Goal: Task Accomplishment & Management: Complete application form

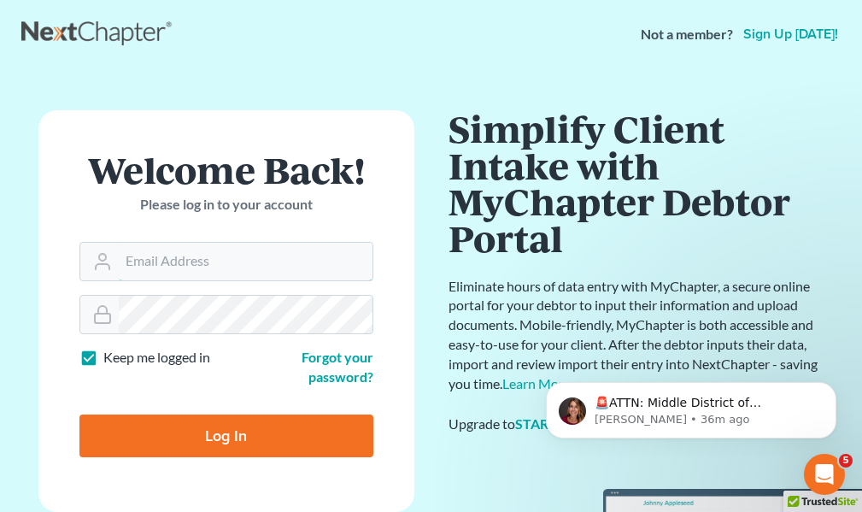
type input "attybenkoski@mindspring.com"
click at [103, 356] on label "Keep me logged in" at bounding box center [156, 358] width 107 height 20
click at [110, 356] on input "Keep me logged in" at bounding box center [115, 353] width 11 height 11
checkbox input "false"
click at [218, 443] on input "Log In" at bounding box center [226, 436] width 294 height 43
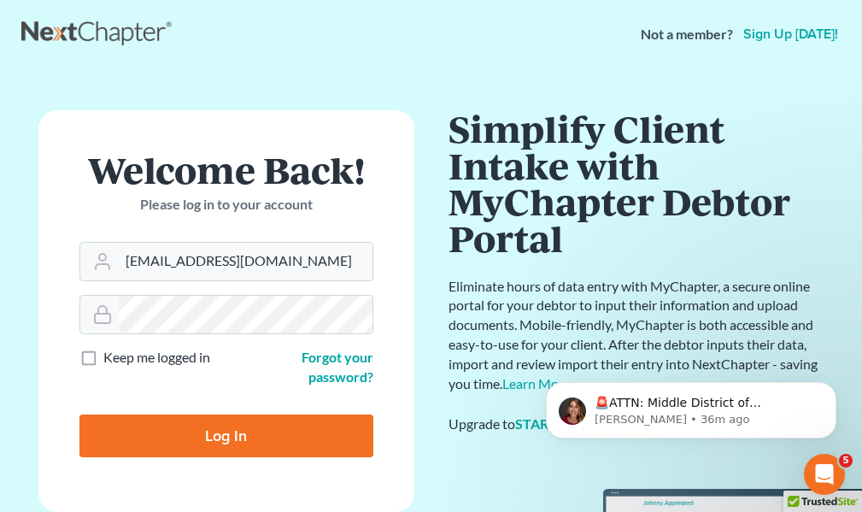
type input "Thinking..."
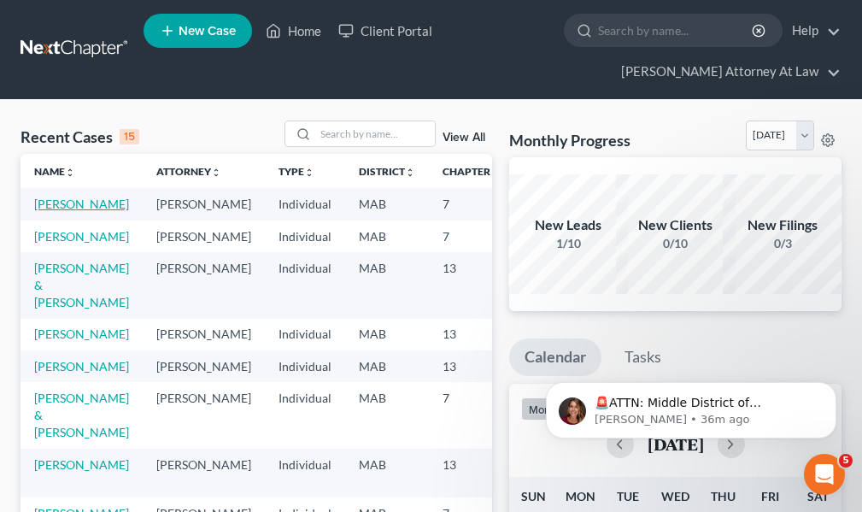
click at [61, 203] on link "Paolillo, Joe" at bounding box center [81, 204] width 95 height 15
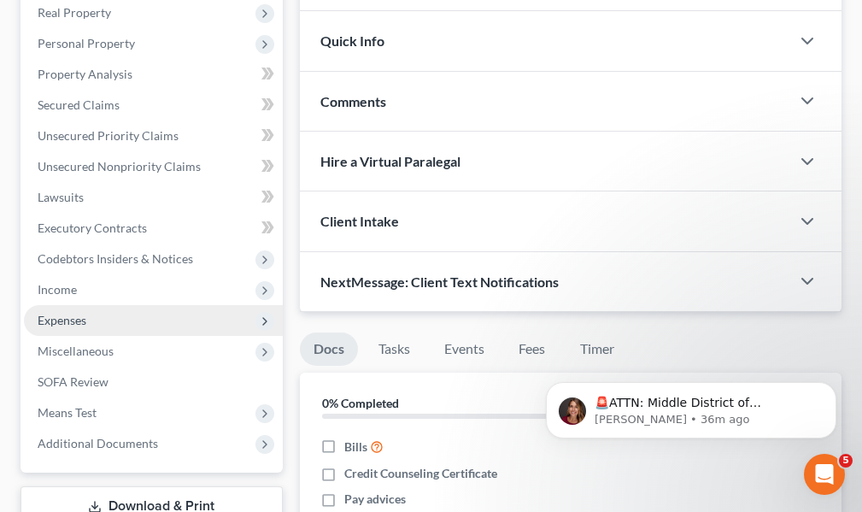
scroll to position [342, 0]
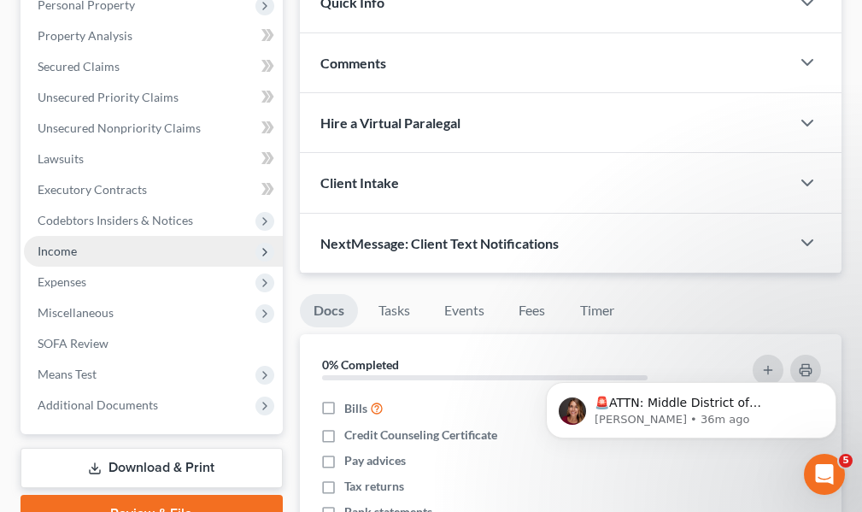
click at [46, 253] on span "Income" at bounding box center [57, 251] width 39 height 15
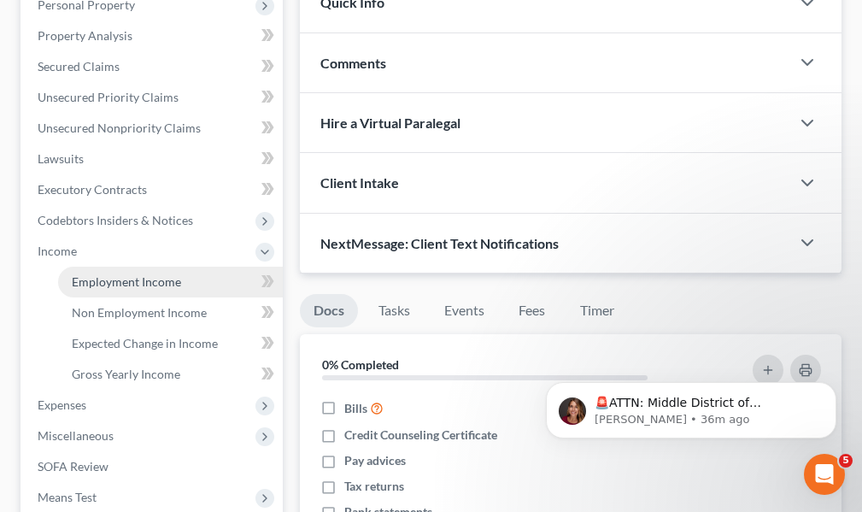
click at [124, 280] on span "Employment Income" at bounding box center [126, 281] width 109 height 15
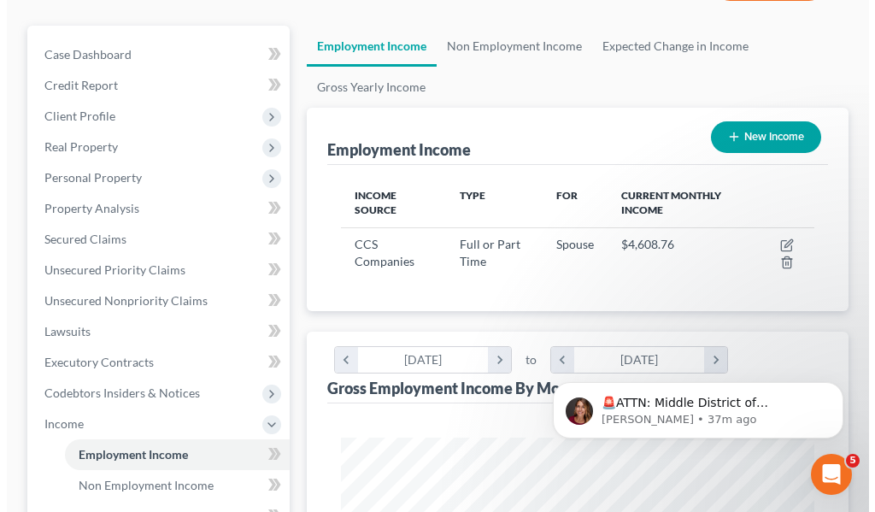
scroll to position [171, 0]
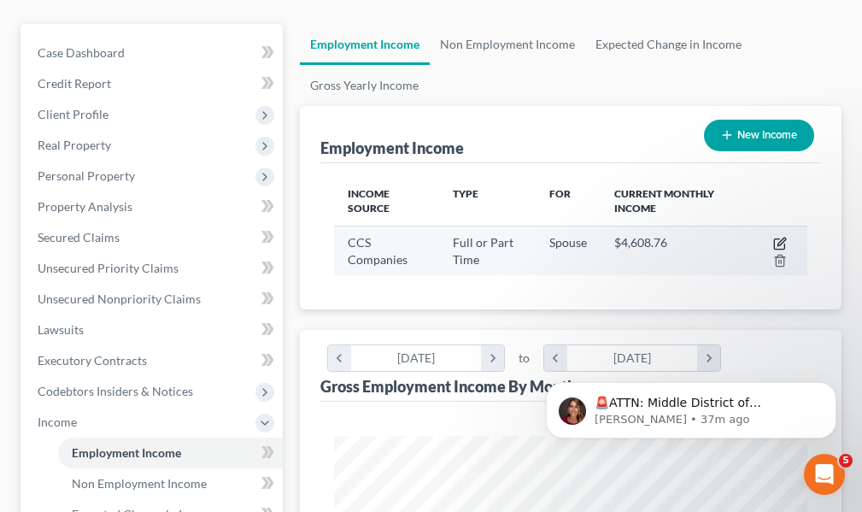
click at [781, 244] on icon "button" at bounding box center [781, 244] width 14 height 14
select select "0"
select select "22"
select select "2"
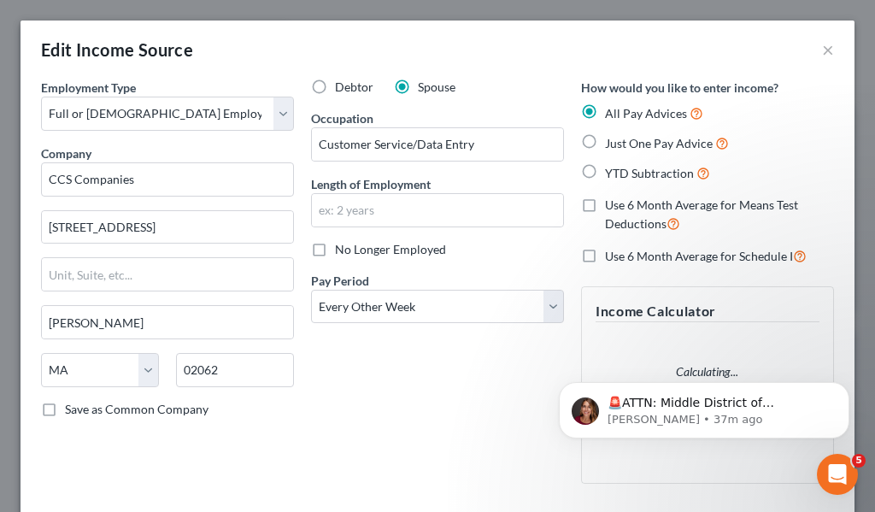
scroll to position [241, 516]
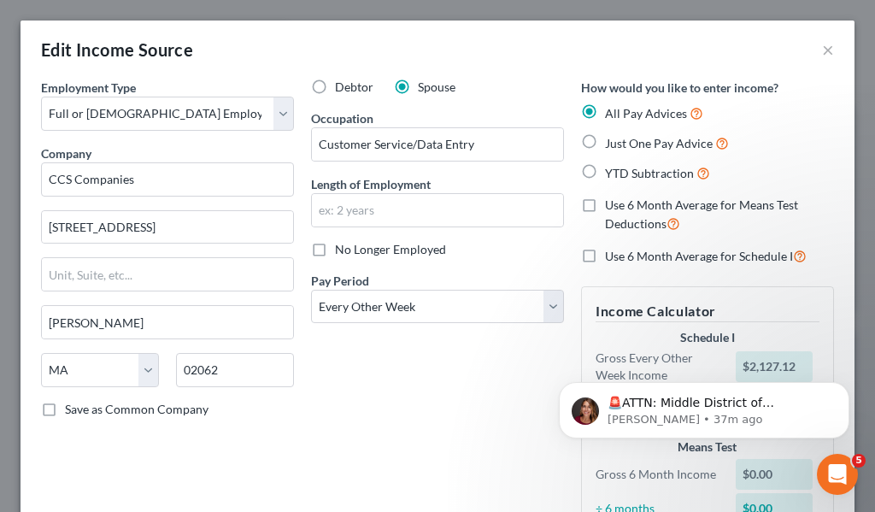
click at [605, 141] on label "Just One Pay Advice" at bounding box center [667, 143] width 124 height 20
click at [612, 141] on input "Just One Pay Advice" at bounding box center [617, 138] width 11 height 11
radio input "true"
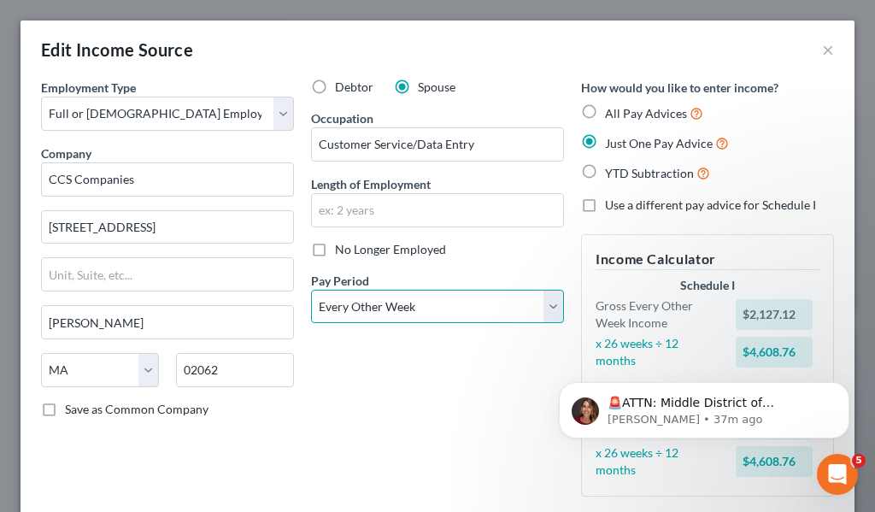
click at [545, 309] on select "Select Monthly Twice Monthly Every Other Week Weekly" at bounding box center [437, 307] width 253 height 34
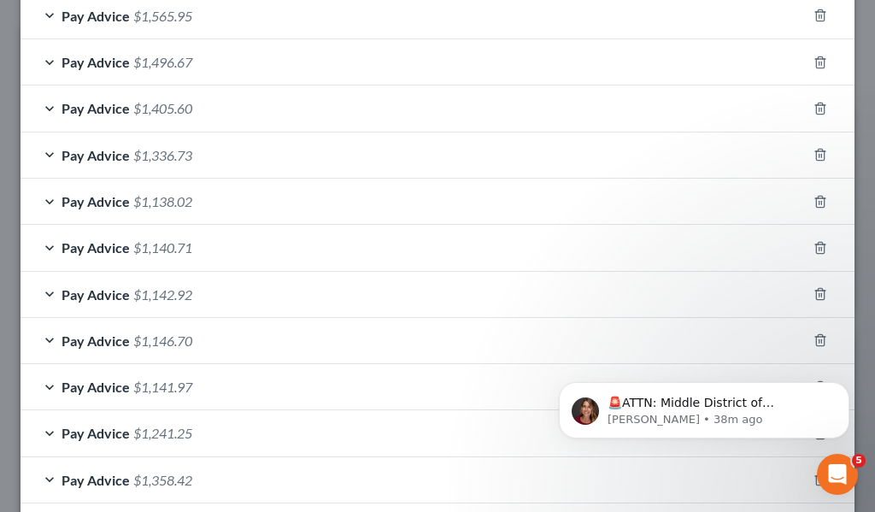
scroll to position [632, 0]
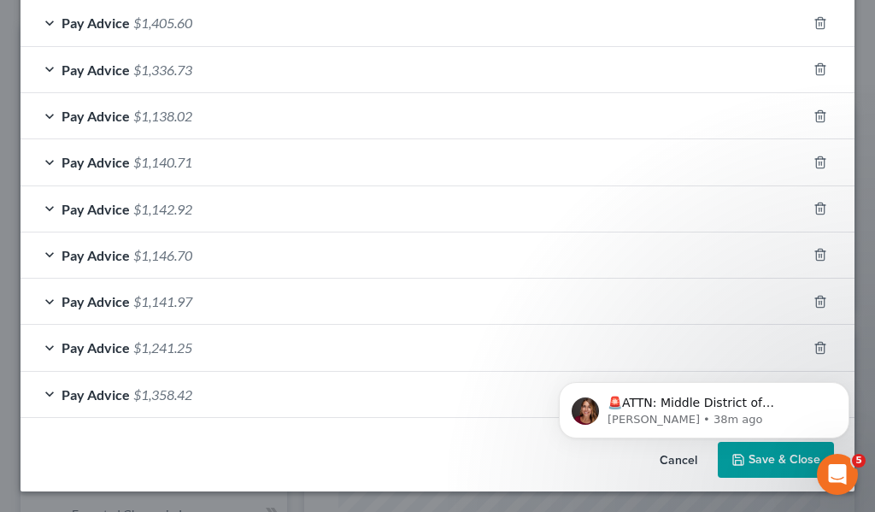
click at [50, 391] on div "Pay Advice $1,358.42" at bounding box center [414, 394] width 786 height 45
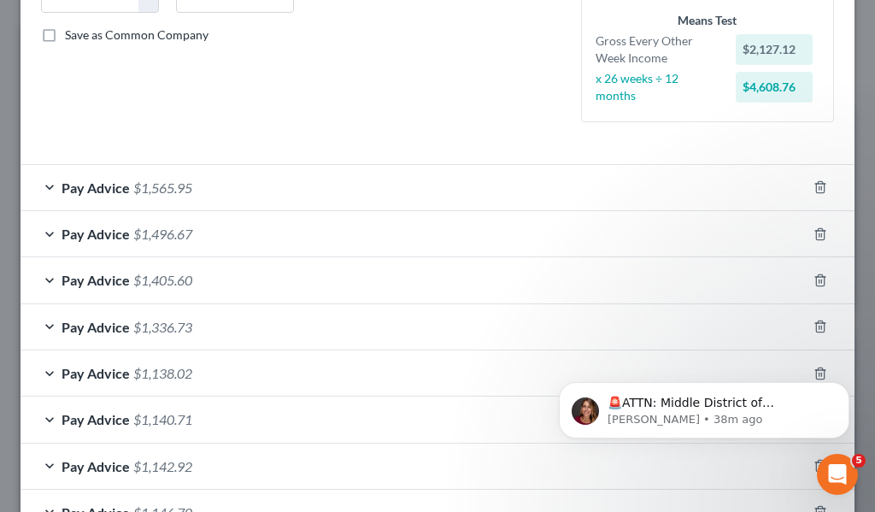
scroll to position [375, 0]
click at [52, 185] on div "Pay Advice $1,565.95" at bounding box center [414, 186] width 786 height 45
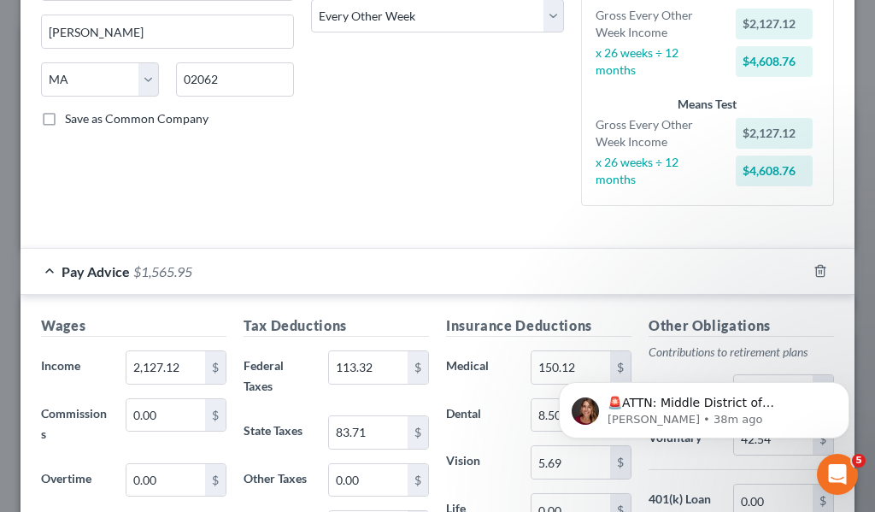
scroll to position [290, 0]
click at [814, 269] on icon "button" at bounding box center [821, 272] width 14 height 14
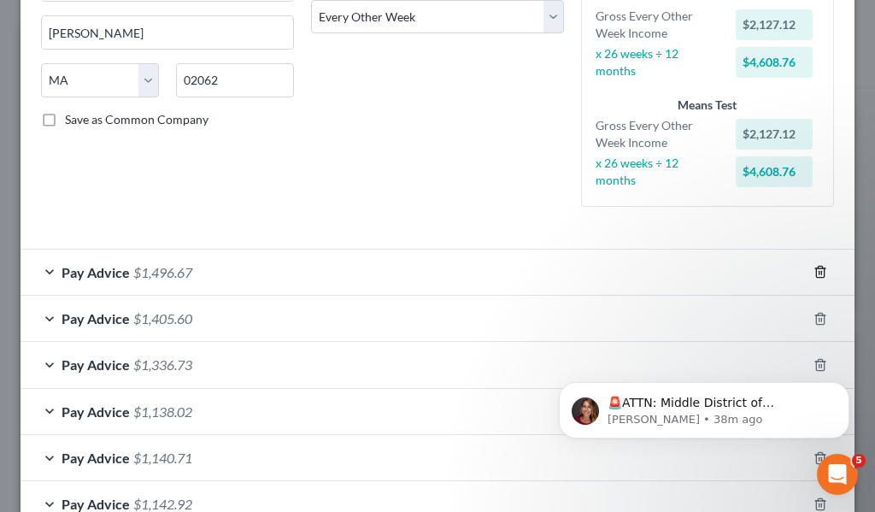
click at [814, 270] on icon "button" at bounding box center [821, 272] width 14 height 14
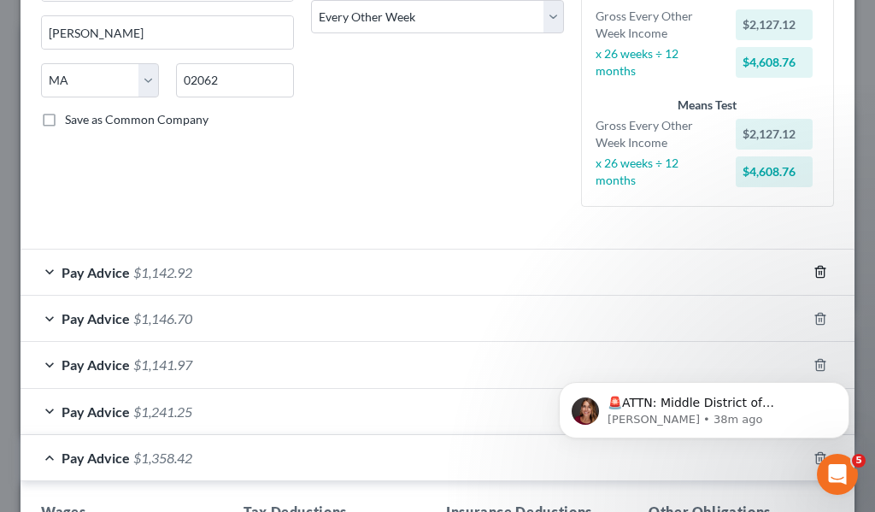
click at [814, 270] on icon "button" at bounding box center [821, 272] width 14 height 14
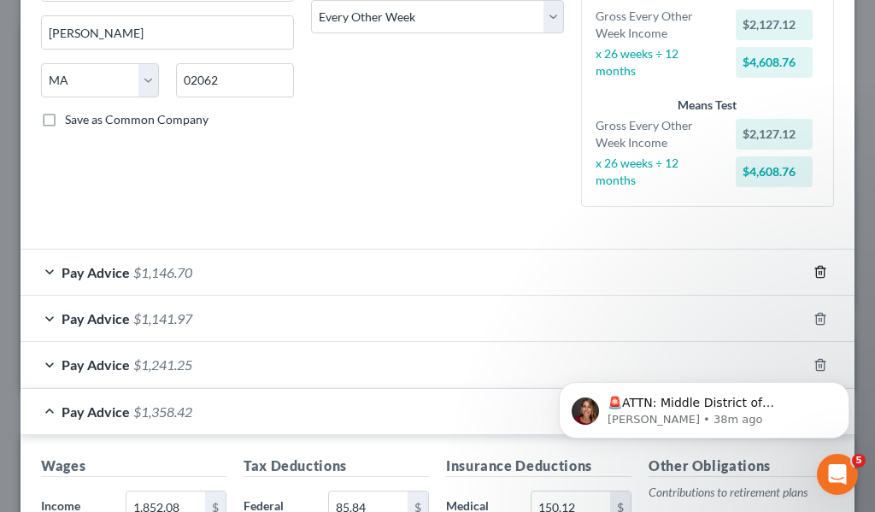
click at [814, 270] on icon "button" at bounding box center [821, 272] width 14 height 14
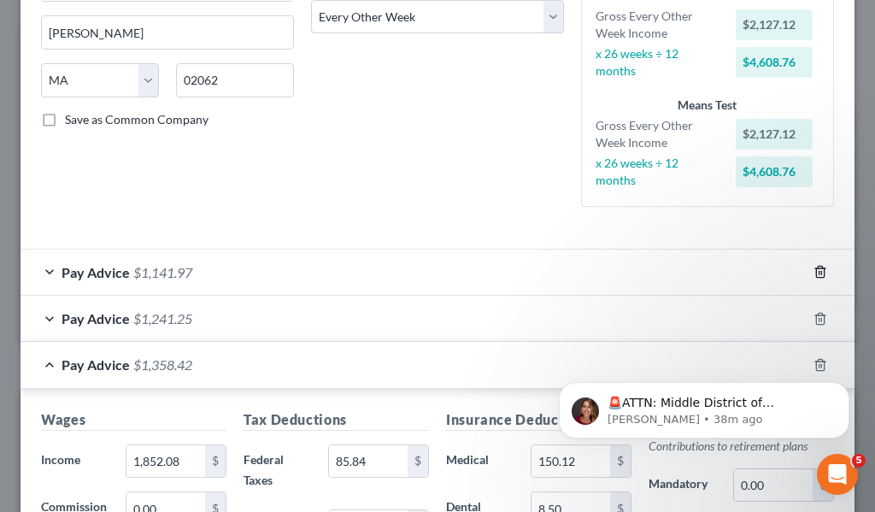
click at [814, 270] on icon "button" at bounding box center [821, 272] width 14 height 14
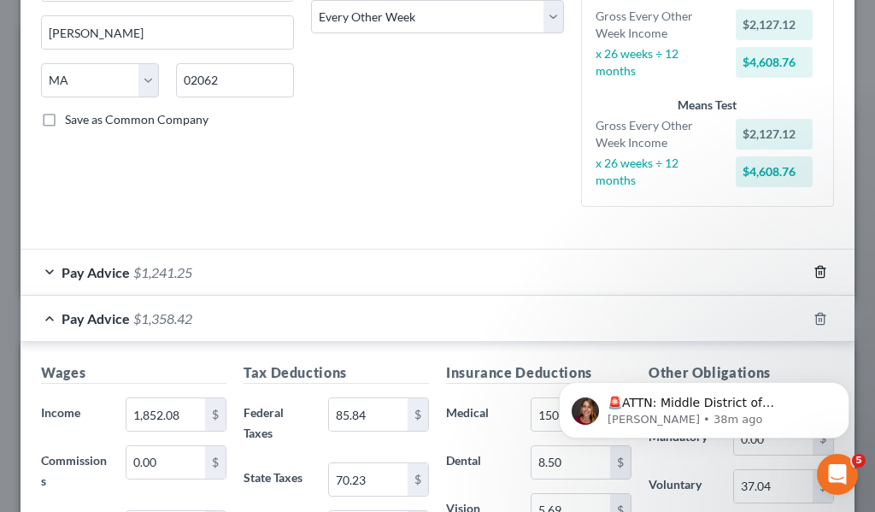
click at [814, 270] on icon "button" at bounding box center [821, 272] width 14 height 14
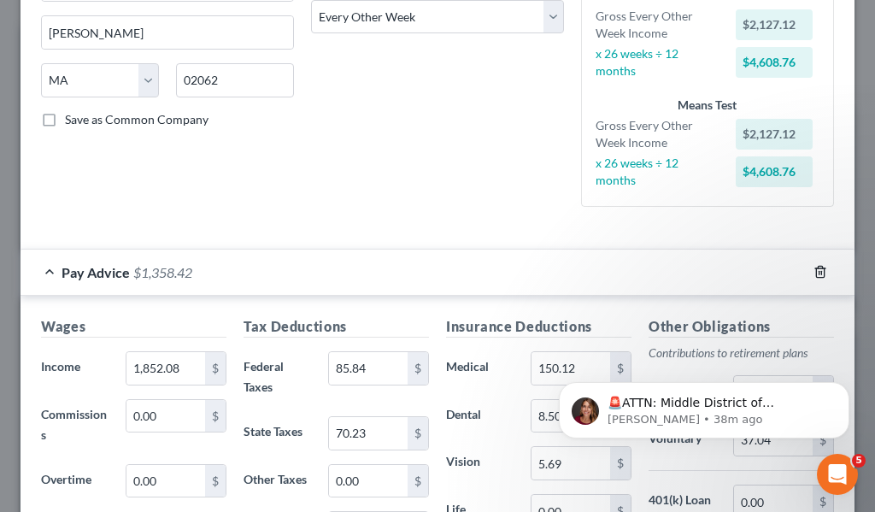
click at [814, 270] on icon "button" at bounding box center [821, 272] width 14 height 14
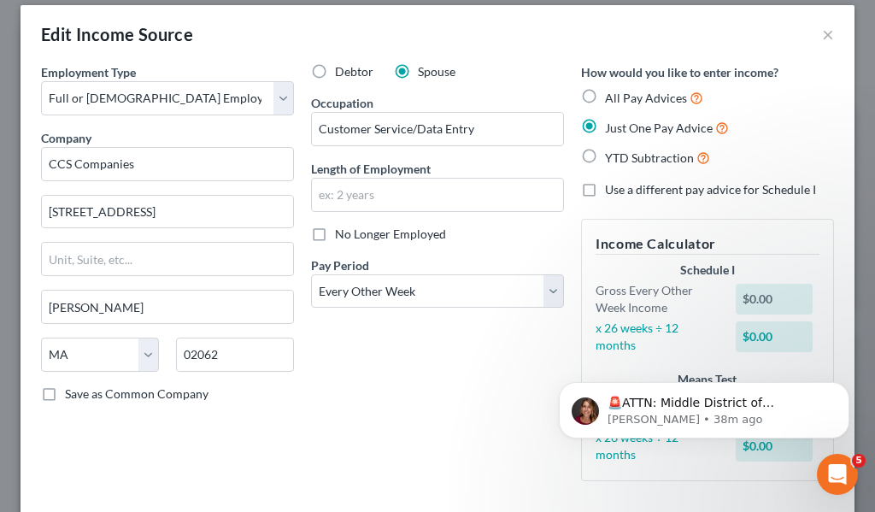
scroll to position [0, 0]
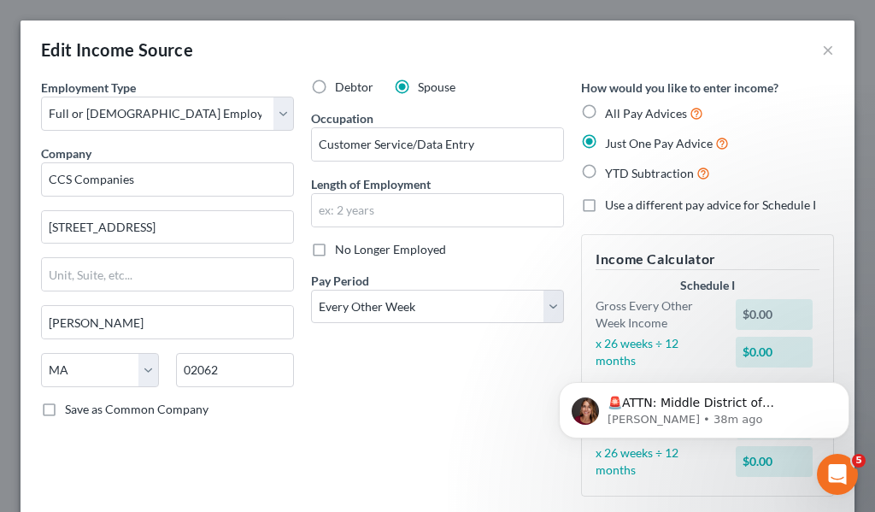
click at [605, 143] on label "Just One Pay Advice" at bounding box center [667, 143] width 124 height 20
click at [612, 143] on input "Just One Pay Advice" at bounding box center [617, 138] width 11 height 11
click at [688, 146] on span "Just One Pay Advice" at bounding box center [659, 143] width 108 height 15
click at [623, 144] on input "Just One Pay Advice" at bounding box center [617, 138] width 11 height 11
drag, startPoint x: 860, startPoint y: 380, endPoint x: 860, endPoint y: 463, distance: 82.9
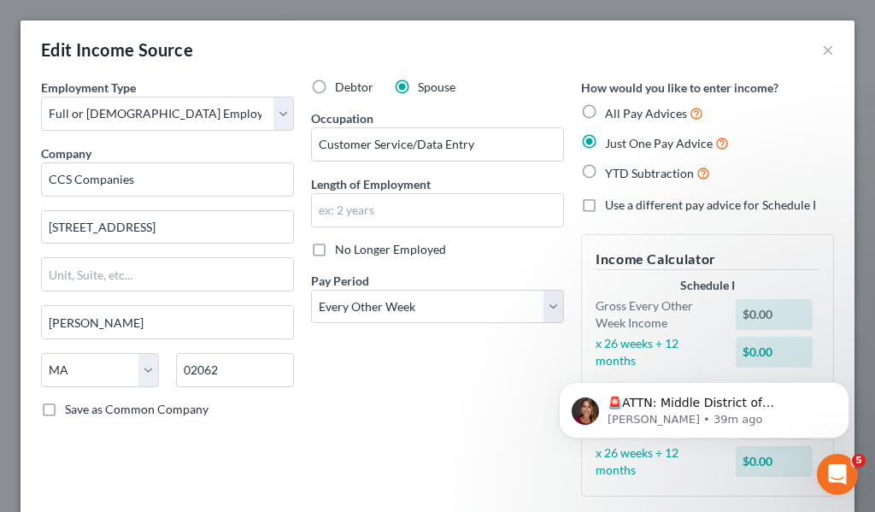
click at [860, 463] on html "🚨ATTN: Middle District of Florida The court has added a new Credit Counseling F…" at bounding box center [704, 406] width 342 height 120
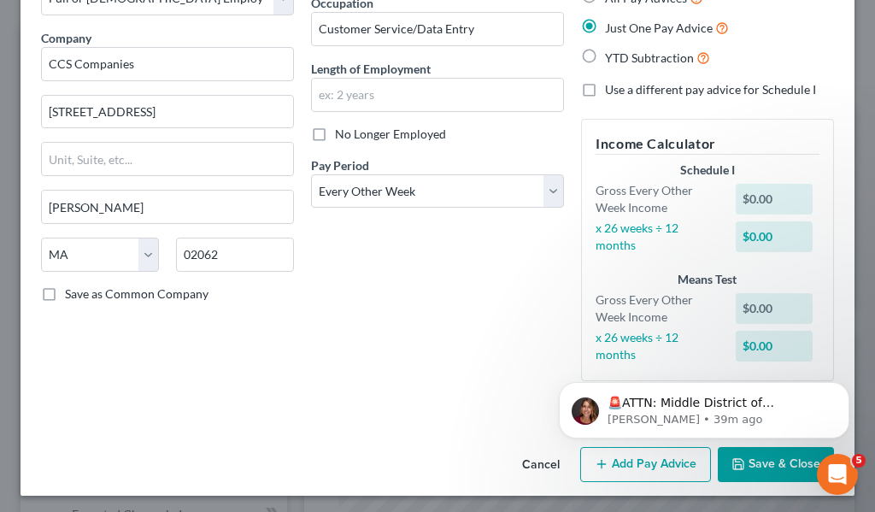
scroll to position [116, 0]
click at [626, 458] on html "🚨ATTN: Middle District of Florida The court has added a new Credit Counseling F…" at bounding box center [704, 406] width 342 height 120
click at [609, 461] on html "🚨ATTN: Middle District of Florida The court has added a new Credit Counseling F…" at bounding box center [704, 406] width 342 height 120
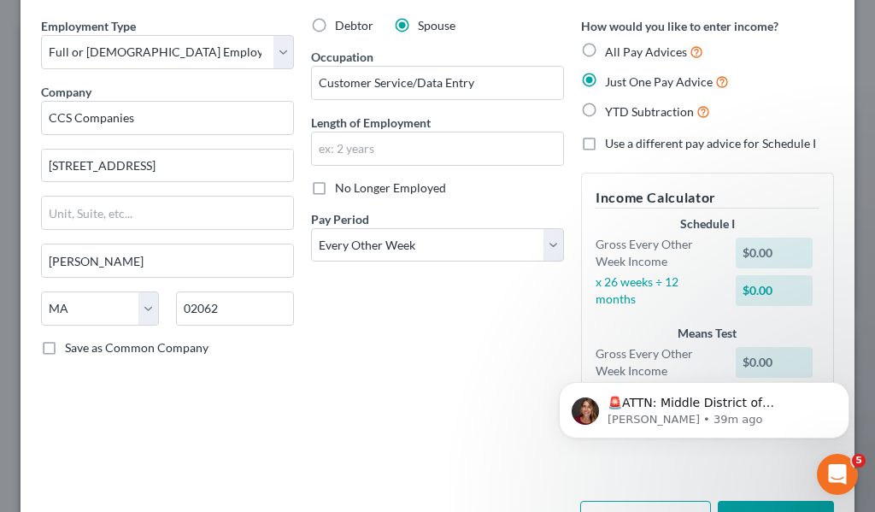
scroll to position [0, 0]
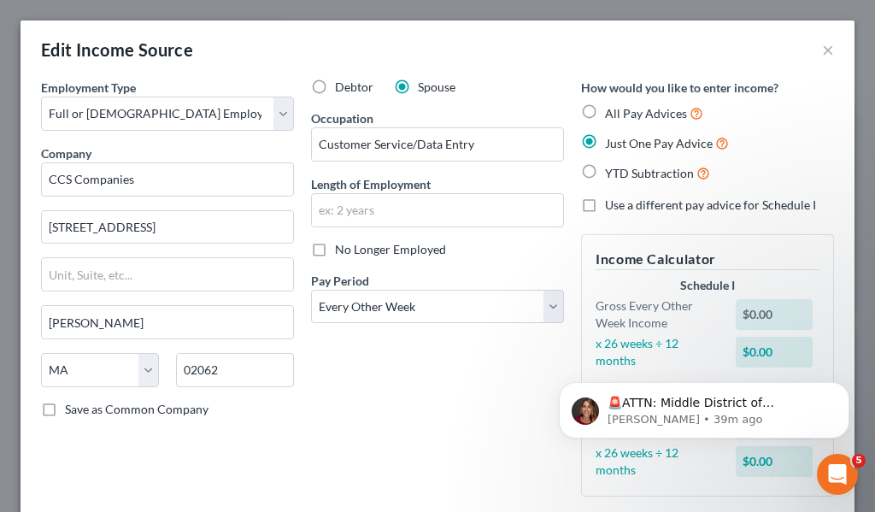
click at [605, 111] on label "All Pay Advices" at bounding box center [654, 113] width 98 height 20
click at [612, 111] on input "All Pay Advices" at bounding box center [617, 108] width 11 height 11
radio input "true"
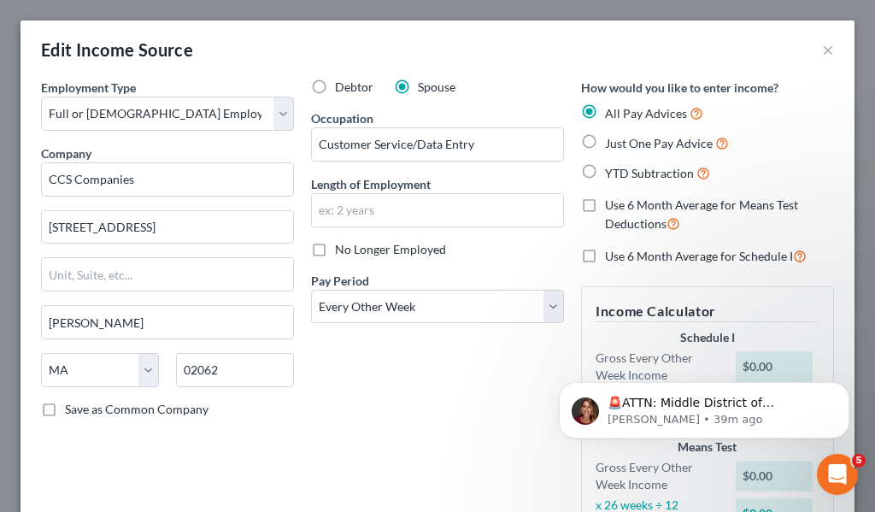
click at [605, 144] on label "Just One Pay Advice" at bounding box center [667, 143] width 124 height 20
click at [612, 144] on input "Just One Pay Advice" at bounding box center [617, 138] width 11 height 11
radio input "true"
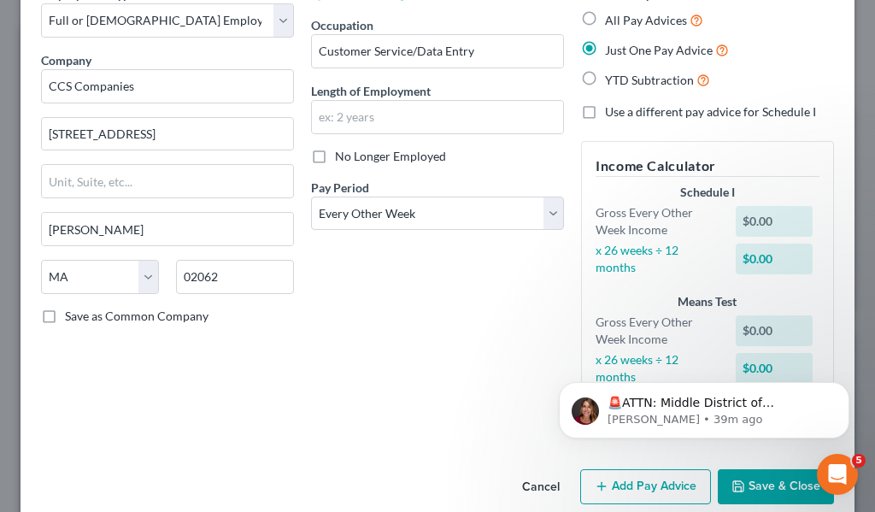
scroll to position [109, 0]
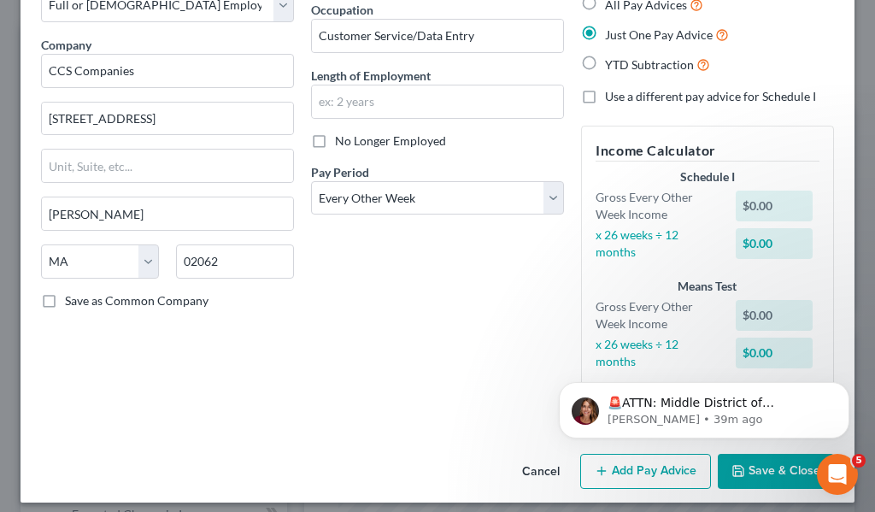
click at [624, 469] on button "Add Pay Advice" at bounding box center [645, 472] width 131 height 36
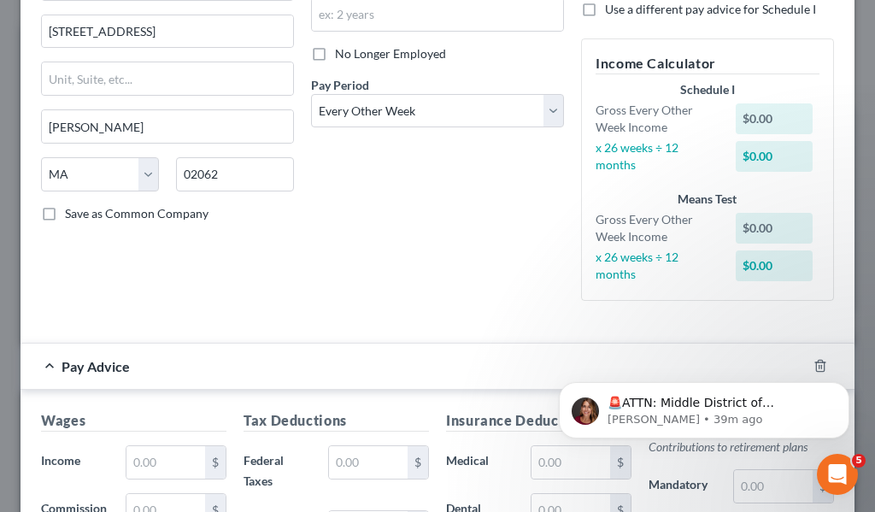
scroll to position [280, 0]
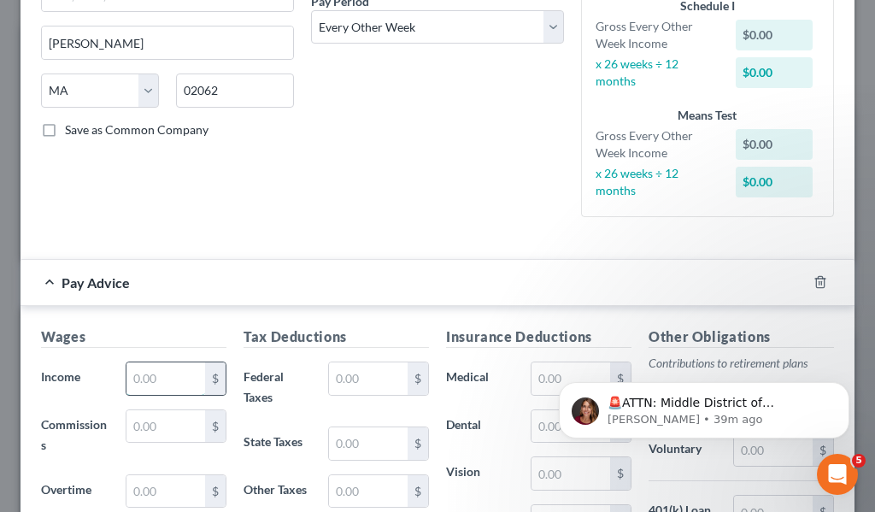
click at [179, 385] on input "text" at bounding box center [166, 378] width 79 height 32
type input "1,851.20"
click at [380, 382] on input "text" at bounding box center [368, 378] width 79 height 32
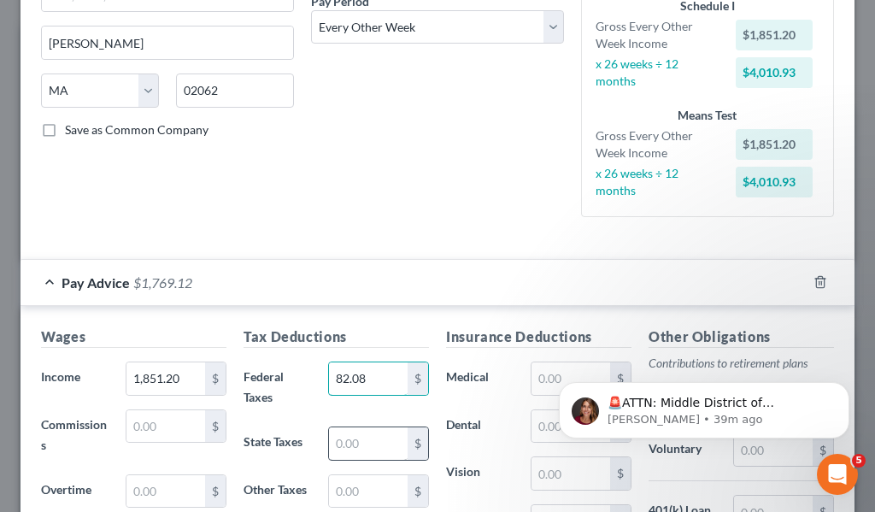
type input "82.08"
click at [367, 450] on input "text" at bounding box center [368, 443] width 79 height 32
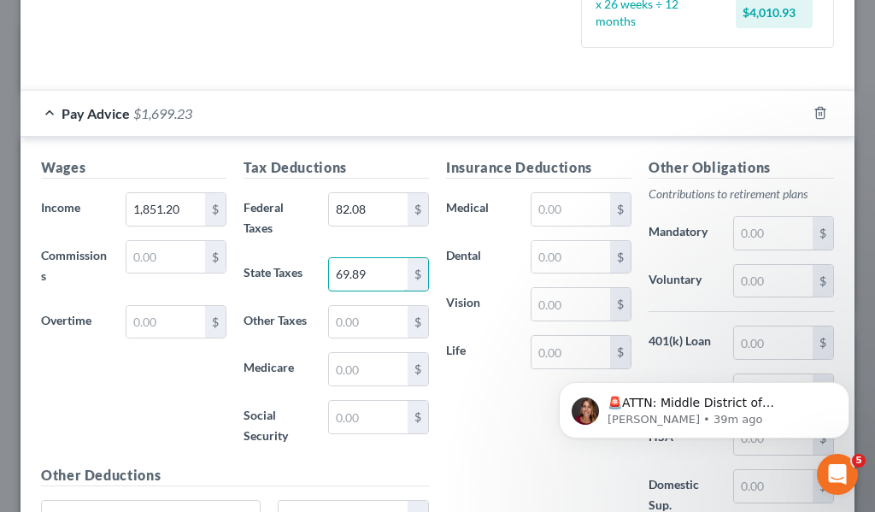
scroll to position [450, 0]
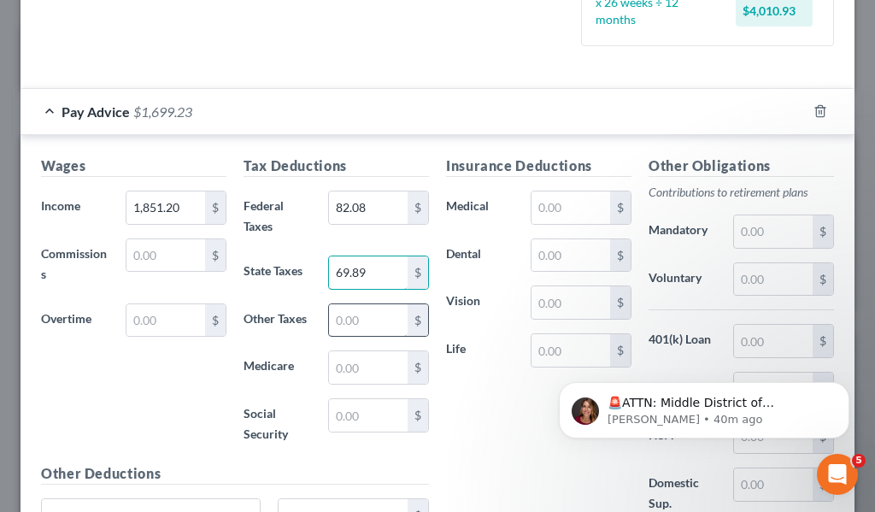
type input "69.89"
click at [388, 324] on input "text" at bounding box center [368, 320] width 79 height 32
click at [358, 373] on input "text" at bounding box center [368, 367] width 79 height 32
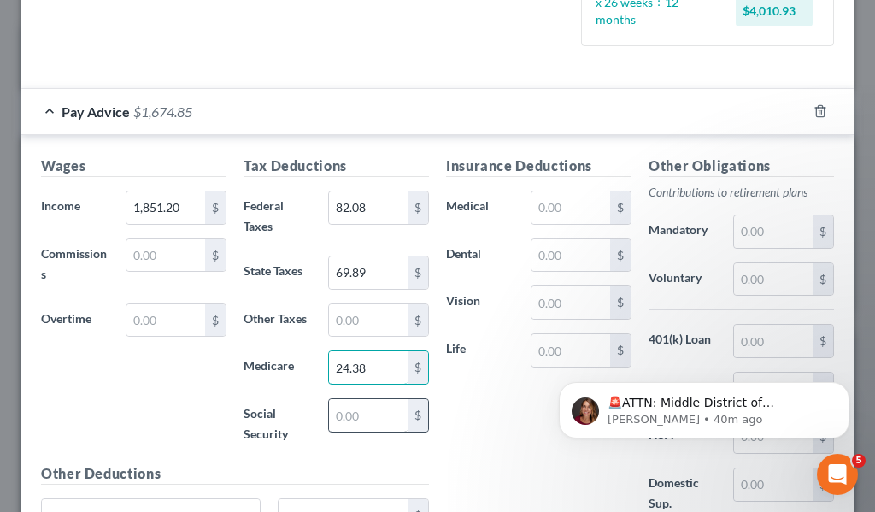
type input "24.38"
click at [359, 421] on input "text" at bounding box center [368, 415] width 79 height 32
type input "104.22"
click at [578, 206] on input "text" at bounding box center [571, 207] width 79 height 32
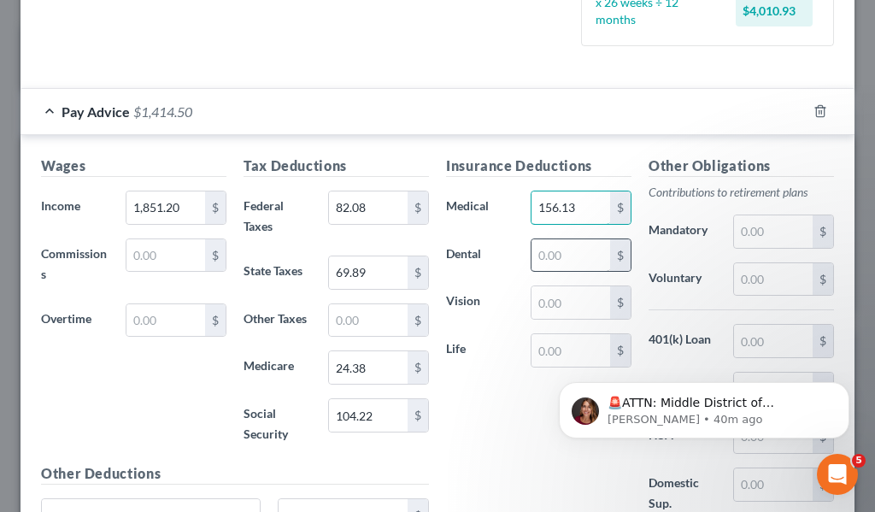
type input "156.13"
click at [560, 258] on input "text" at bounding box center [571, 255] width 79 height 32
type input "8.68"
click at [569, 298] on input "text" at bounding box center [571, 302] width 79 height 32
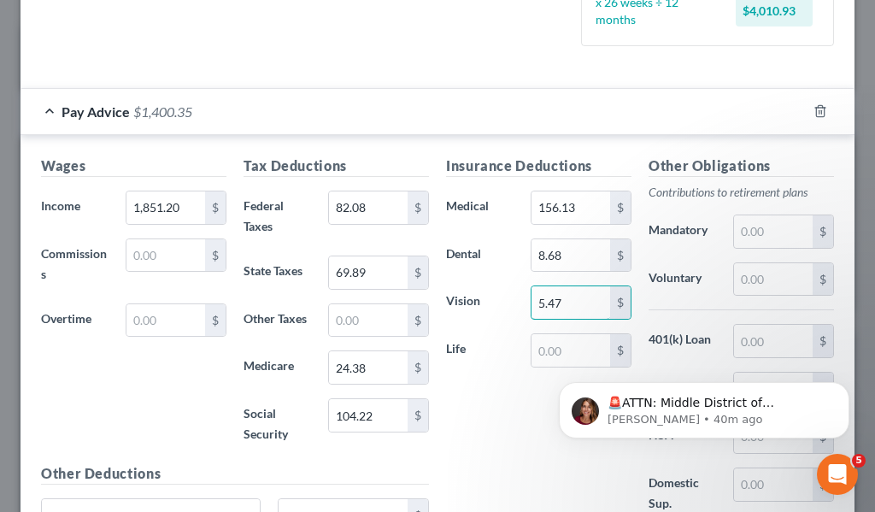
type input "5.47"
click at [574, 349] on html "🚨ATTN: Middle District of Florida The court has added a new Credit Counseling F…" at bounding box center [704, 406] width 342 height 120
click at [762, 280] on input "text" at bounding box center [773, 279] width 79 height 32
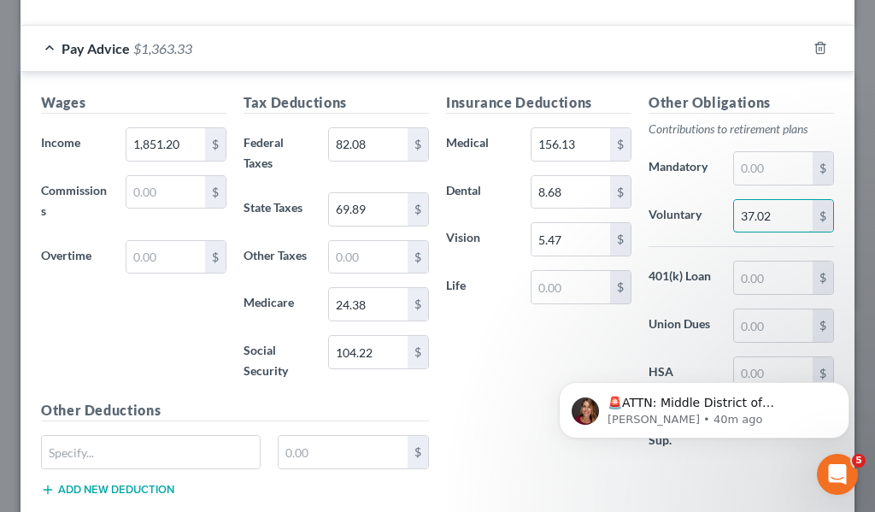
scroll to position [620, 0]
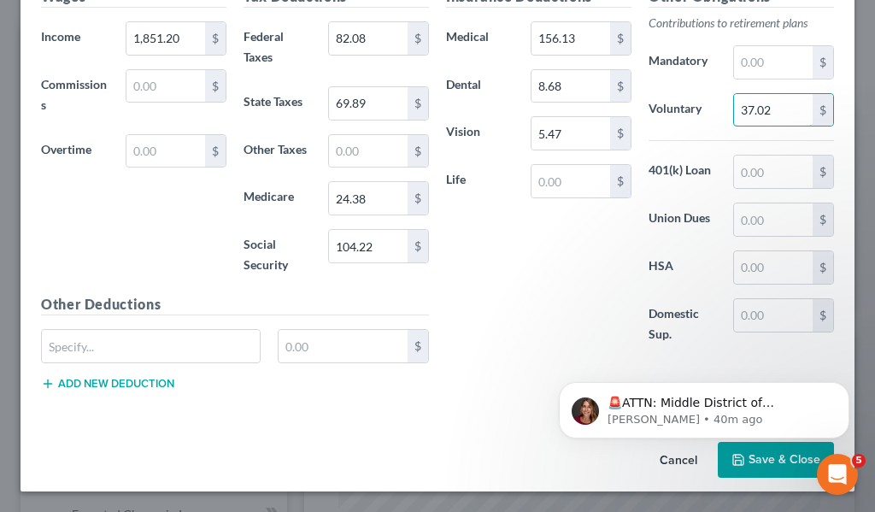
type input "37.02"
click at [733, 456] on body "🚨ATTN: Middle District of Florida The court has added a new Credit Counseling F…" at bounding box center [704, 406] width 328 height 106
click at [718, 457] on body "🚨ATTN: Middle District of Florida The court has added a new Credit Counseling F…" at bounding box center [704, 406] width 328 height 106
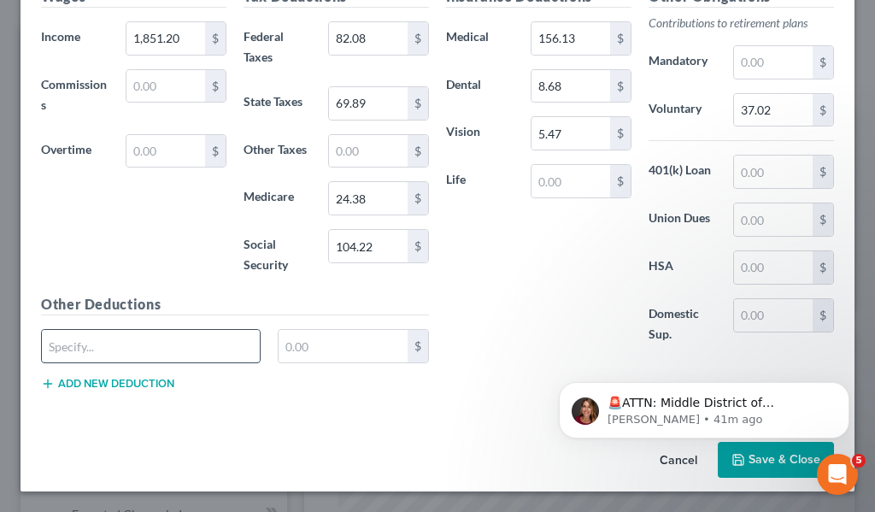
click at [185, 351] on input "text" at bounding box center [151, 346] width 218 height 32
click at [190, 352] on input "text" at bounding box center [151, 346] width 218 height 32
drag, startPoint x: 386, startPoint y: 442, endPoint x: 438, endPoint y: 435, distance: 52.6
click at [387, 442] on div "Cancel Save & Close" at bounding box center [438, 463] width 834 height 56
drag, startPoint x: 860, startPoint y: 368, endPoint x: 1403, endPoint y: 660, distance: 616.1
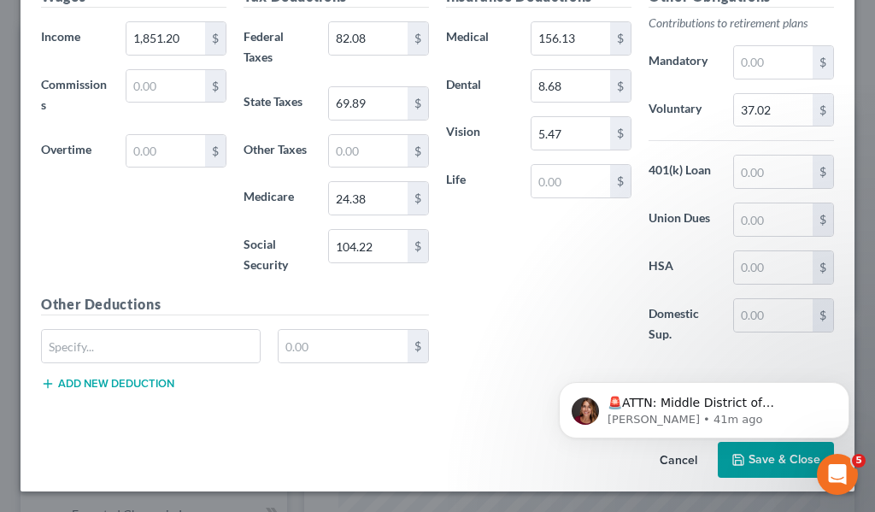
click at [861, 346] on html "🚨ATTN: Middle District of Florida The court has added a new Credit Counseling F…" at bounding box center [704, 406] width 342 height 120
click at [768, 174] on input "text" at bounding box center [773, 172] width 79 height 32
type input "0"
click at [734, 219] on input "text" at bounding box center [773, 219] width 79 height 32
type input "0"
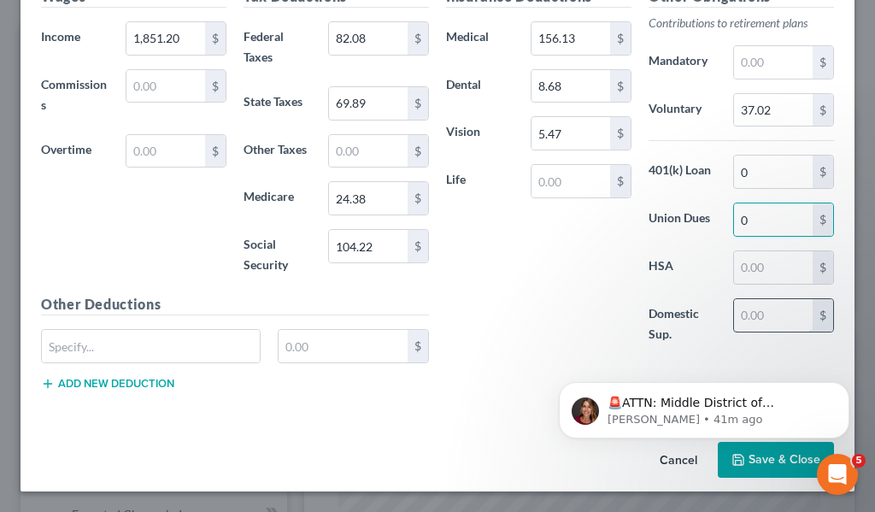
click at [734, 315] on input "text" at bounding box center [773, 315] width 79 height 32
type input "0"
click at [715, 451] on body "🚨ATTN: Middle District of Florida The court has added a new Credit Counseling F…" at bounding box center [704, 406] width 328 height 106
click at [715, 457] on body "🚨ATTN: Middle District of Florida The court has added a new Credit Counseling F…" at bounding box center [704, 406] width 328 height 106
click at [790, 458] on body "🚨ATTN: Middle District of Florida The court has added a new Credit Counseling F…" at bounding box center [704, 406] width 328 height 106
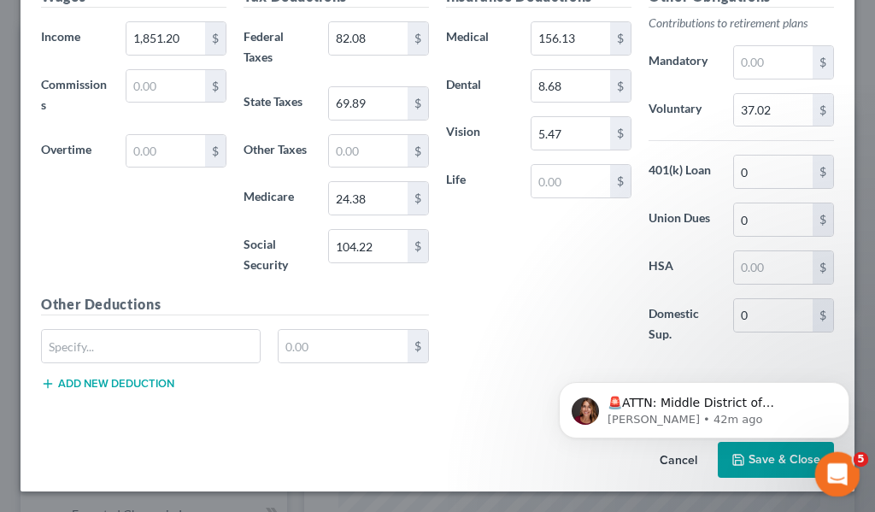
click at [844, 467] on icon "Open Intercom Messenger" at bounding box center [835, 472] width 28 height 28
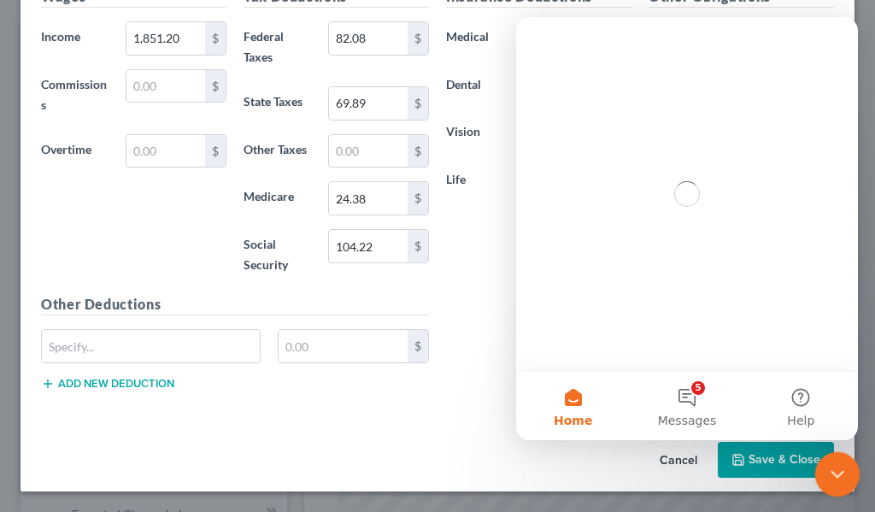
scroll to position [0, 0]
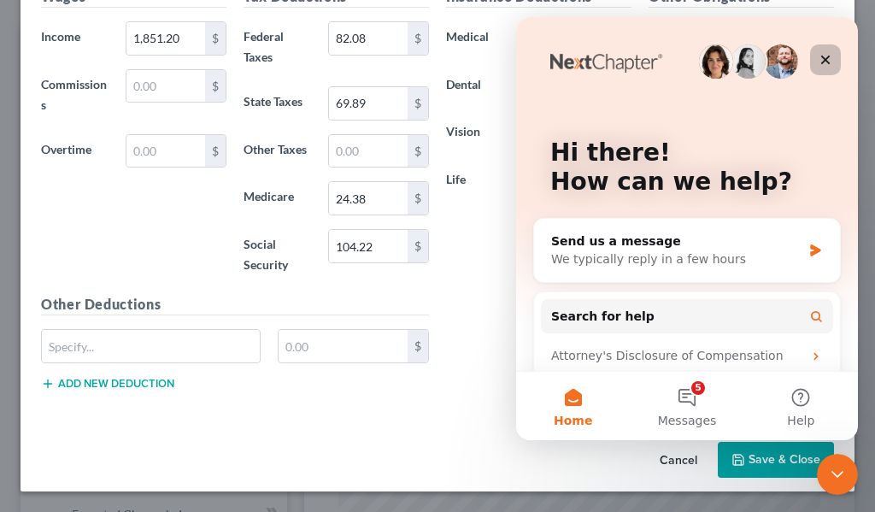
click at [824, 59] on icon "Close" at bounding box center [825, 60] width 9 height 9
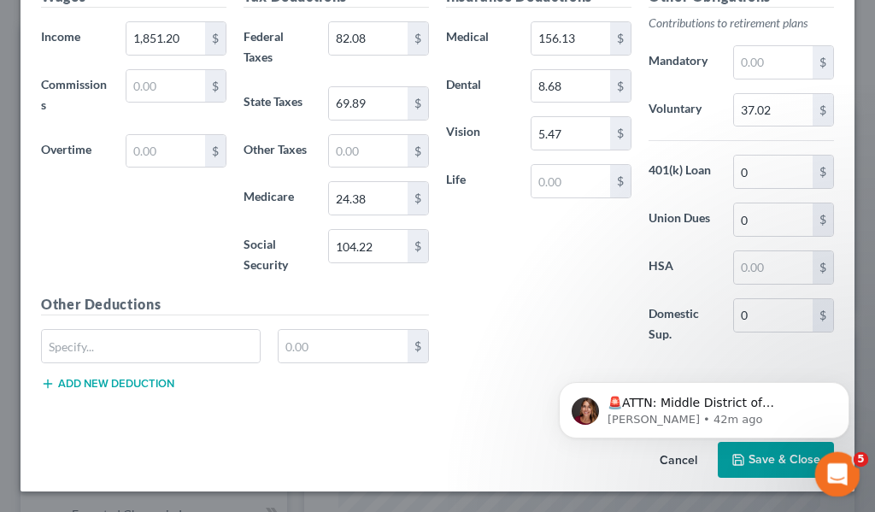
click at [859, 457] on span "5" at bounding box center [861, 459] width 15 height 15
drag, startPoint x: 15, startPoint y: 21, endPoint x: 466, endPoint y: 277, distance: 518.3
click at [466, 277] on div "Insurance Deductions Medical 156.13 $ Dental 8.68 $ Vision 5.47 $ Life $" at bounding box center [539, 174] width 203 height 377
click at [847, 385] on icon "Dismiss notification" at bounding box center [844, 387] width 6 height 6
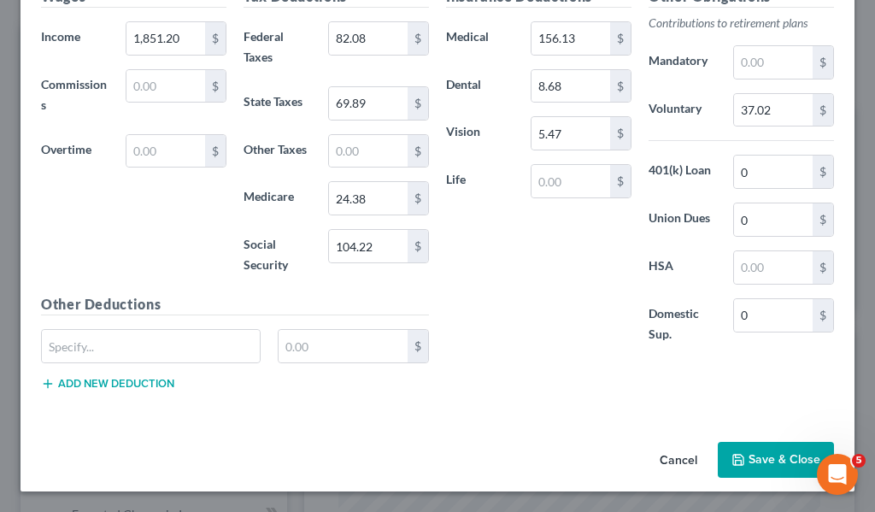
click at [748, 454] on button "Save & Close" at bounding box center [776, 460] width 116 height 36
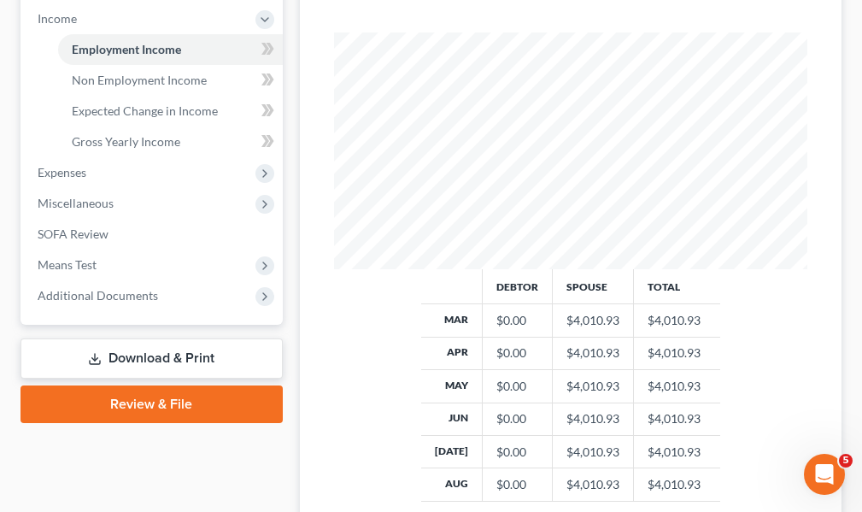
scroll to position [598, 0]
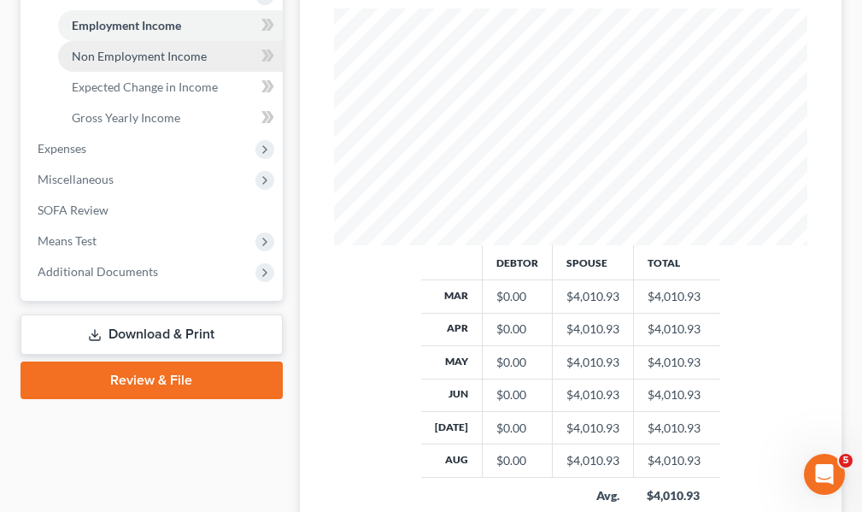
click at [172, 56] on span "Non Employment Income" at bounding box center [139, 56] width 135 height 15
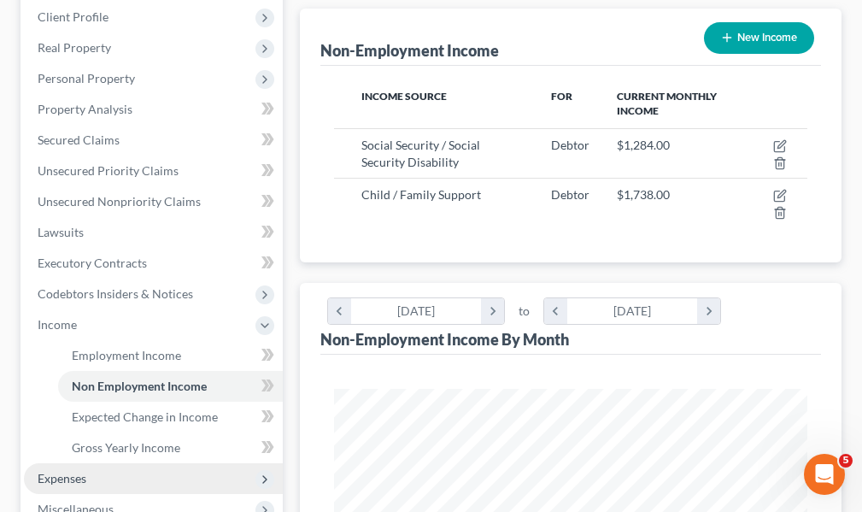
scroll to position [427, 0]
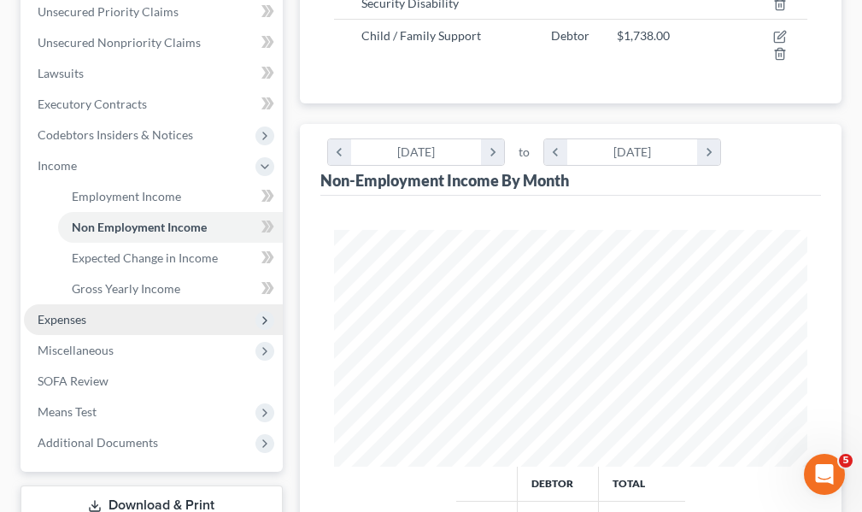
click at [56, 316] on span "Expenses" at bounding box center [62, 319] width 49 height 15
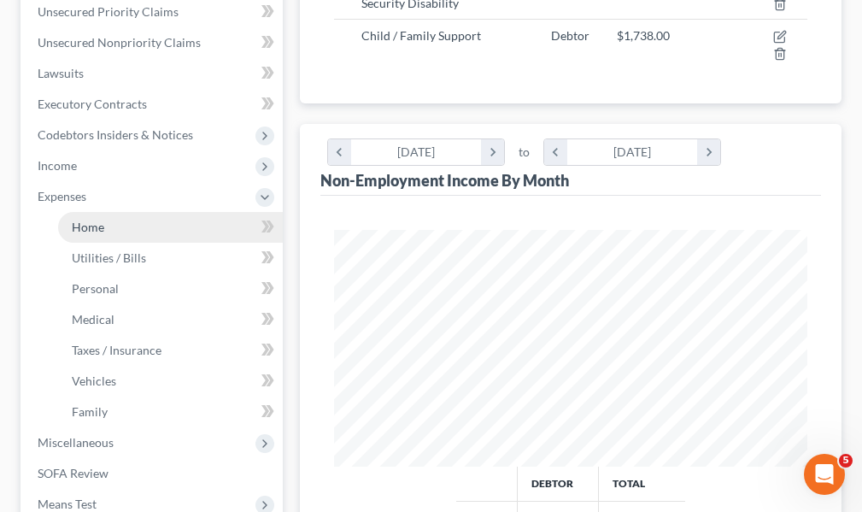
click at [90, 225] on span "Home" at bounding box center [88, 227] width 32 height 15
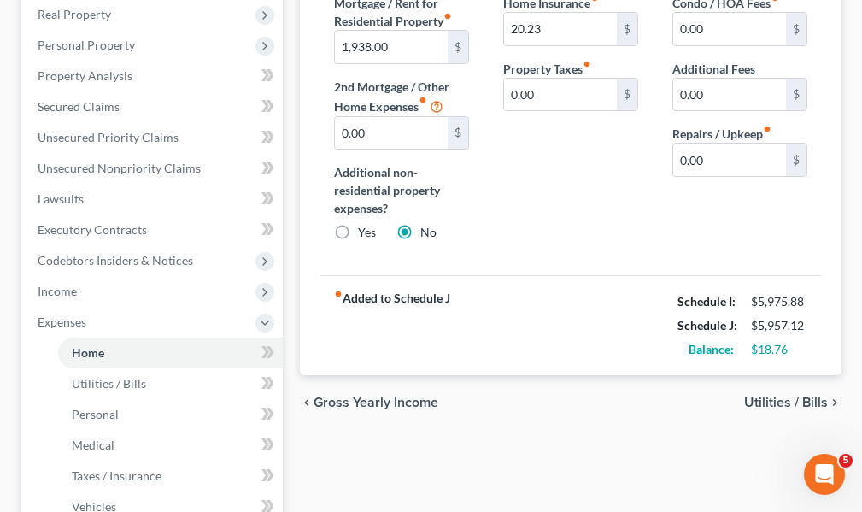
scroll to position [342, 0]
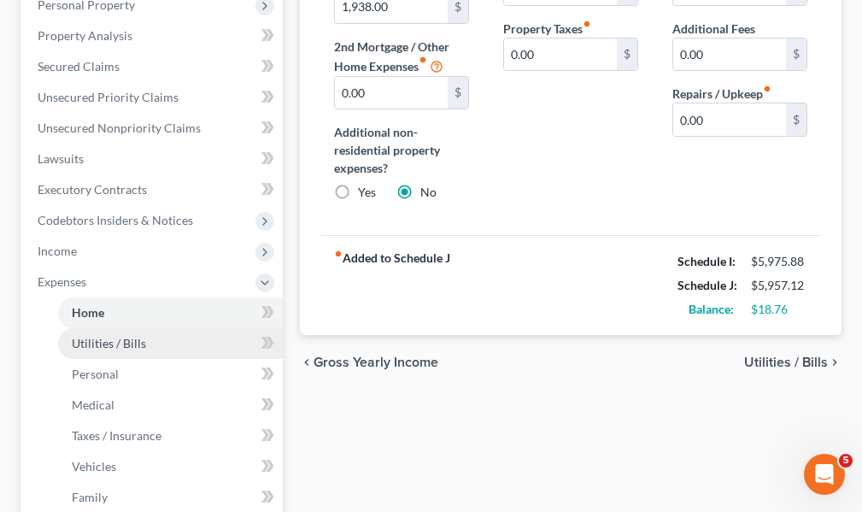
click at [112, 347] on span "Utilities / Bills" at bounding box center [109, 343] width 74 height 15
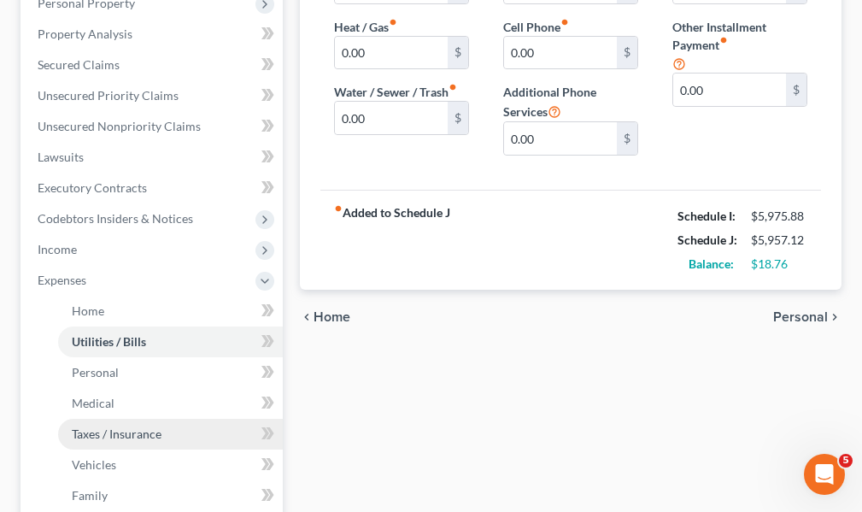
scroll to position [427, 0]
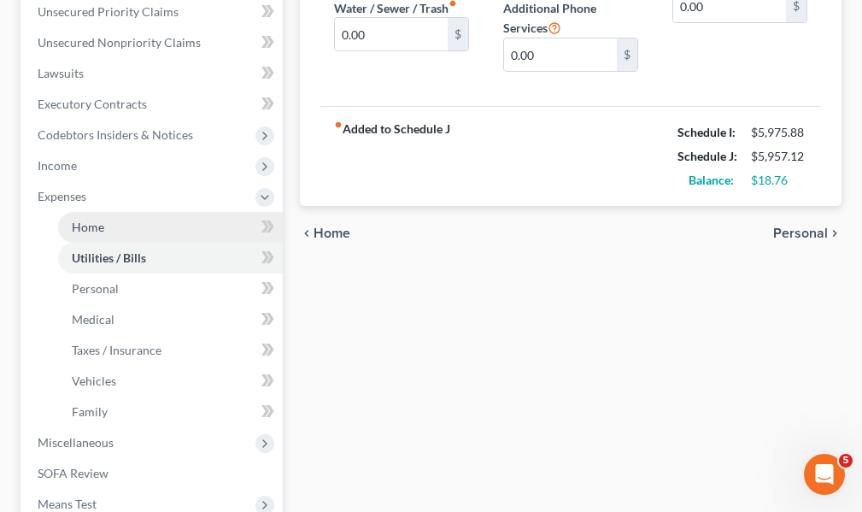
click at [86, 224] on span "Home" at bounding box center [88, 227] width 32 height 15
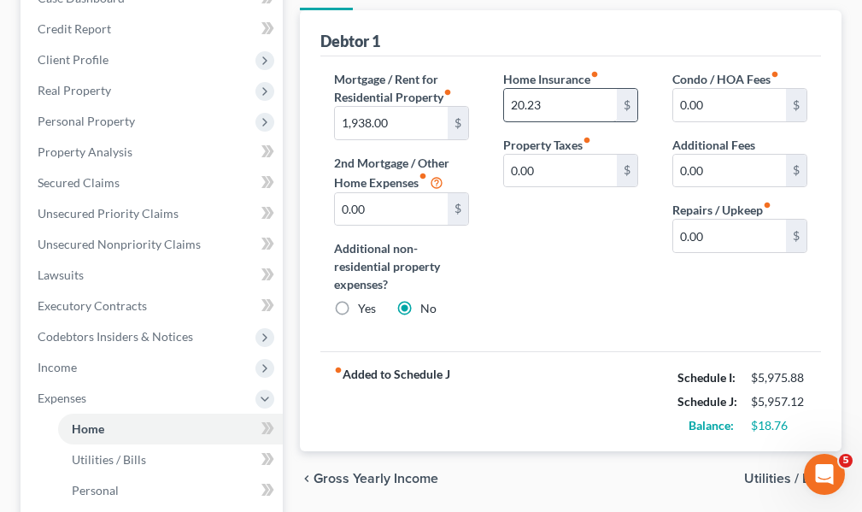
scroll to position [256, 0]
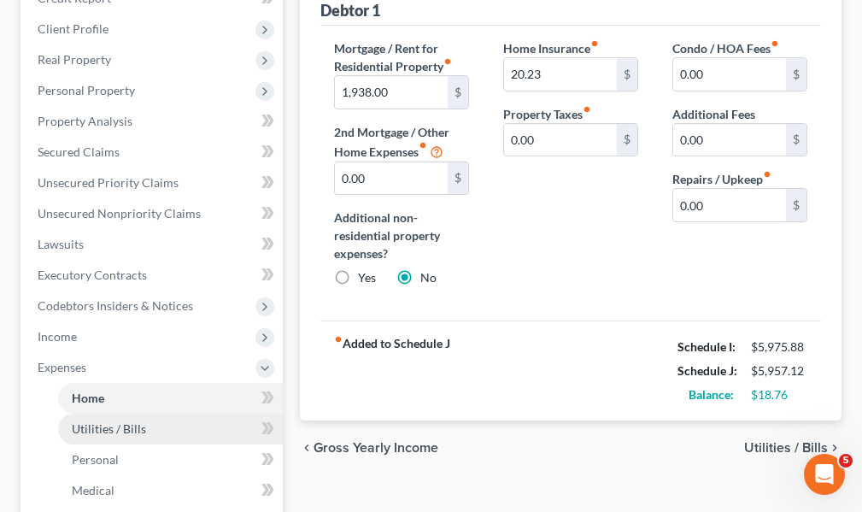
click at [124, 426] on span "Utilities / Bills" at bounding box center [109, 428] width 74 height 15
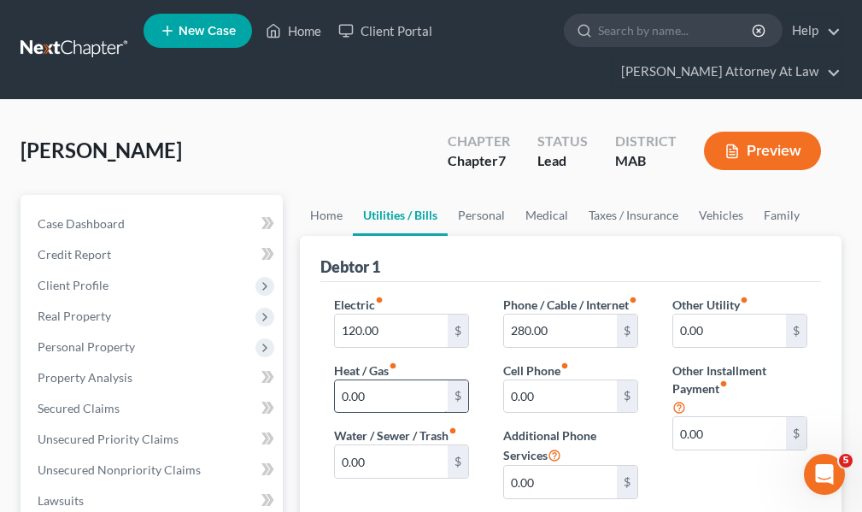
click at [374, 393] on input "0.00" at bounding box center [391, 396] width 113 height 32
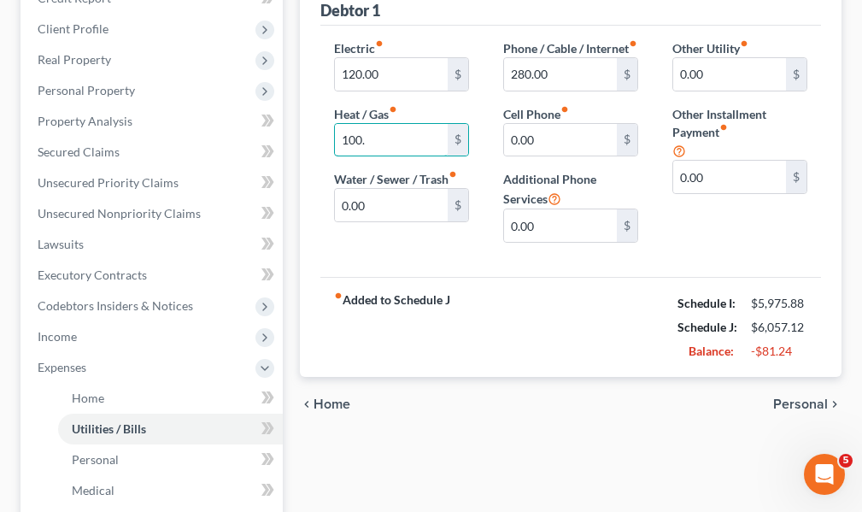
scroll to position [342, 0]
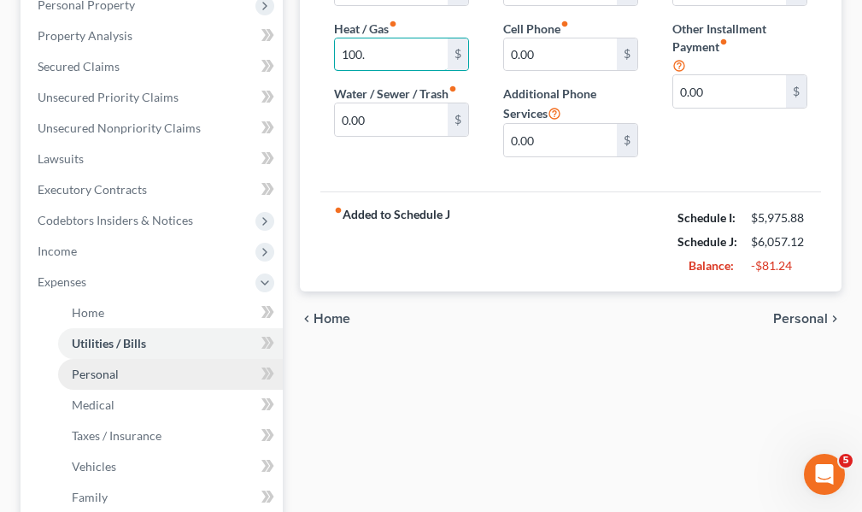
type input "100."
click at [91, 377] on span "Personal" at bounding box center [95, 374] width 47 height 15
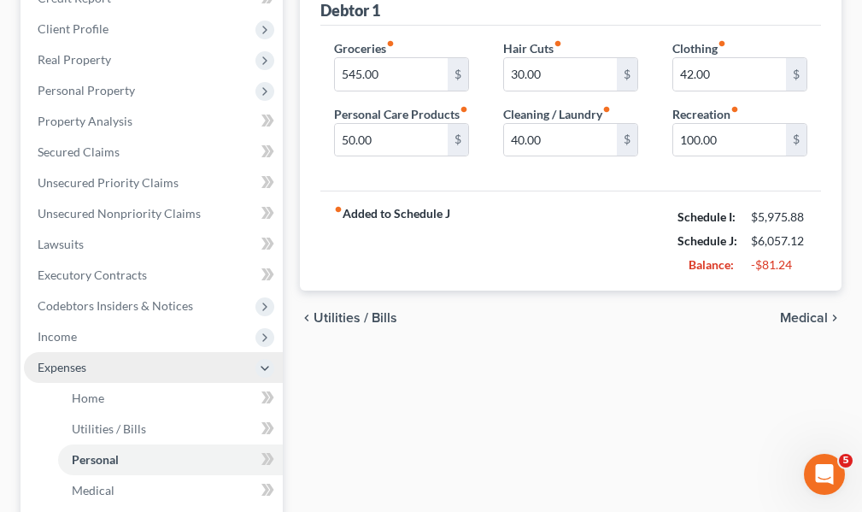
scroll to position [342, 0]
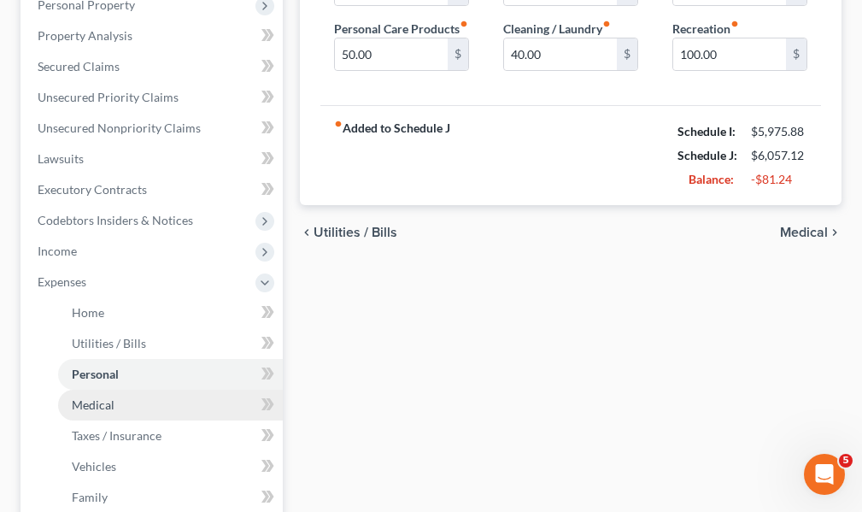
click at [107, 408] on span "Medical" at bounding box center [93, 404] width 43 height 15
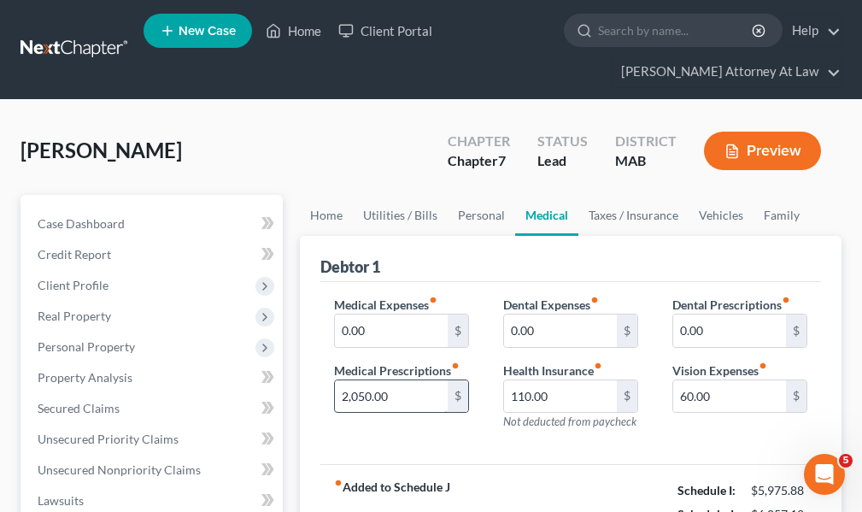
click at [397, 397] on input "2,050.00" at bounding box center [391, 396] width 113 height 32
type input "30."
click at [557, 397] on input "110.00" at bounding box center [560, 396] width 113 height 32
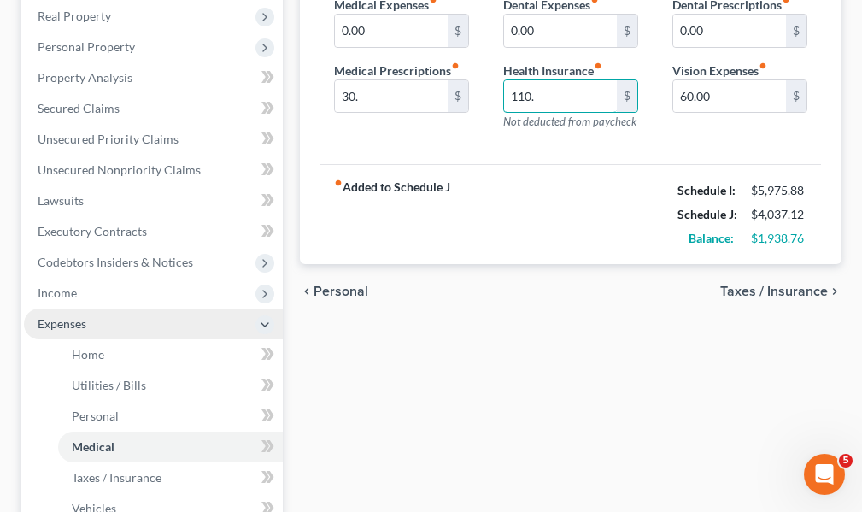
scroll to position [342, 0]
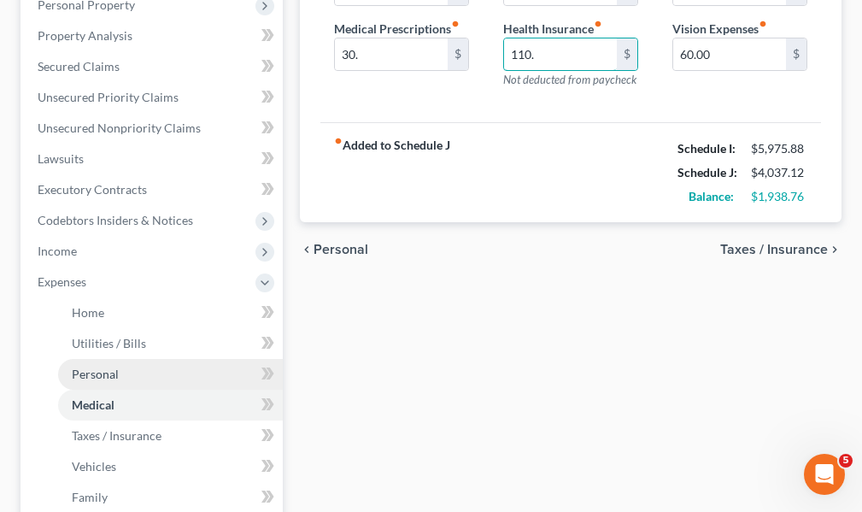
type input "110."
click at [108, 375] on span "Personal" at bounding box center [95, 374] width 47 height 15
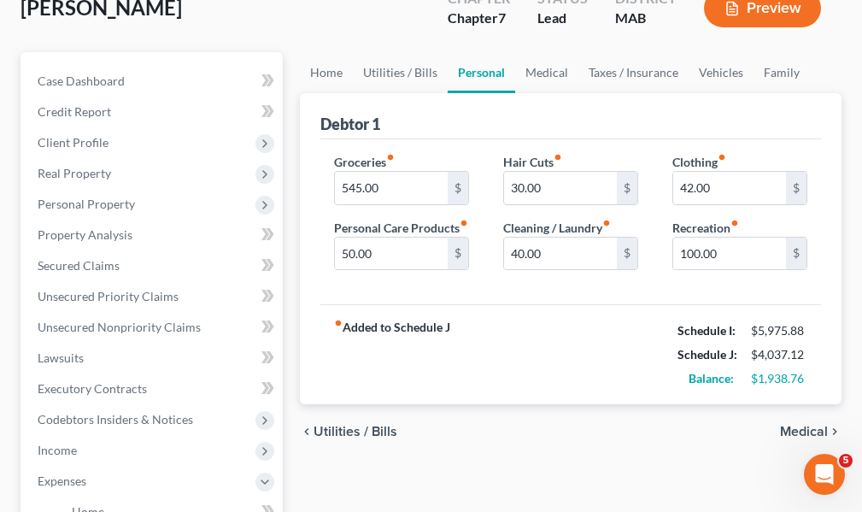
scroll to position [171, 0]
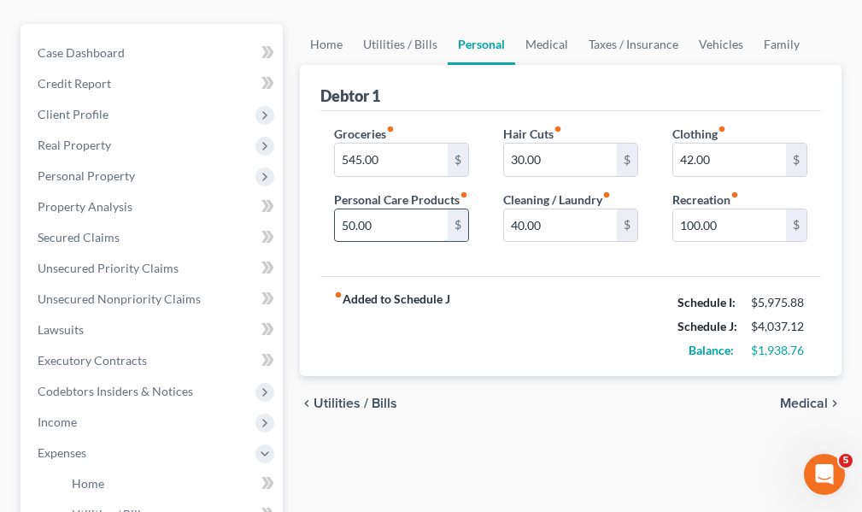
click at [377, 241] on input "50.00" at bounding box center [391, 225] width 113 height 32
type input "1"
type input "50."
click at [547, 160] on input "30.00" at bounding box center [560, 160] width 113 height 32
type input "40."
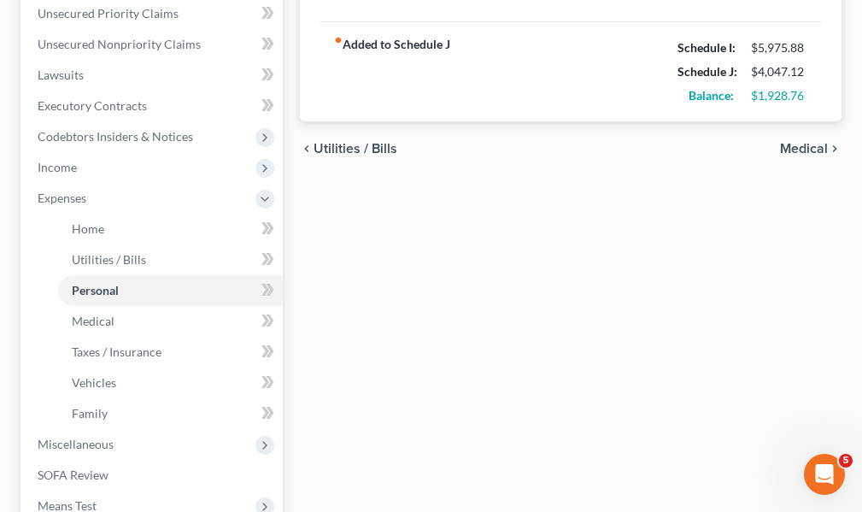
scroll to position [427, 0]
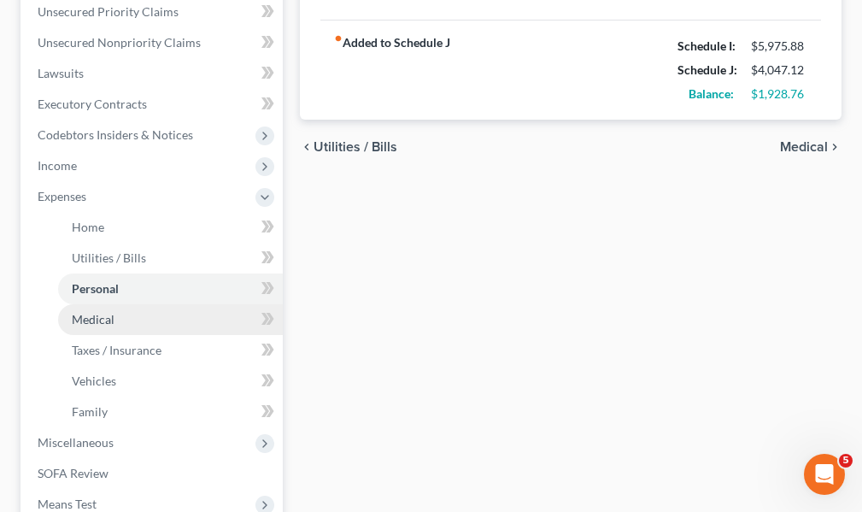
click at [111, 321] on span "Medical" at bounding box center [93, 319] width 43 height 15
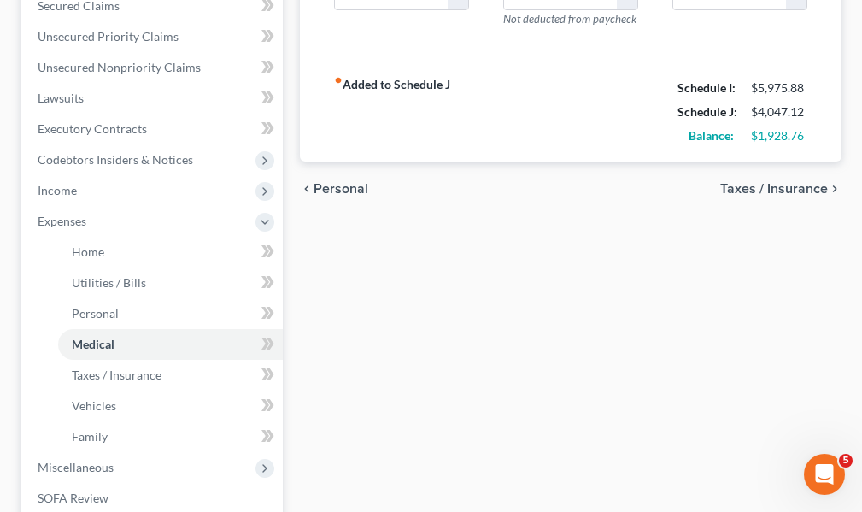
scroll to position [427, 0]
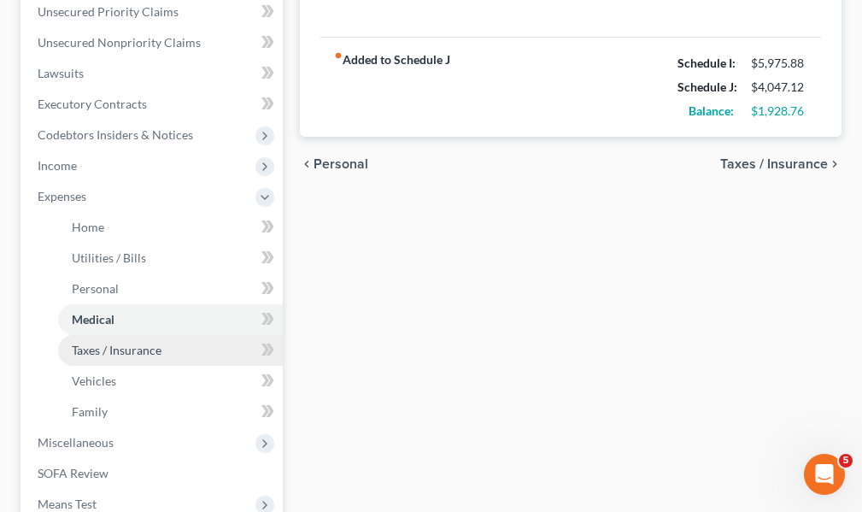
click at [141, 349] on span "Taxes / Insurance" at bounding box center [117, 350] width 90 height 15
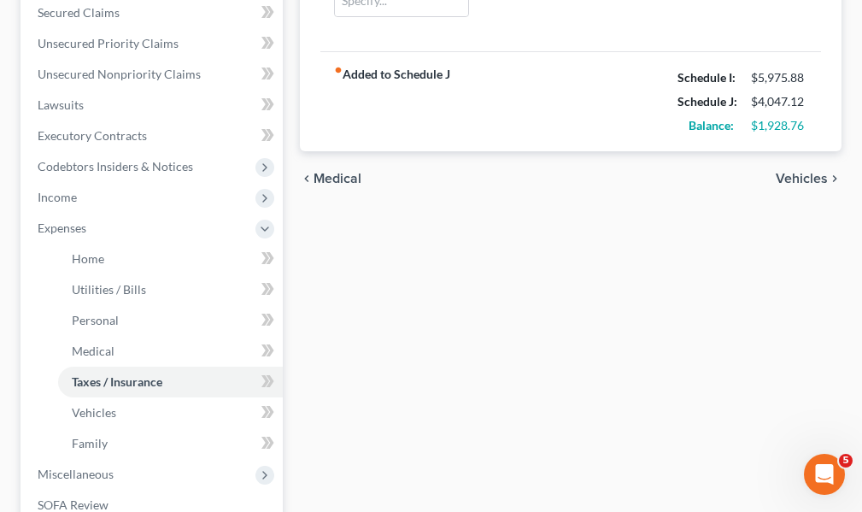
scroll to position [427, 0]
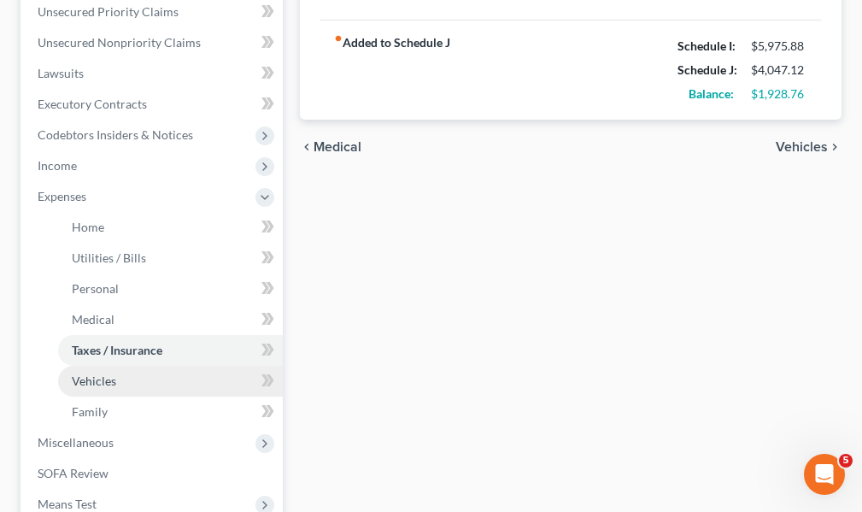
click at [105, 382] on span "Vehicles" at bounding box center [94, 381] width 44 height 15
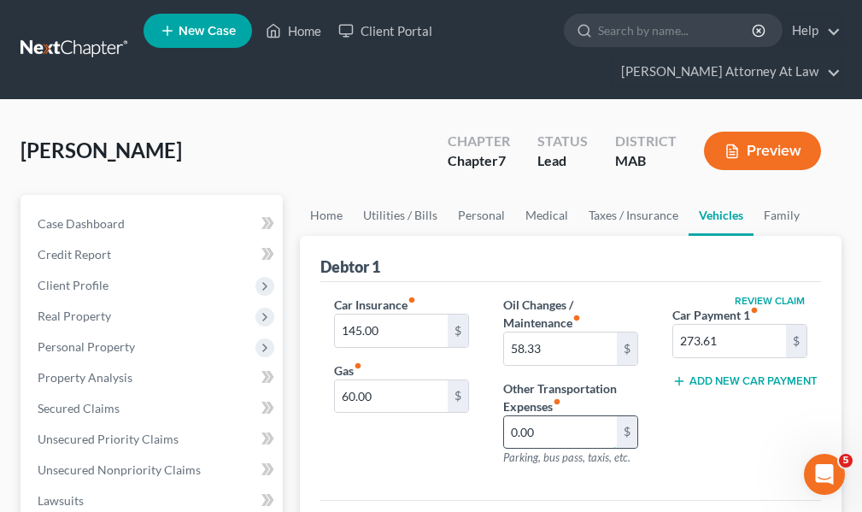
click at [544, 434] on input "0.00" at bounding box center [560, 432] width 113 height 32
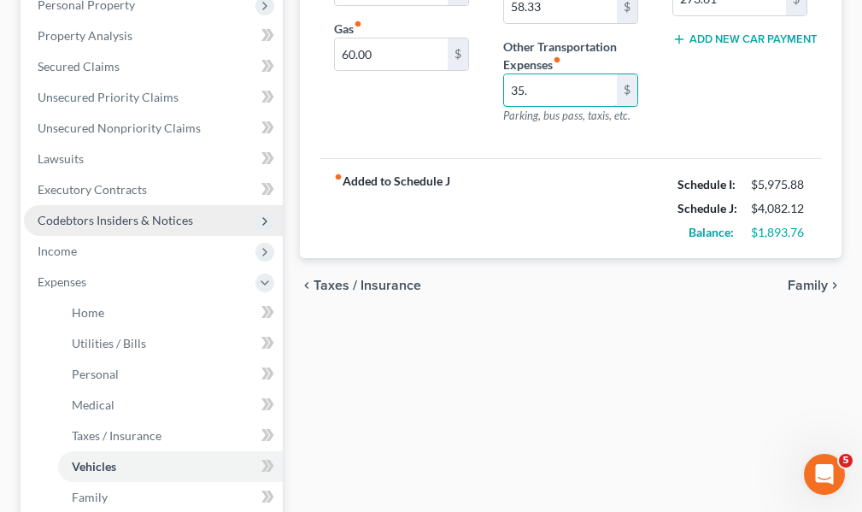
scroll to position [427, 0]
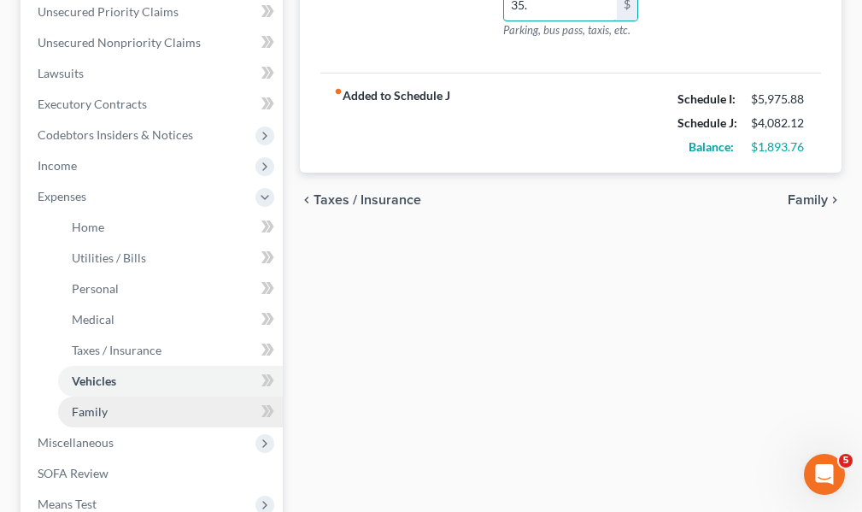
type input "35."
click at [106, 409] on span "Family" at bounding box center [90, 411] width 36 height 15
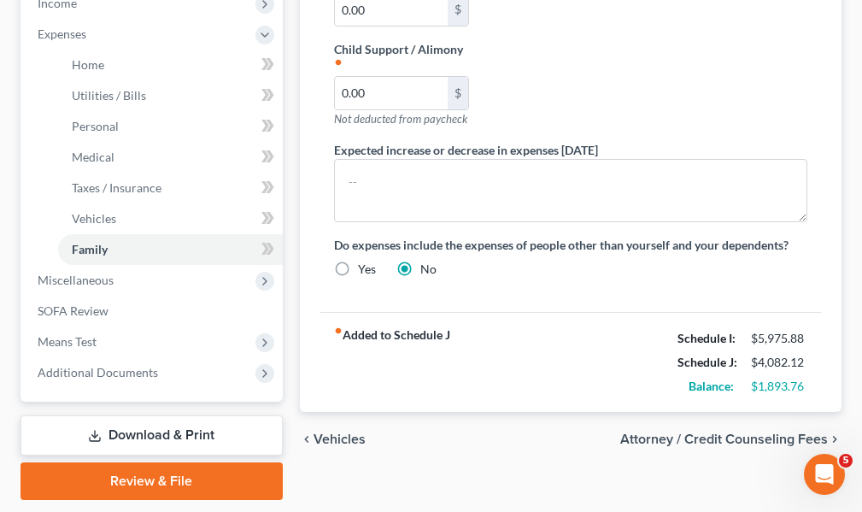
scroll to position [643, 0]
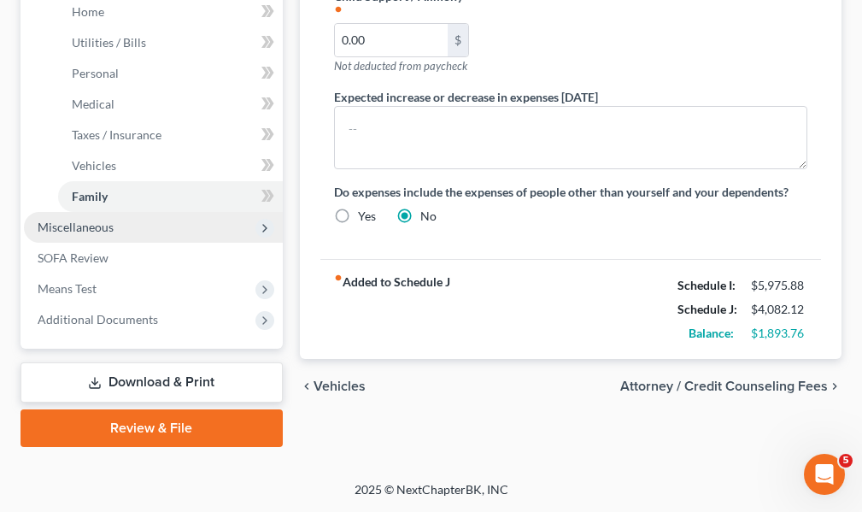
click at [82, 229] on span "Miscellaneous" at bounding box center [76, 227] width 76 height 15
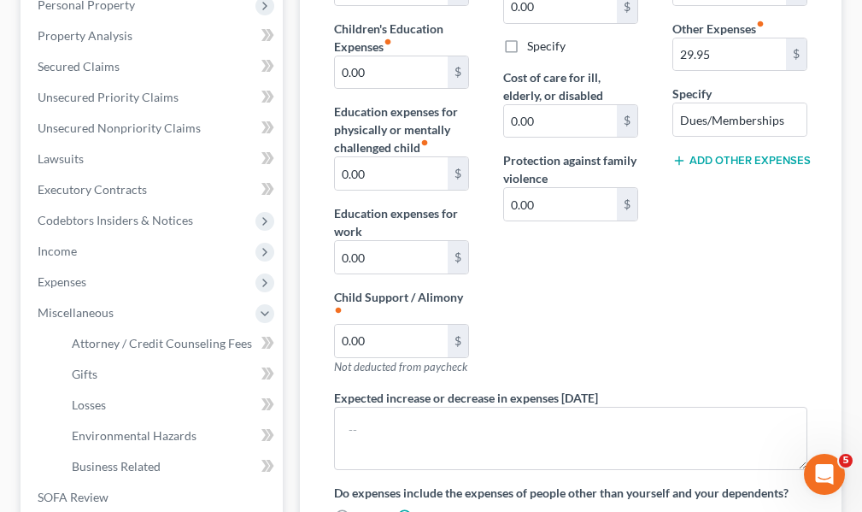
scroll to position [268, 0]
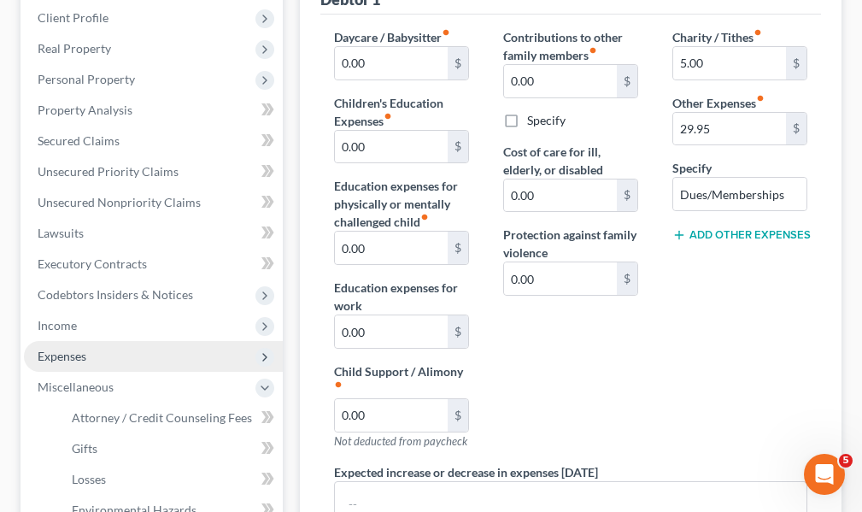
click at [79, 356] on span "Expenses" at bounding box center [62, 356] width 49 height 15
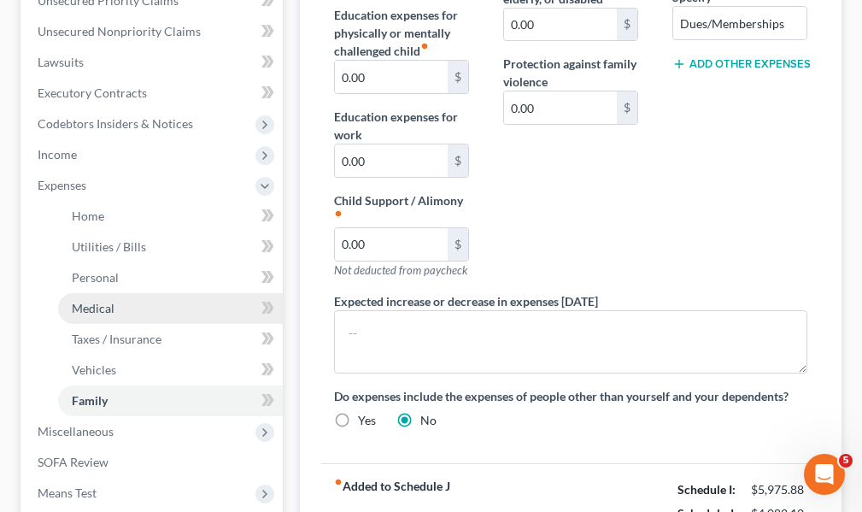
scroll to position [524, 0]
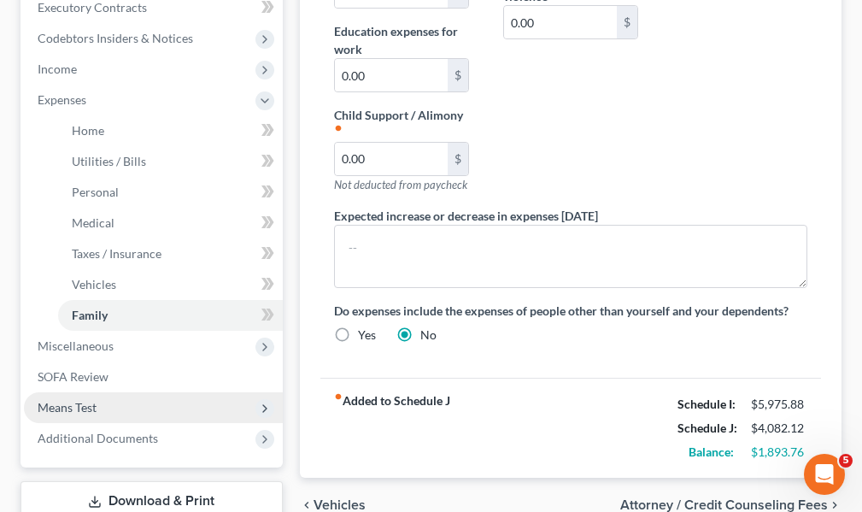
click at [85, 409] on span "Means Test" at bounding box center [67, 407] width 59 height 15
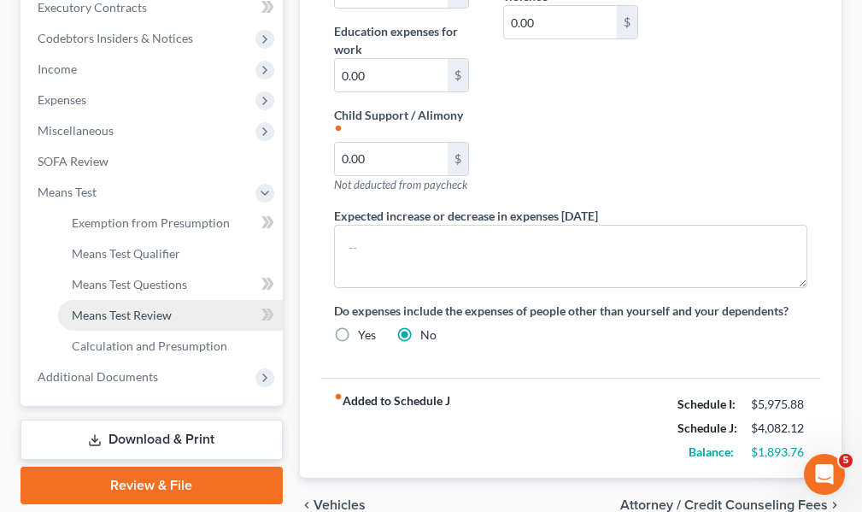
click at [151, 320] on span "Means Test Review" at bounding box center [122, 315] width 100 height 15
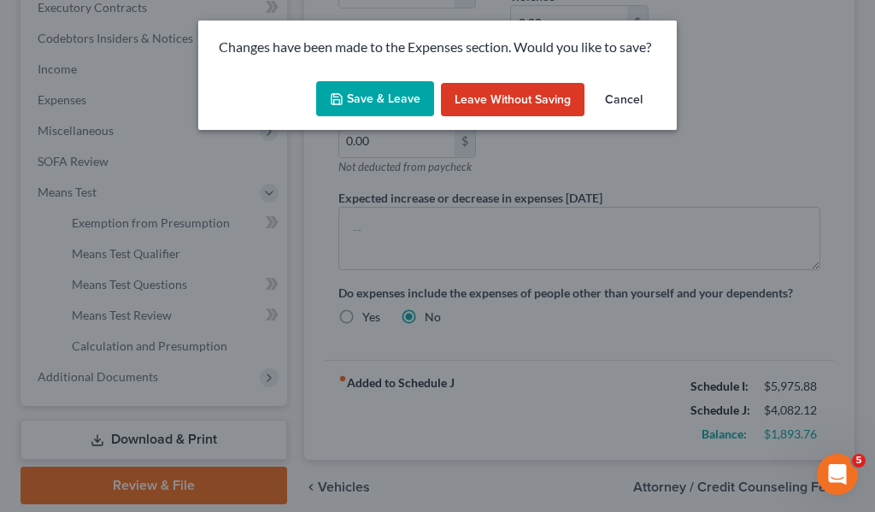
click at [626, 100] on button "Cancel" at bounding box center [623, 100] width 65 height 34
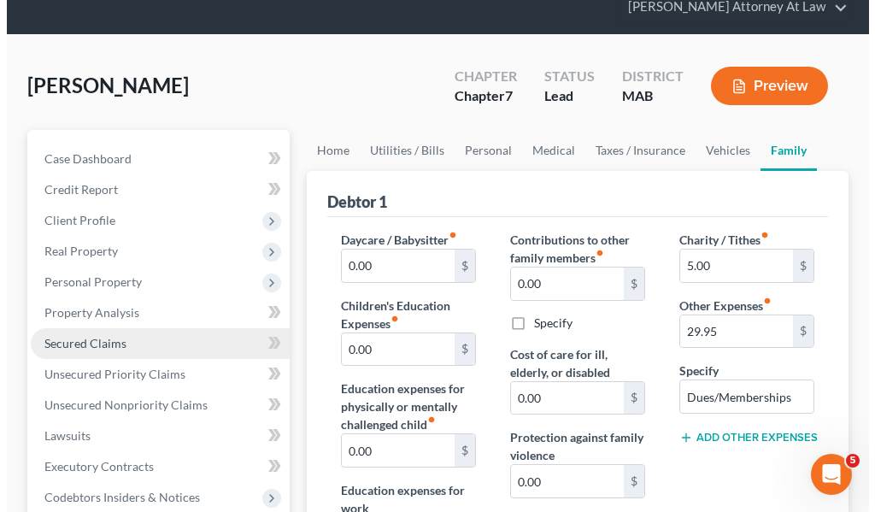
scroll to position [105, 0]
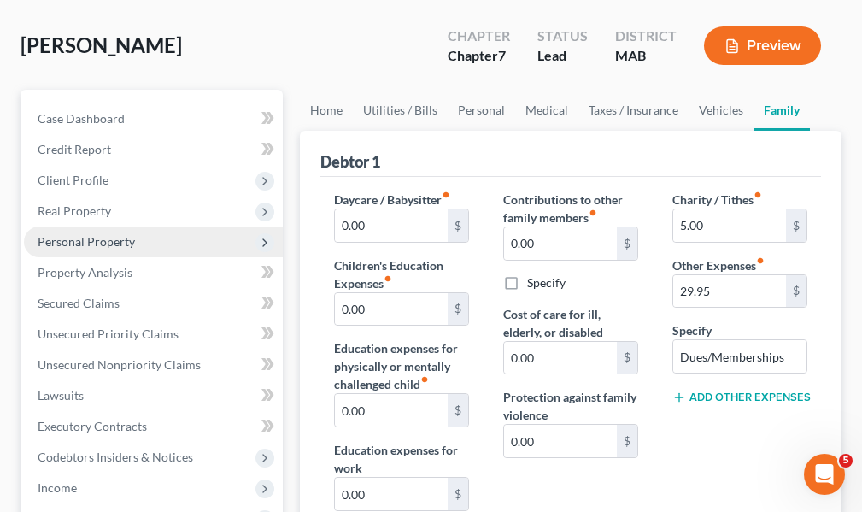
click at [104, 244] on span "Personal Property" at bounding box center [86, 241] width 97 height 15
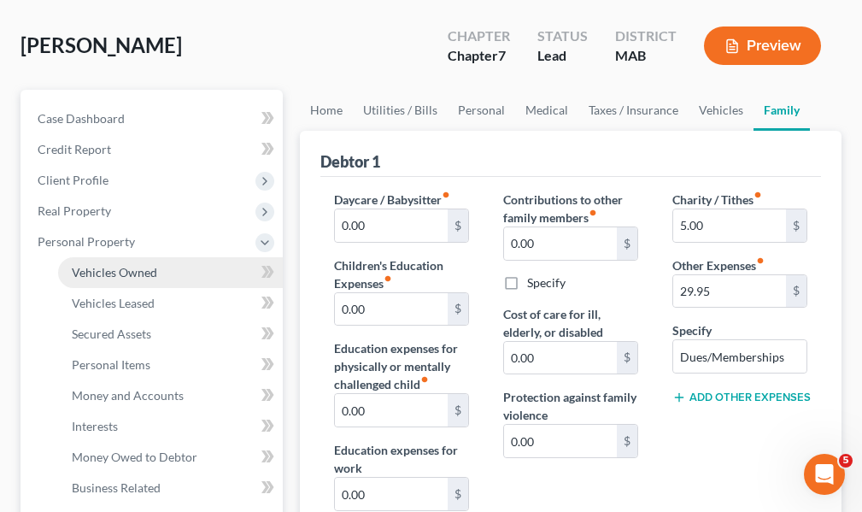
click at [130, 274] on span "Vehicles Owned" at bounding box center [114, 272] width 85 height 15
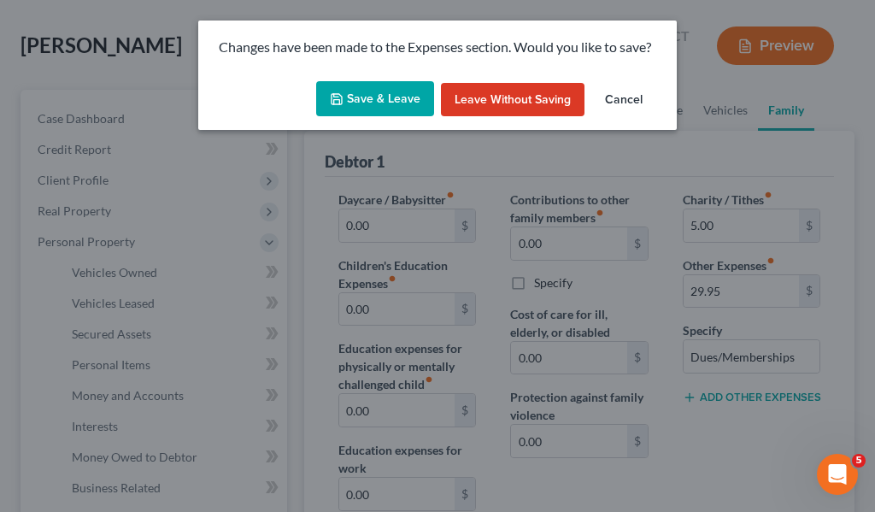
click at [388, 99] on button "Save & Leave" at bounding box center [375, 99] width 118 height 36
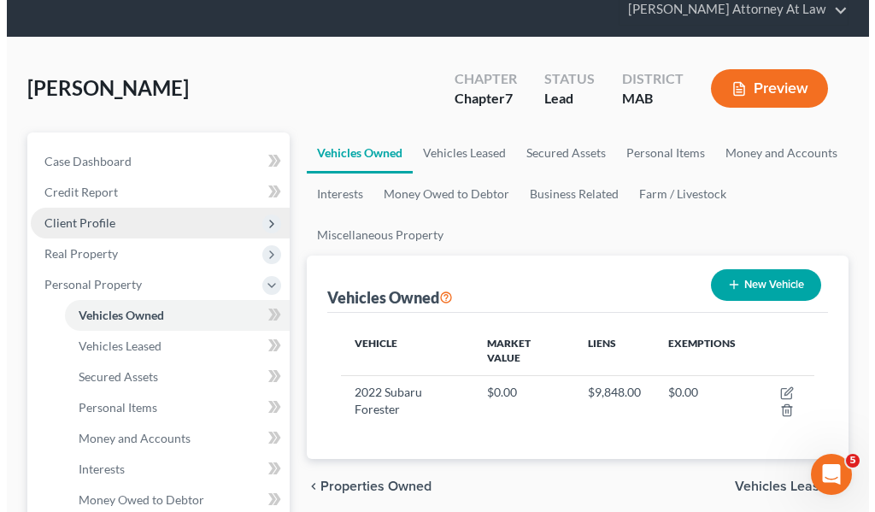
scroll to position [256, 0]
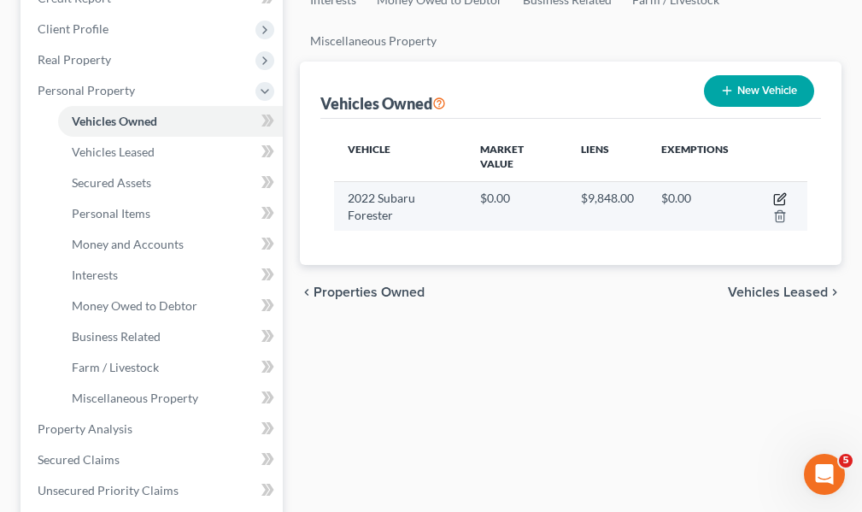
click at [779, 197] on icon "button" at bounding box center [781, 199] width 14 height 14
select select "0"
select select "4"
select select "0"
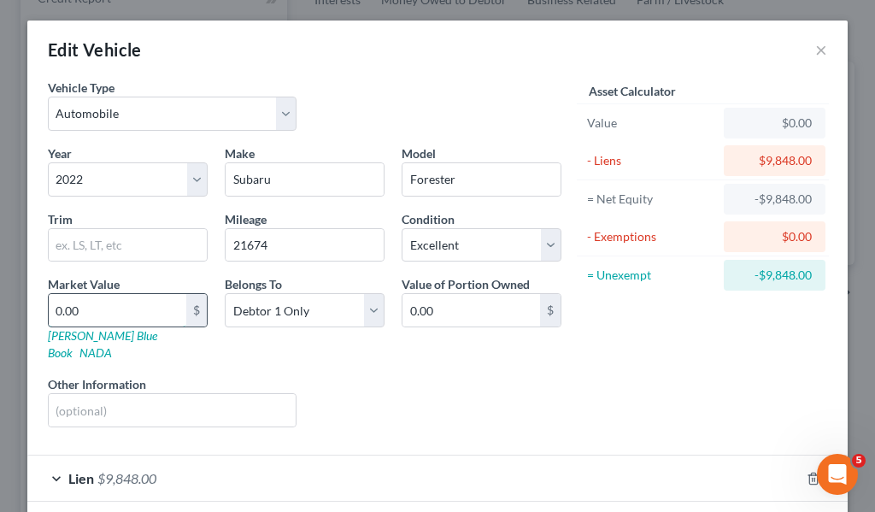
click at [81, 311] on input "0.00" at bounding box center [118, 310] width 138 height 32
click at [121, 312] on input "0.00" at bounding box center [118, 310] width 138 height 32
type input "0"
type input "2"
type input "2.00"
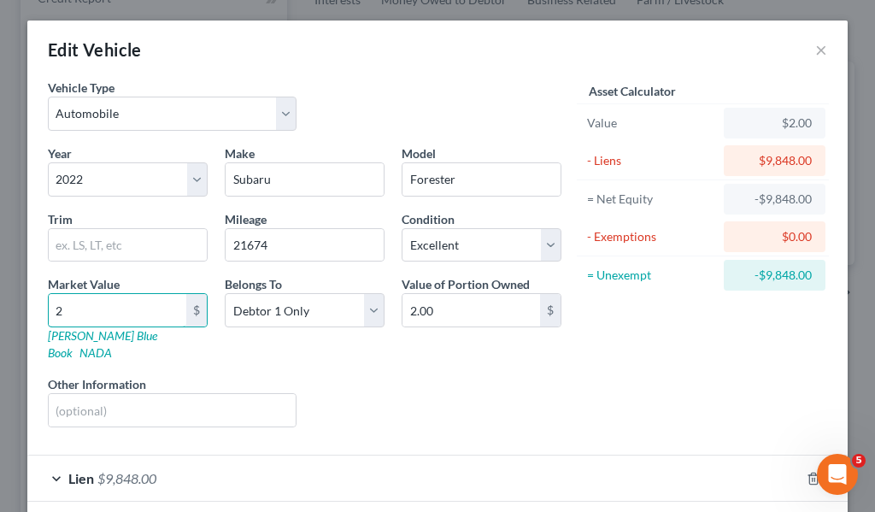
type input "27"
type input "27.00"
type input "274"
type input "274.00"
type input "2749"
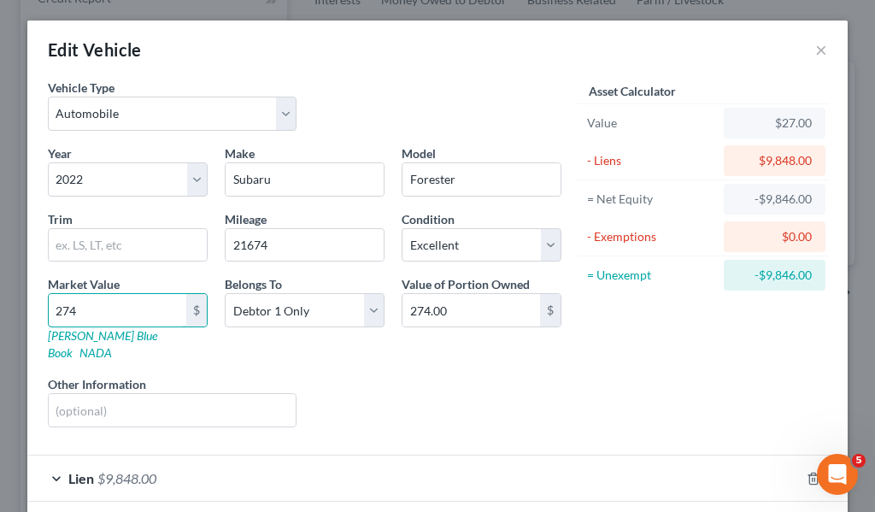
type input "2,749.00"
type input "2,7491"
type input "27,491.00"
type input "27,491."
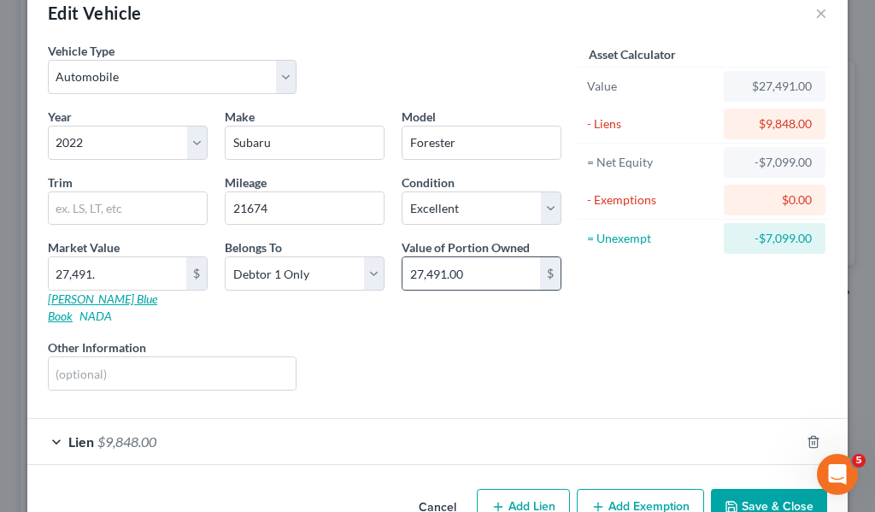
scroll to position [67, 0]
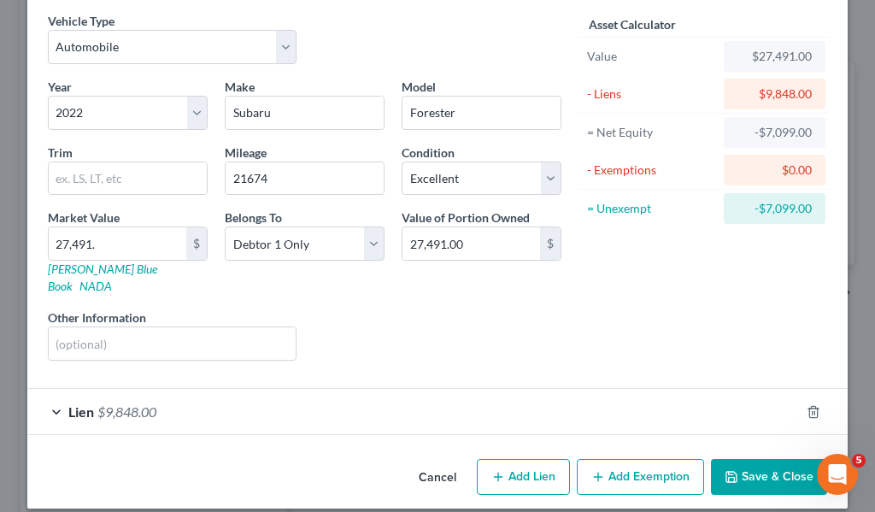
click at [605, 459] on button "Add Exemption" at bounding box center [640, 477] width 127 height 36
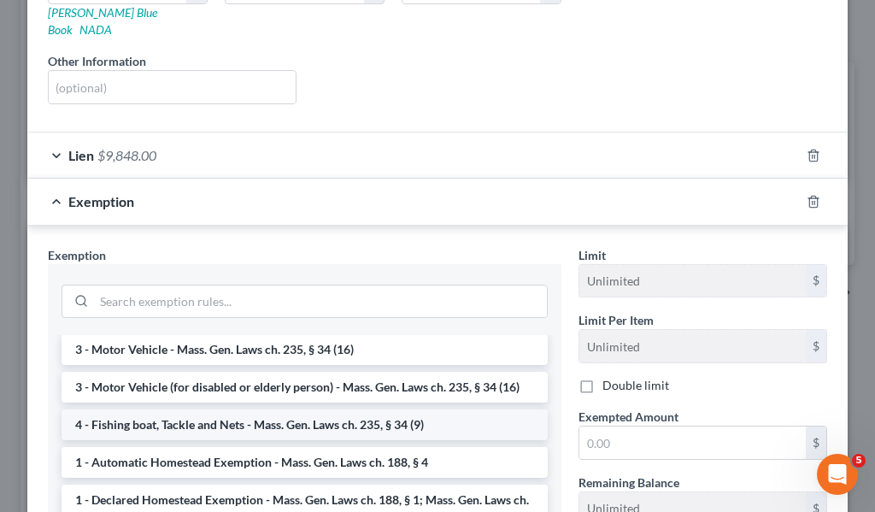
scroll to position [0, 0]
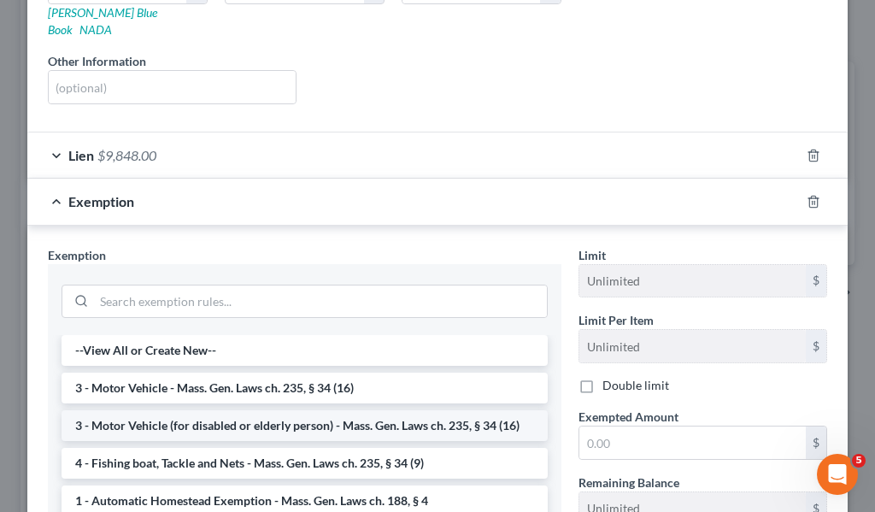
click at [258, 410] on li "3 - Motor Vehicle (for disabled or elderly person) - Mass. Gen. Laws ch. 235, §…" at bounding box center [305, 425] width 486 height 31
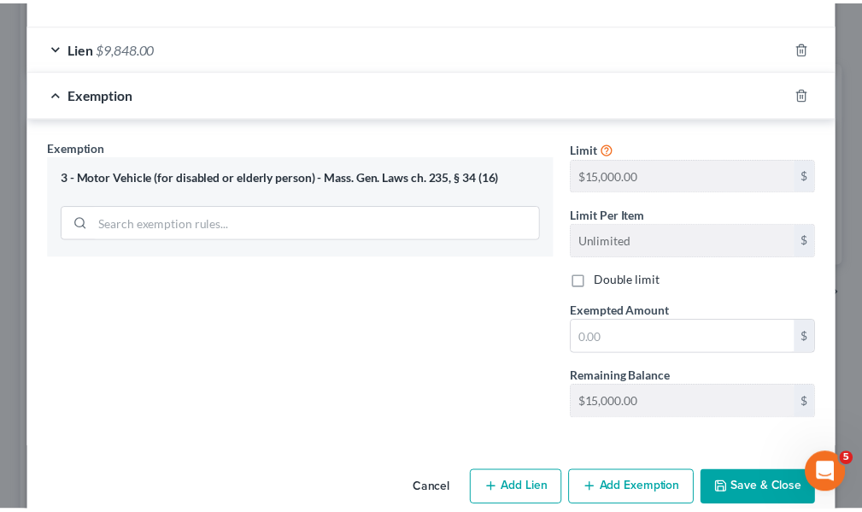
scroll to position [444, 0]
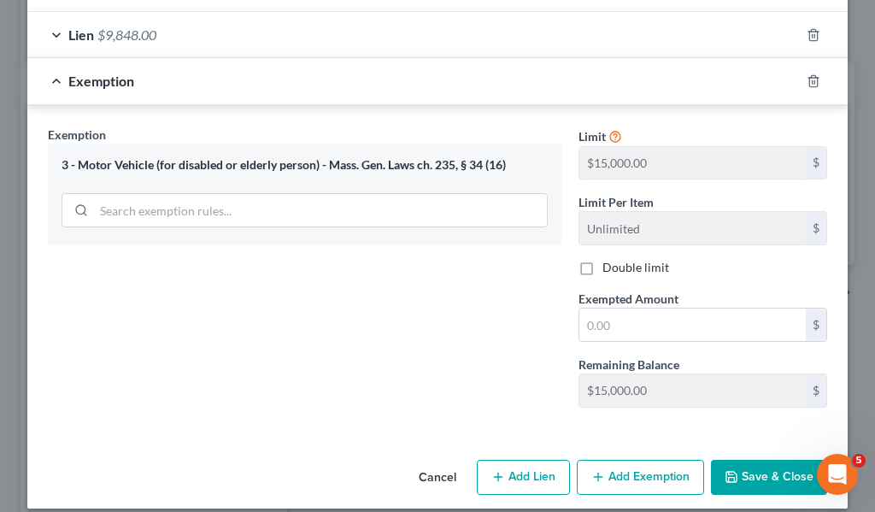
click at [782, 460] on button "Save & Close" at bounding box center [769, 478] width 116 height 36
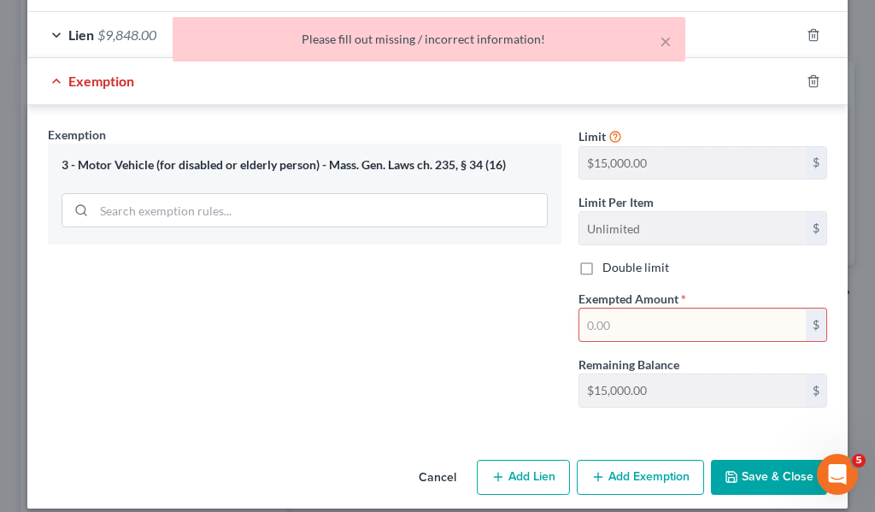
click at [618, 312] on input "text" at bounding box center [693, 325] width 227 height 32
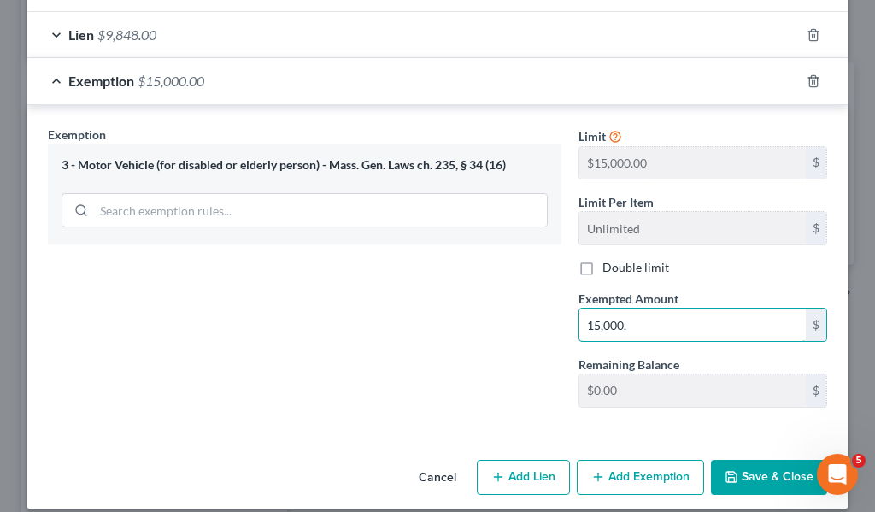
type input "15,000."
click at [747, 460] on button "Save & Close" at bounding box center [769, 478] width 116 height 36
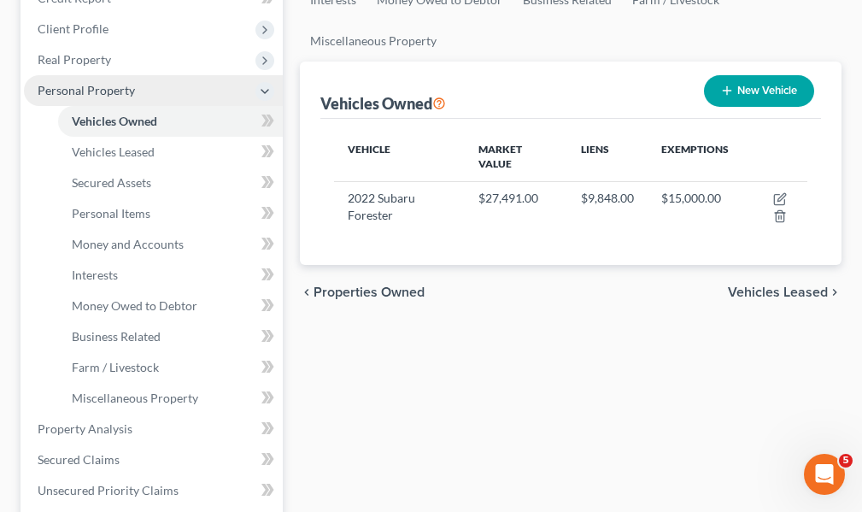
click at [264, 93] on icon at bounding box center [265, 92] width 14 height 14
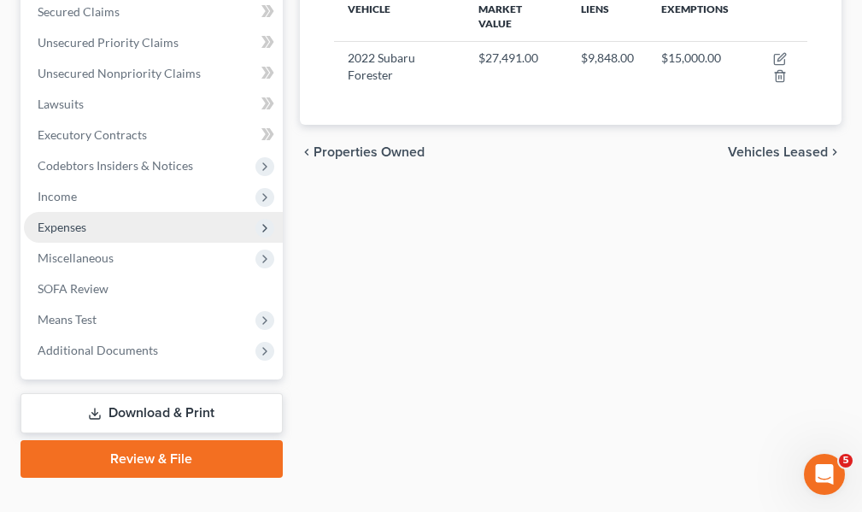
scroll to position [427, 0]
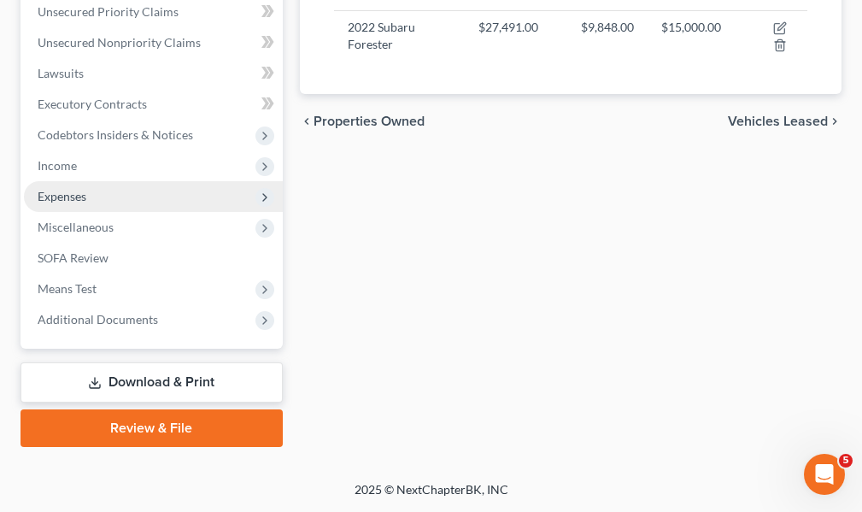
click at [62, 194] on span "Expenses" at bounding box center [62, 196] width 49 height 15
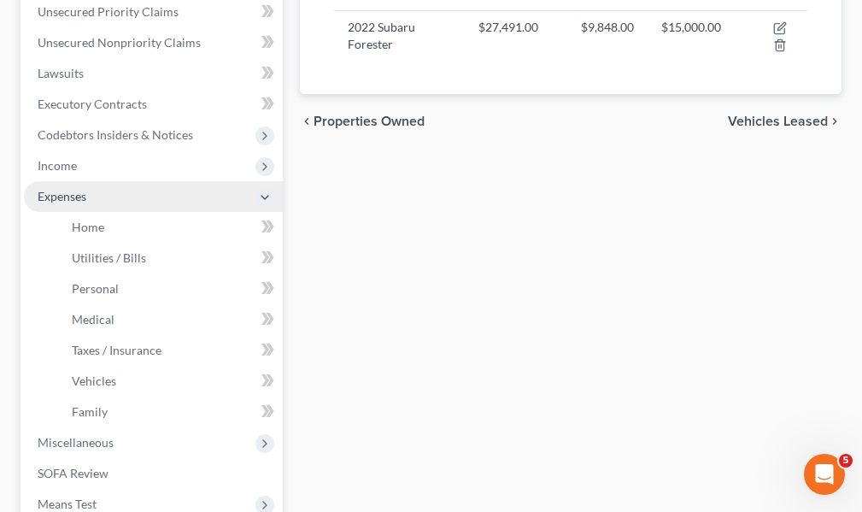
click at [262, 194] on icon at bounding box center [265, 198] width 14 height 14
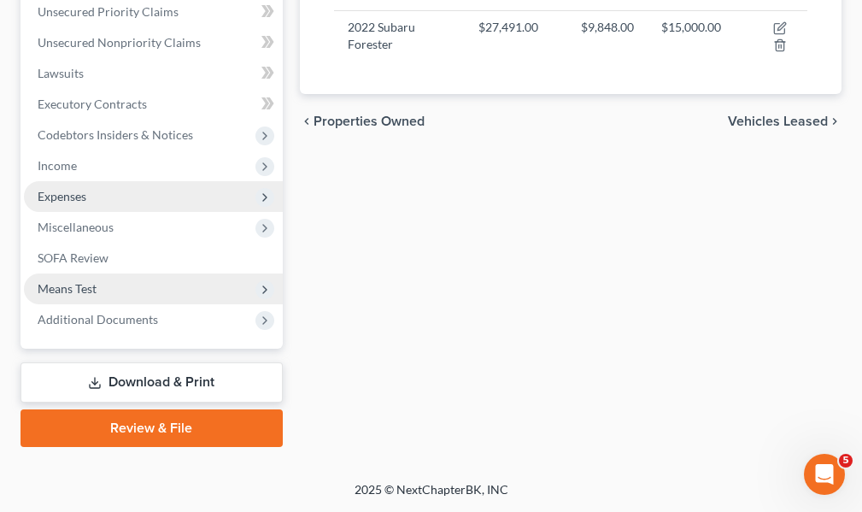
click at [87, 289] on span "Means Test" at bounding box center [67, 288] width 59 height 15
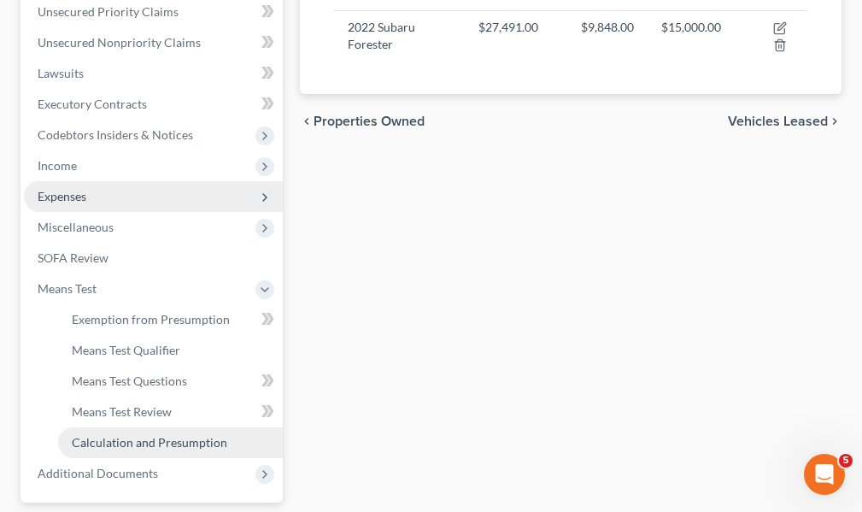
click at [126, 438] on span "Calculation and Presumption" at bounding box center [150, 442] width 156 height 15
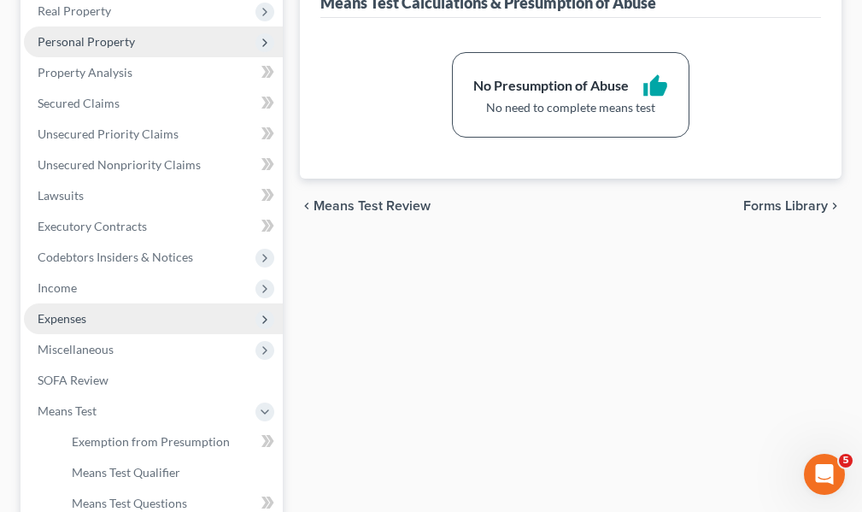
scroll to position [513, 0]
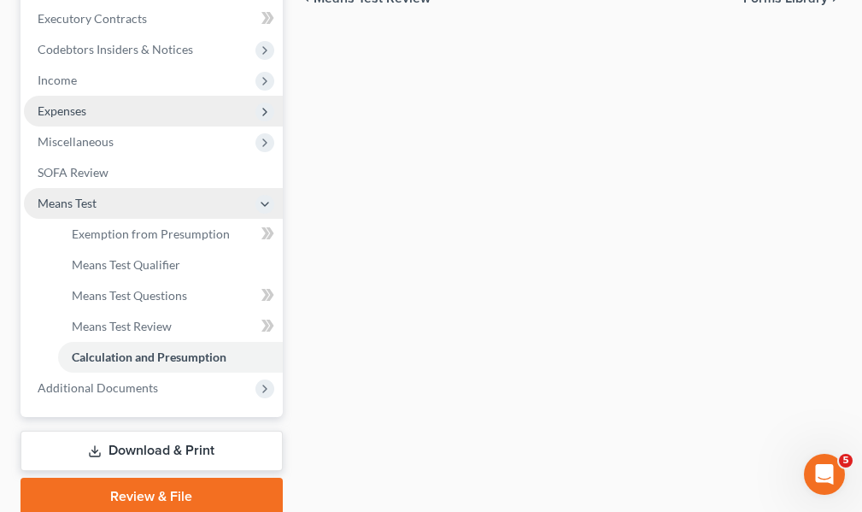
click at [267, 203] on polyline at bounding box center [265, 204] width 7 height 3
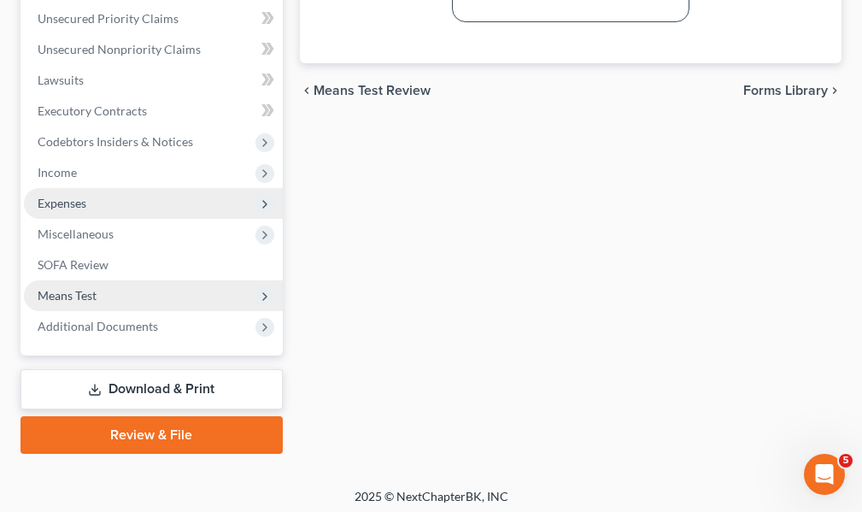
scroll to position [427, 0]
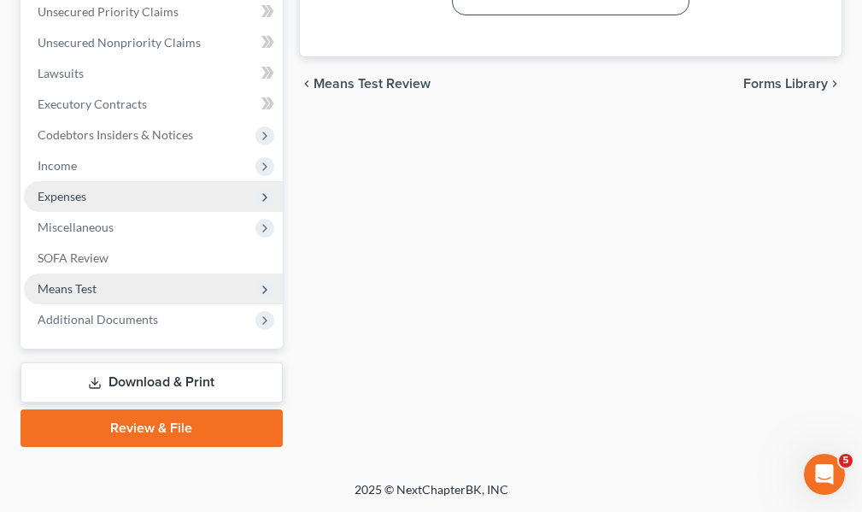
click at [60, 193] on span "Expenses" at bounding box center [62, 196] width 49 height 15
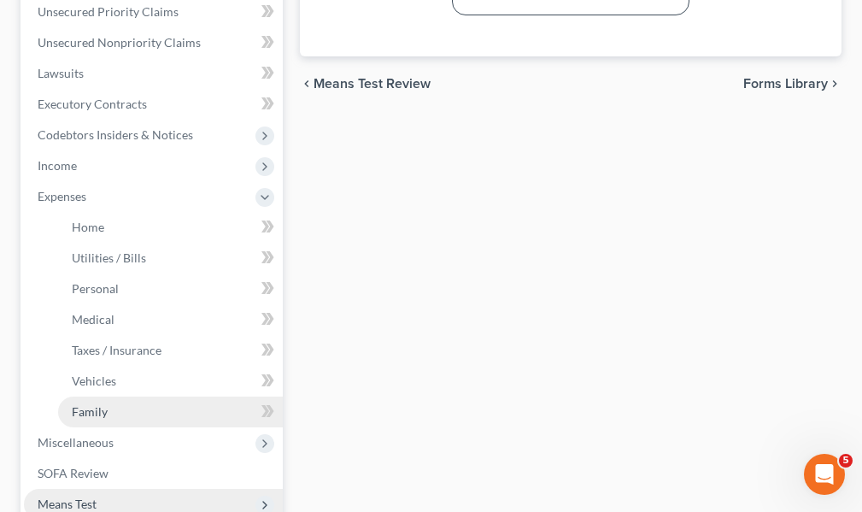
drag, startPoint x: 93, startPoint y: 410, endPoint x: 107, endPoint y: 408, distance: 13.9
click at [93, 408] on span "Family" at bounding box center [90, 411] width 36 height 15
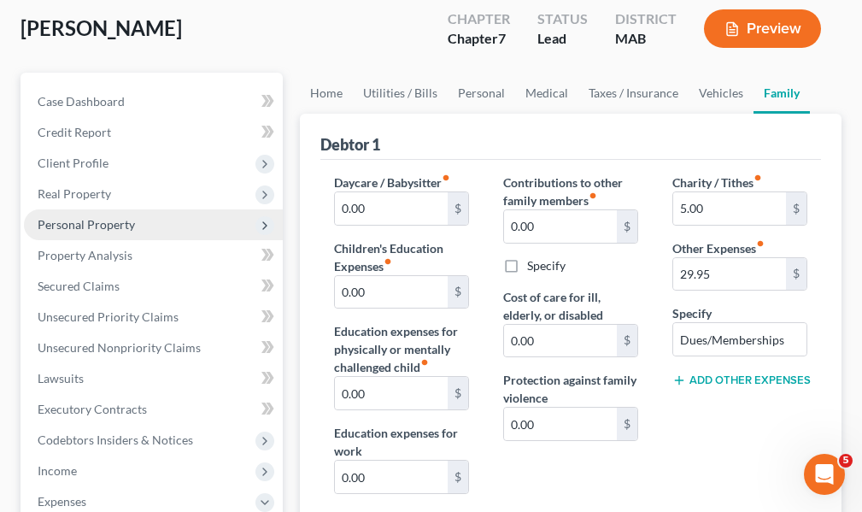
scroll to position [171, 0]
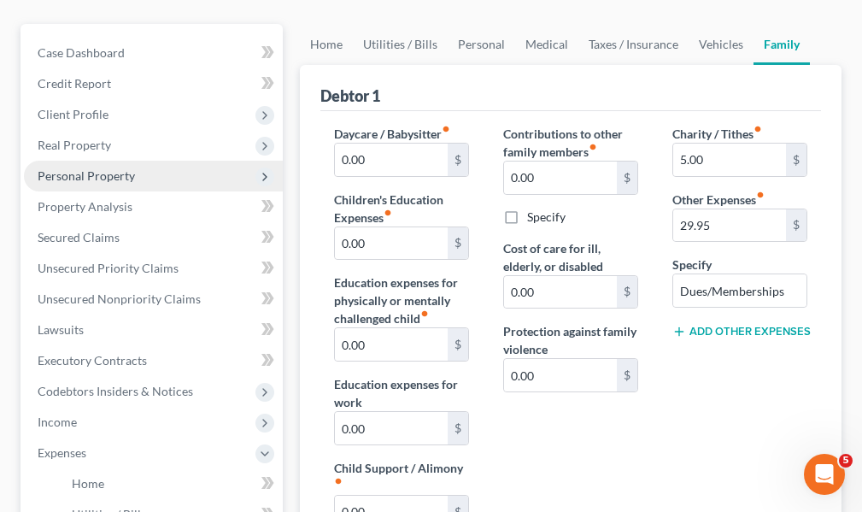
click at [679, 332] on line at bounding box center [679, 332] width 8 height 0
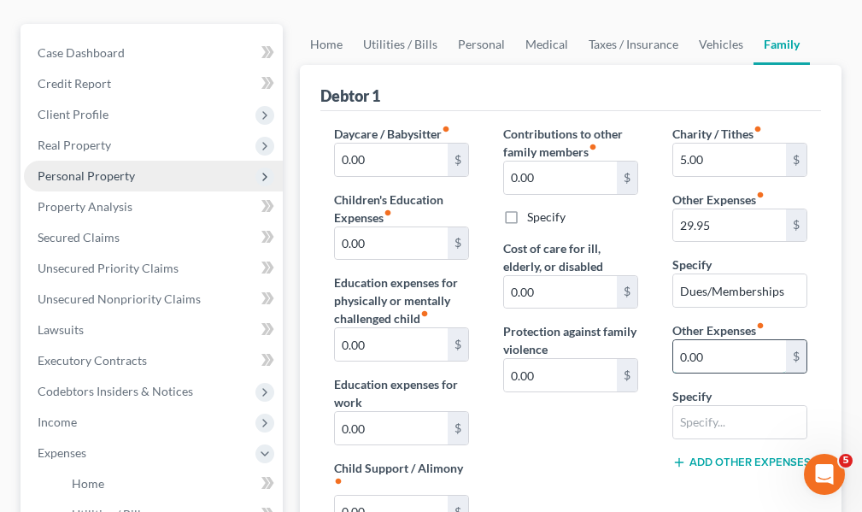
click at [715, 358] on input "0.00" at bounding box center [730, 356] width 113 height 32
click at [715, 421] on input "text" at bounding box center [740, 422] width 133 height 32
type input "Non filing spouse"
click at [721, 360] on input "0.00" at bounding box center [730, 356] width 113 height 32
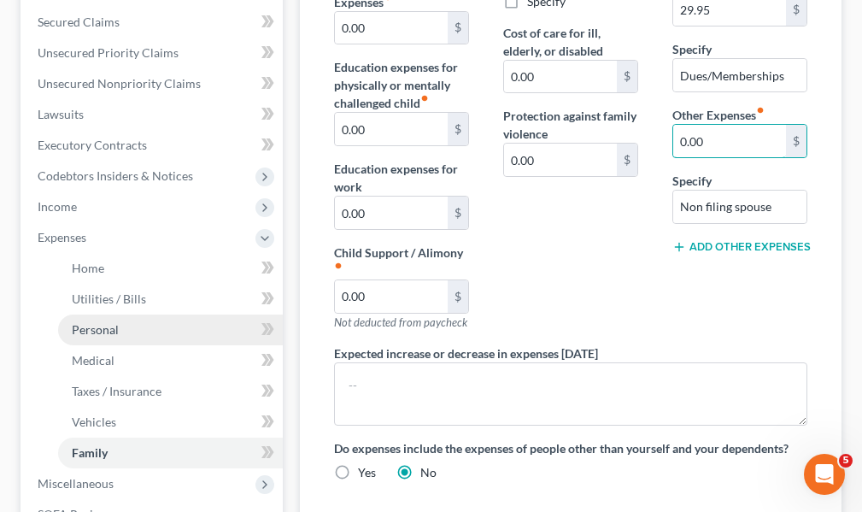
scroll to position [427, 0]
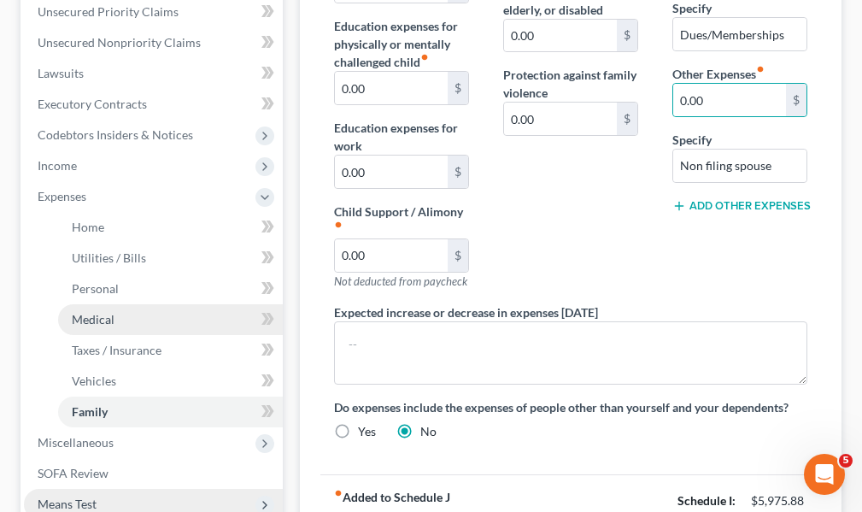
click at [109, 318] on span "Medical" at bounding box center [93, 319] width 43 height 15
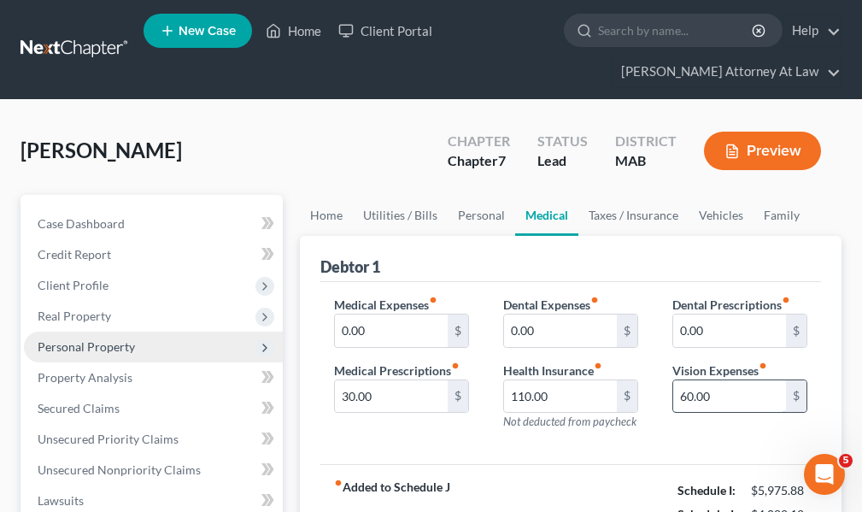
click at [715, 397] on input "60.00" at bounding box center [730, 396] width 113 height 32
type input "70."
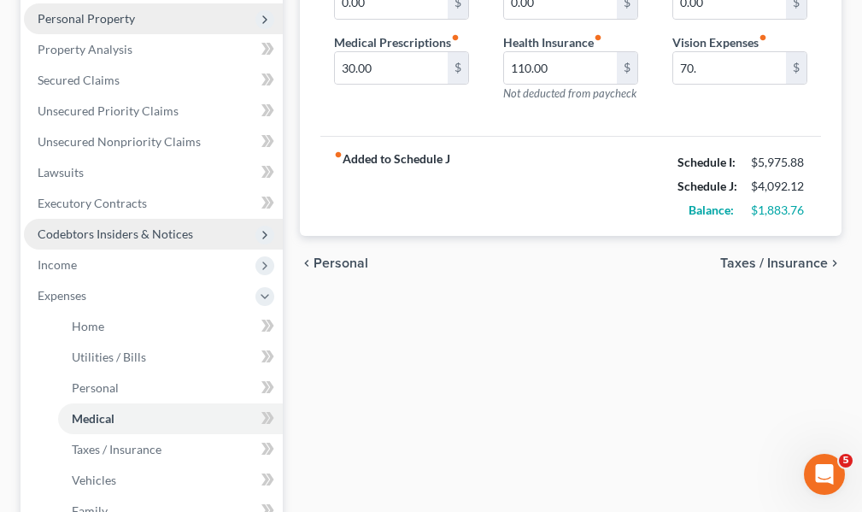
scroll to position [336, 0]
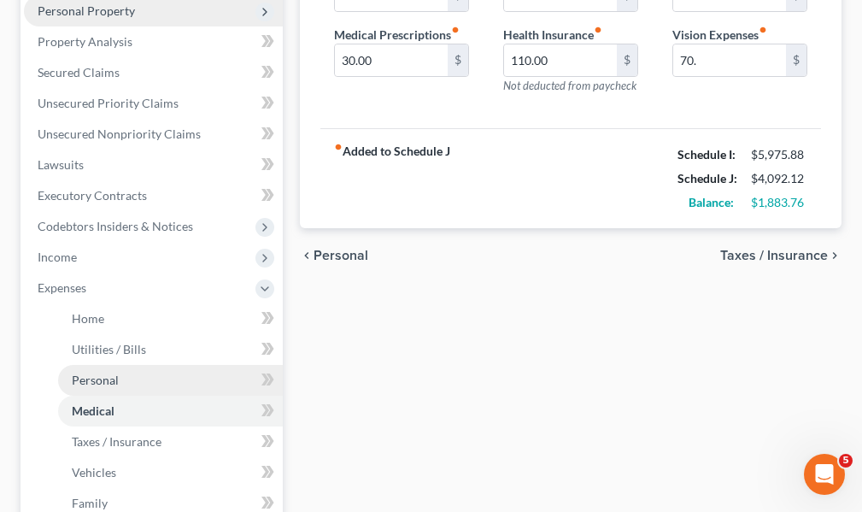
click at [97, 383] on span "Personal" at bounding box center [95, 380] width 47 height 15
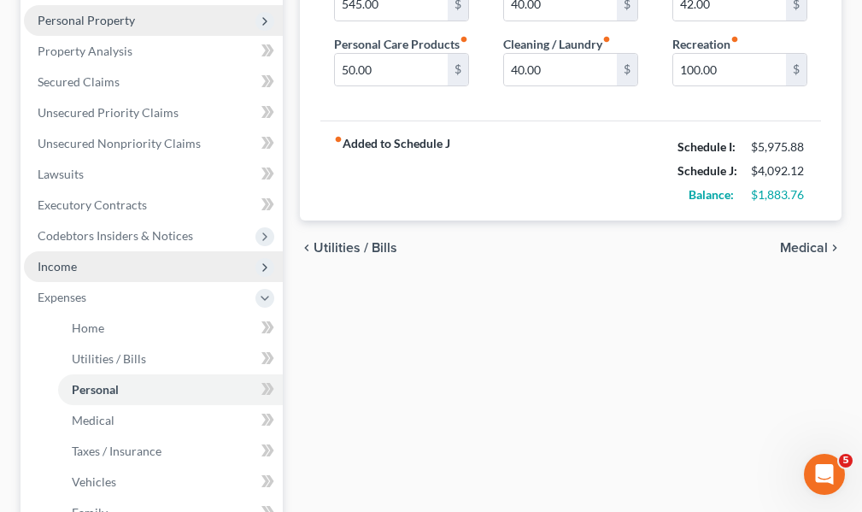
scroll to position [342, 0]
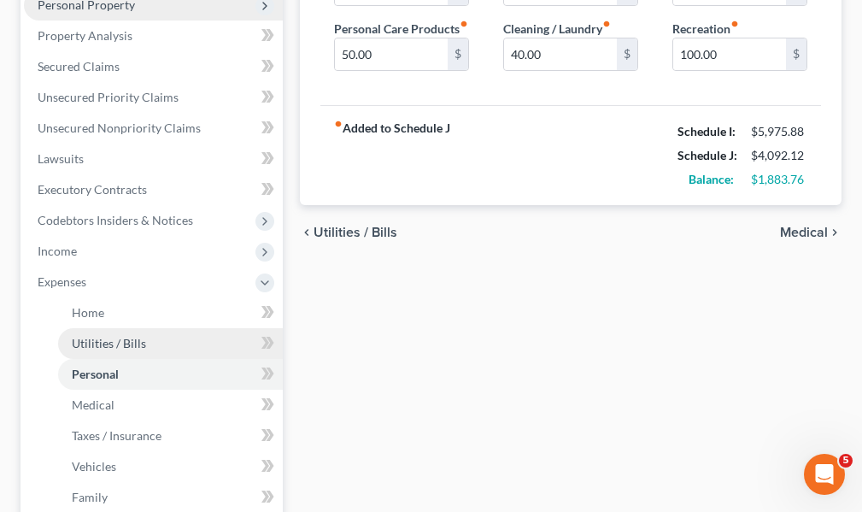
click at [128, 344] on span "Utilities / Bills" at bounding box center [109, 343] width 74 height 15
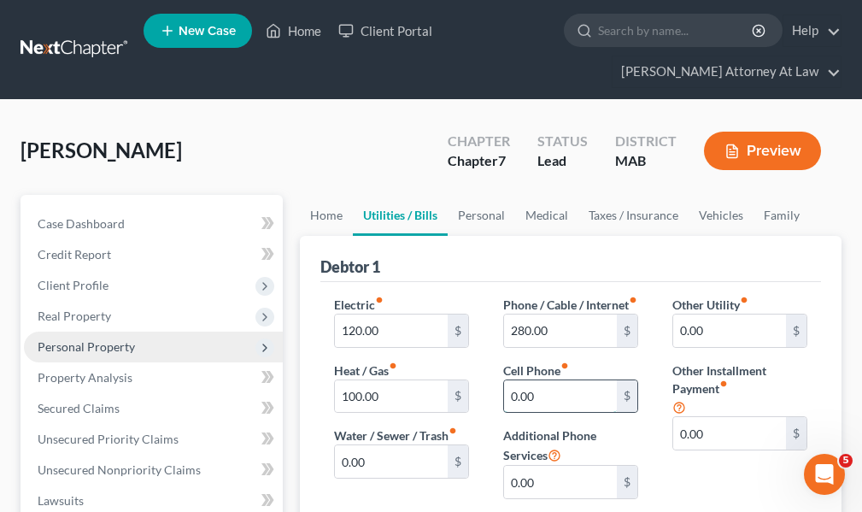
click at [550, 412] on input "0.00" at bounding box center [560, 396] width 113 height 32
click at [101, 344] on span "Personal Property" at bounding box center [86, 346] width 97 height 15
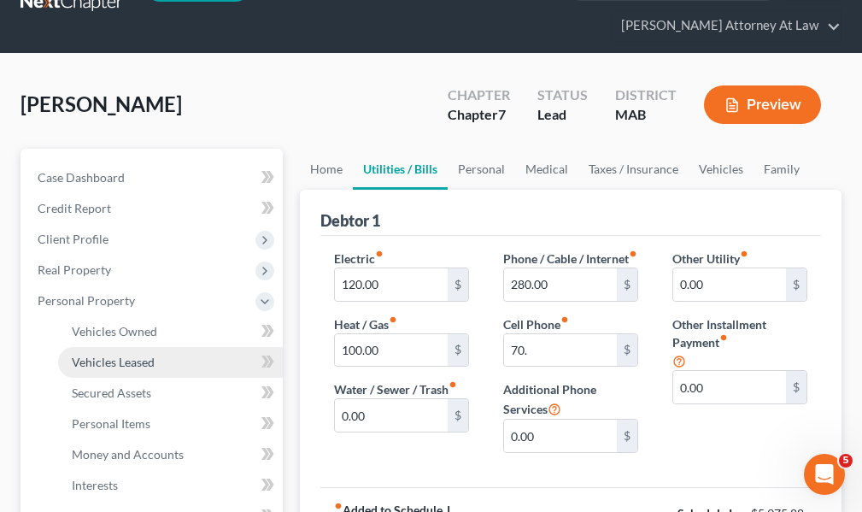
scroll to position [85, 0]
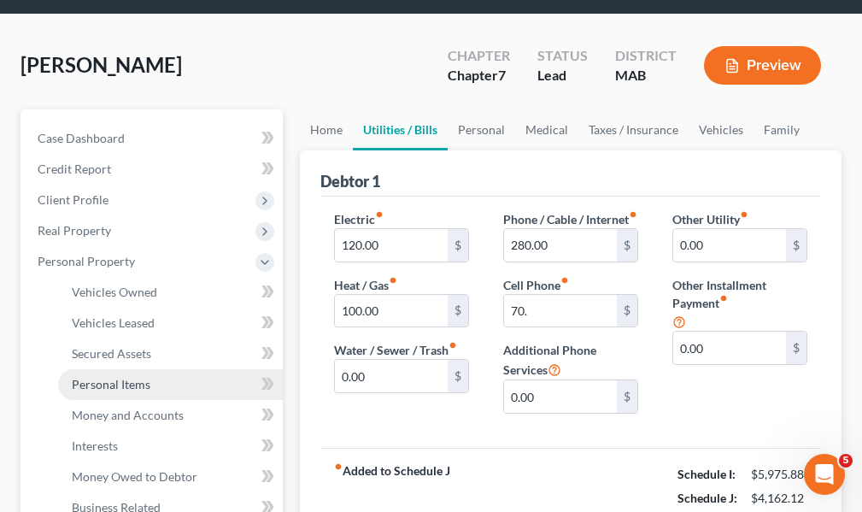
click at [140, 385] on span "Personal Items" at bounding box center [111, 384] width 79 height 15
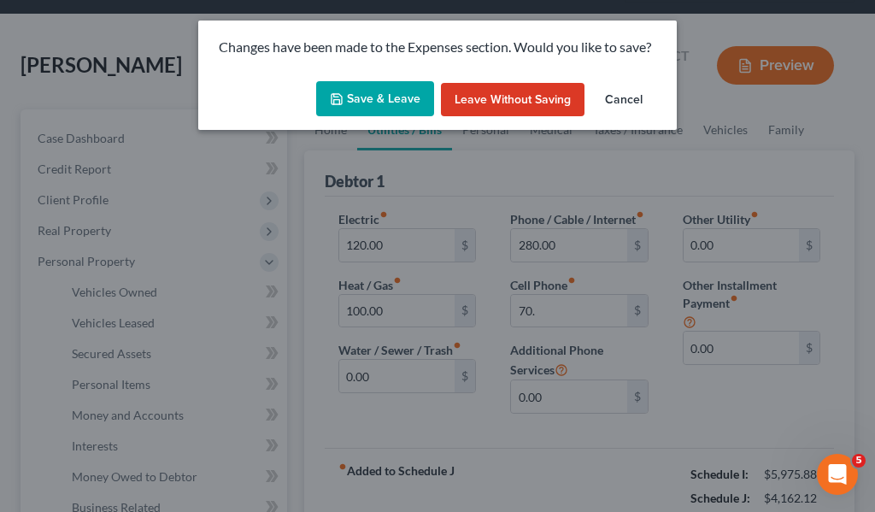
click at [380, 103] on button "Save & Leave" at bounding box center [375, 99] width 118 height 36
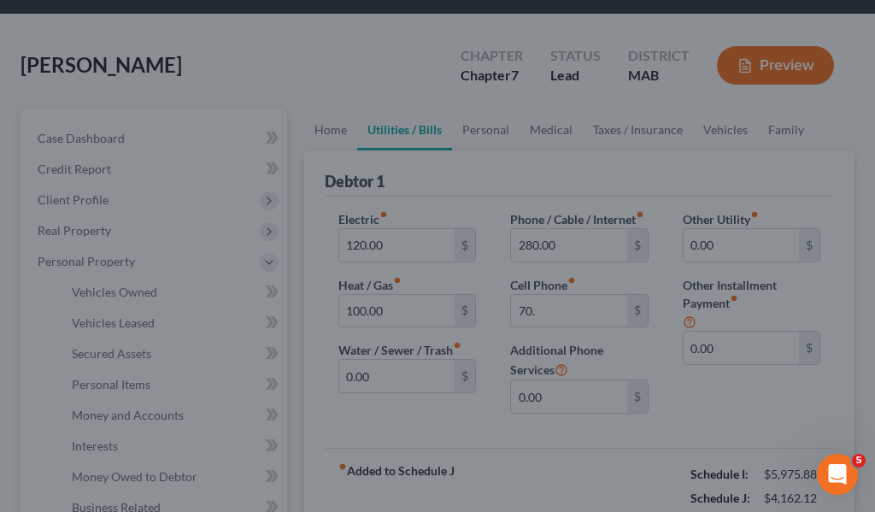
type input "70.00"
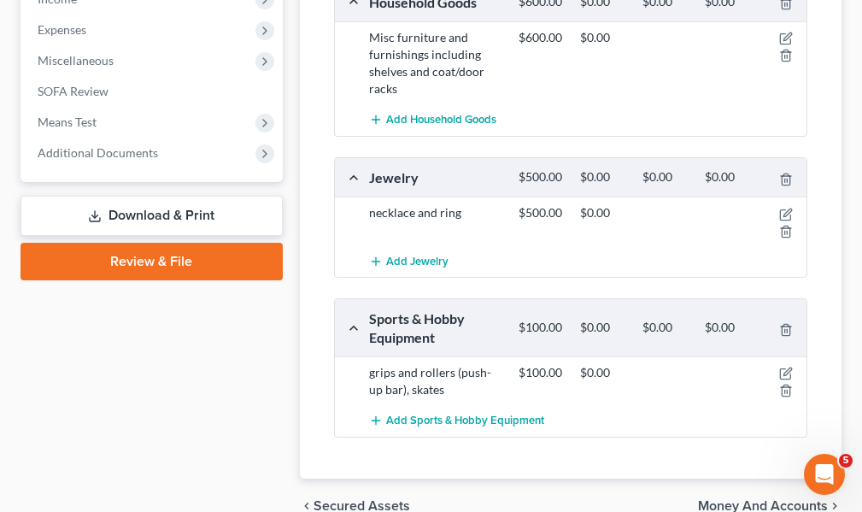
scroll to position [940, 0]
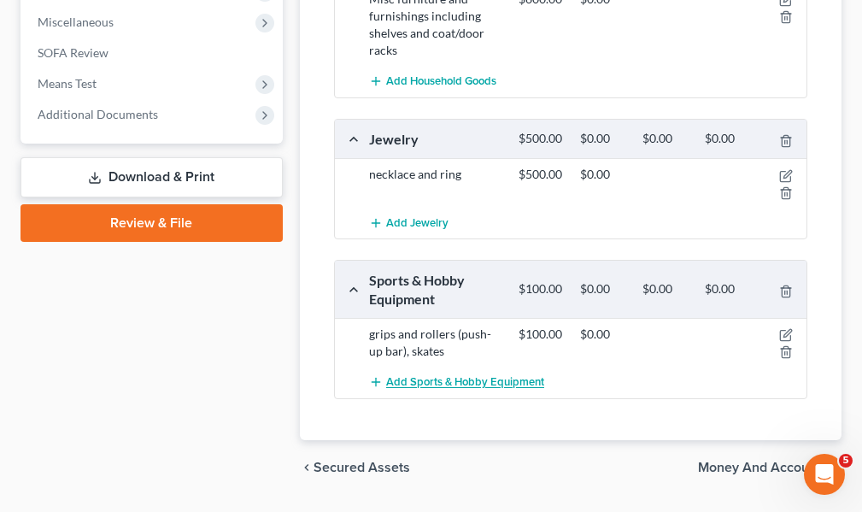
click at [468, 378] on span "Add Sports & Hobby Equipment" at bounding box center [465, 383] width 158 height 14
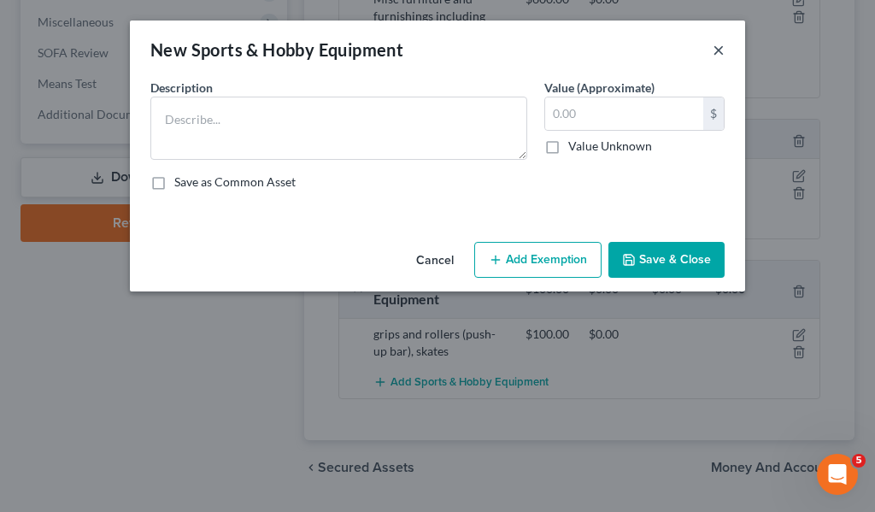
click at [720, 50] on button "×" at bounding box center [719, 49] width 12 height 21
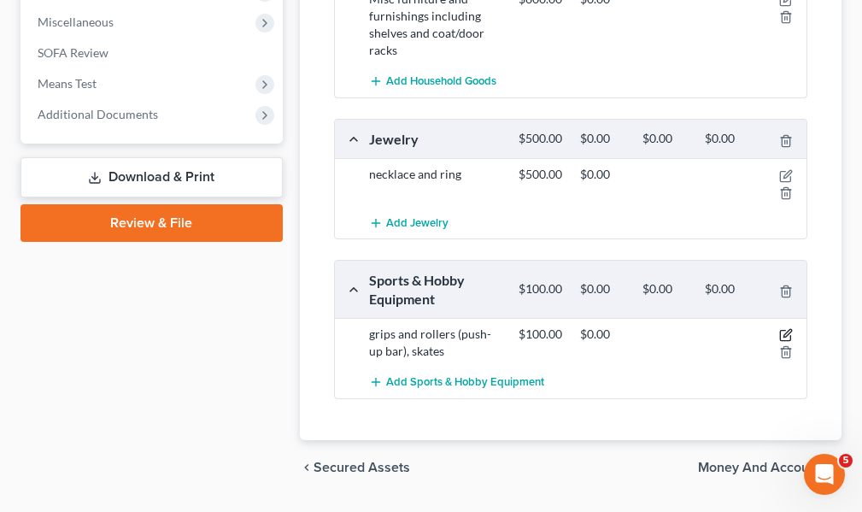
click at [789, 337] on icon "button" at bounding box center [787, 335] width 14 height 14
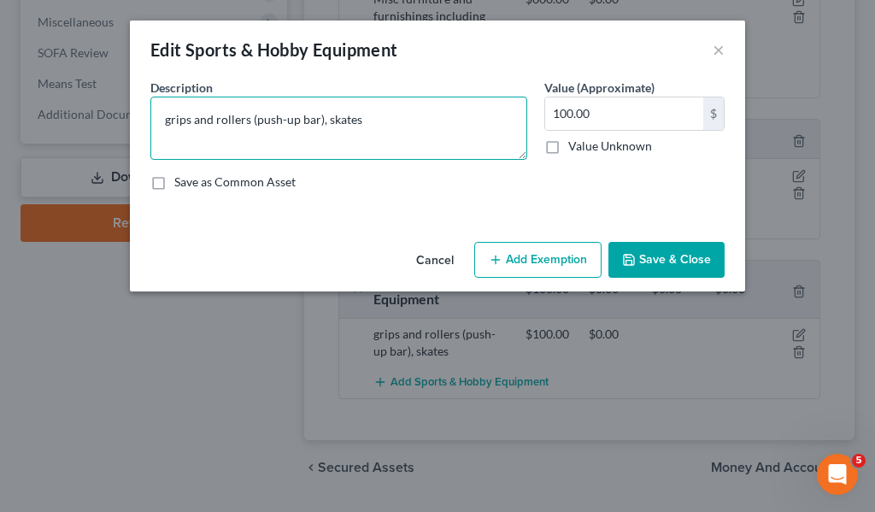
click at [379, 129] on textarea "grips and rollers (push-up bar), skates" at bounding box center [338, 128] width 377 height 63
type textarea "grips and rollers (push-up bar), skates, guitar"
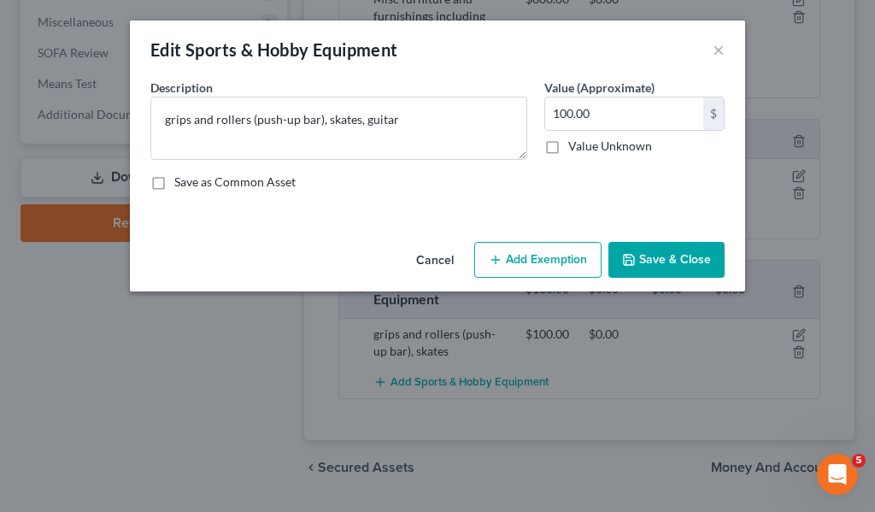
click at [650, 261] on button "Save & Close" at bounding box center [667, 260] width 116 height 36
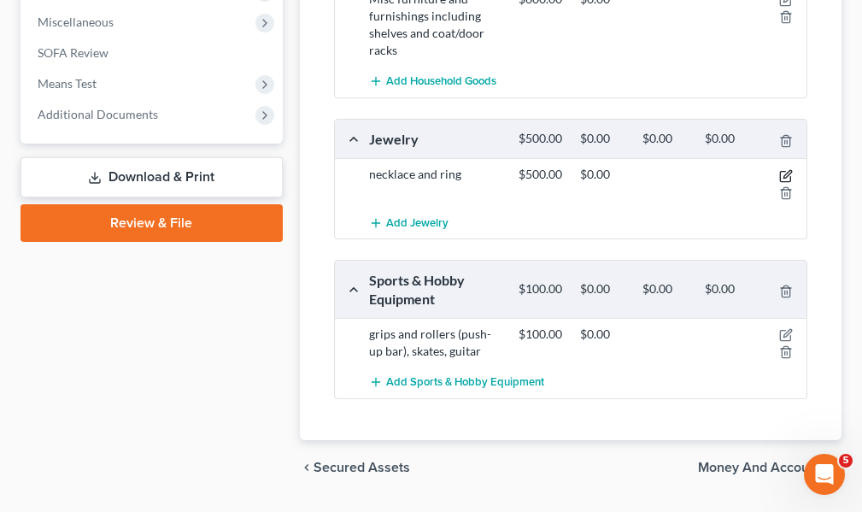
click at [787, 174] on icon "button" at bounding box center [788, 174] width 8 height 8
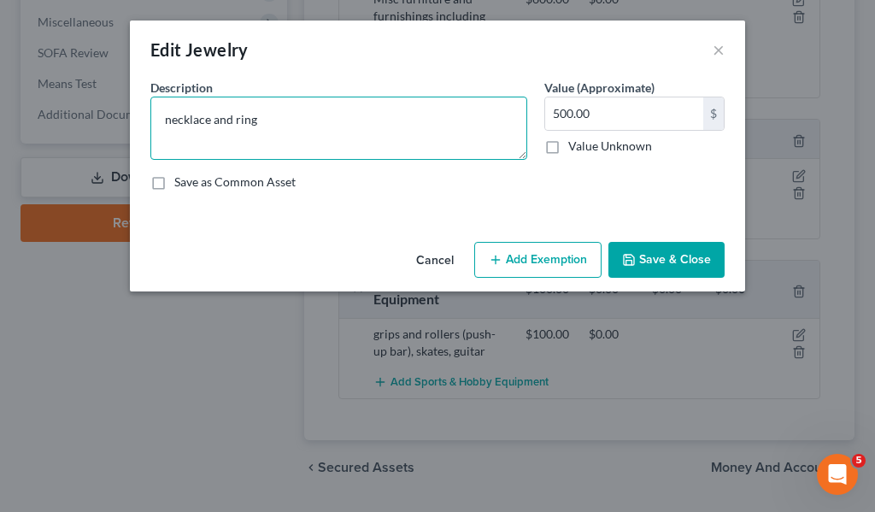
click at [262, 122] on textarea "necklace and ring" at bounding box center [338, 128] width 377 height 63
type textarea "necklace and ring, watches"
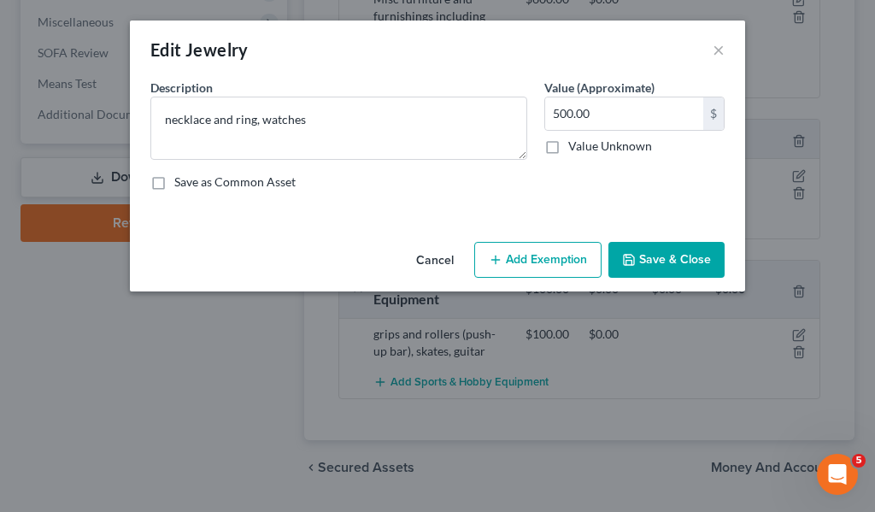
click at [638, 255] on button "Save & Close" at bounding box center [667, 260] width 116 height 36
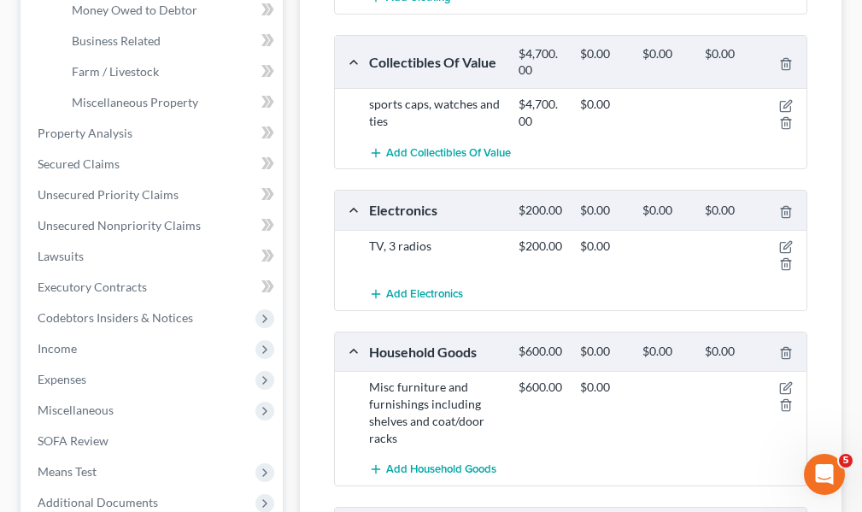
scroll to position [513, 0]
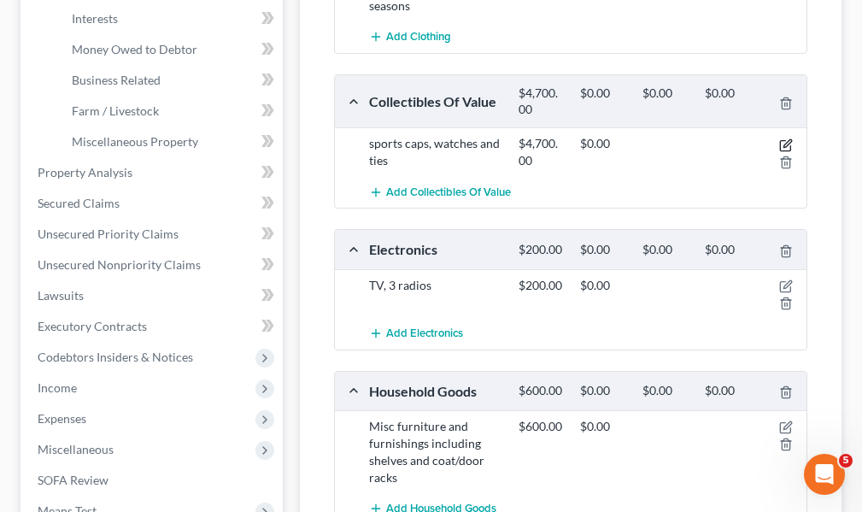
click at [787, 144] on icon "button" at bounding box center [787, 145] width 14 height 14
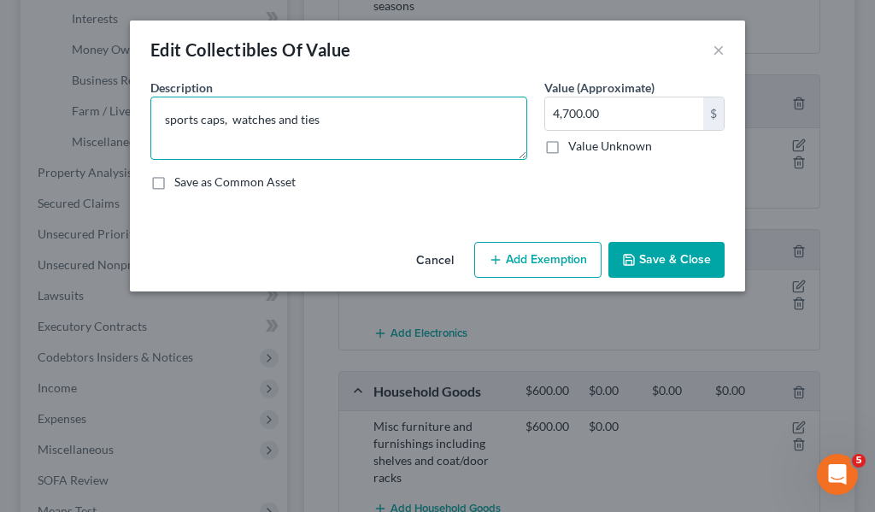
click at [297, 116] on textarea "sports caps, watches and ties" at bounding box center [338, 128] width 377 height 63
click at [321, 121] on textarea "sports caps, watches and ties" at bounding box center [338, 128] width 377 height 63
type textarea "sports caps, watches and ties, pictures and paintings"
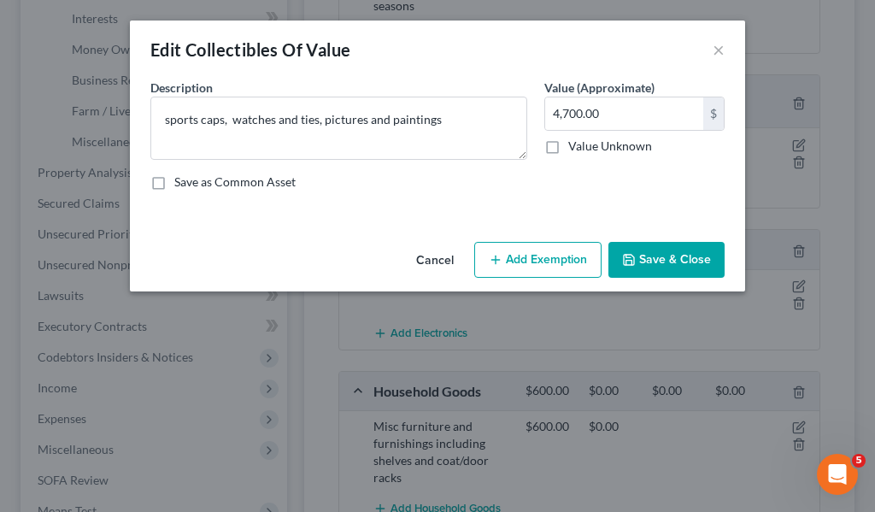
click at [647, 257] on button "Save & Close" at bounding box center [667, 260] width 116 height 36
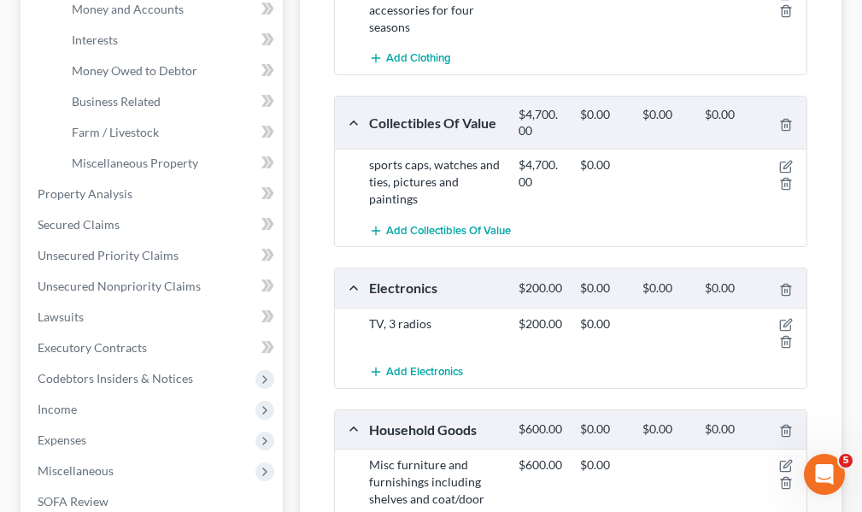
scroll to position [427, 0]
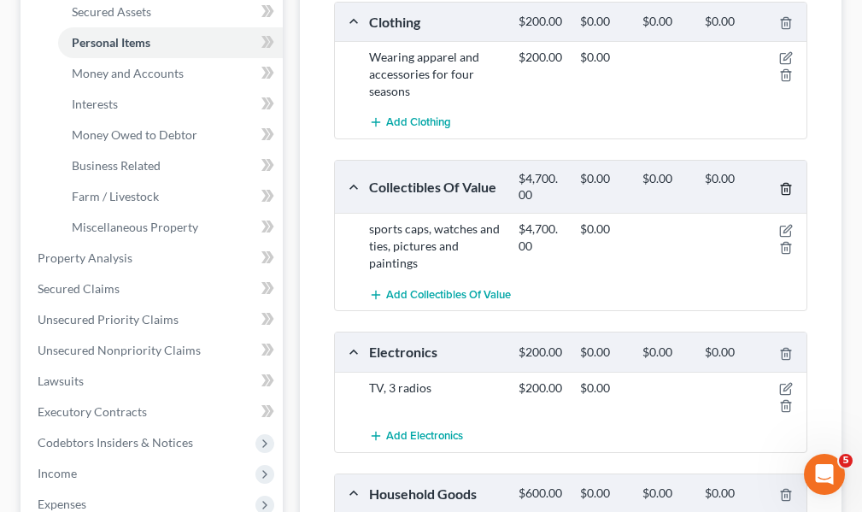
click at [786, 188] on icon "button" at bounding box center [787, 189] width 14 height 14
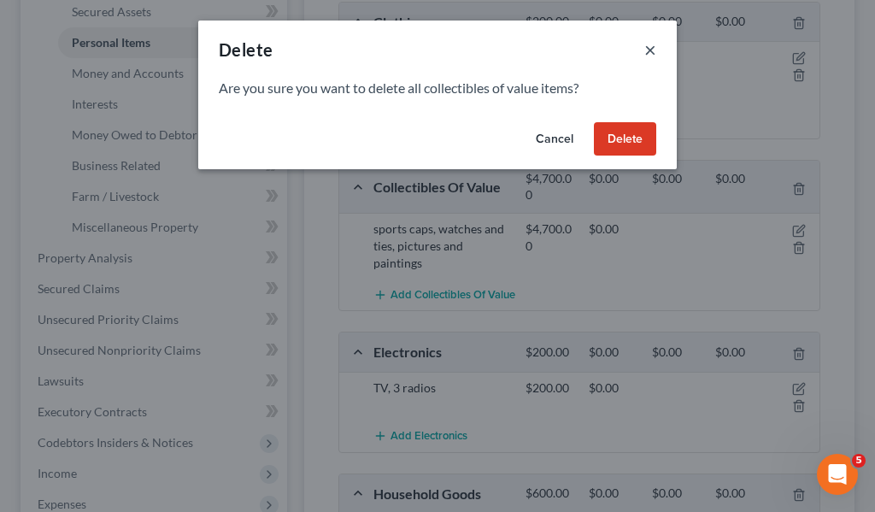
click at [645, 44] on button "×" at bounding box center [650, 49] width 12 height 21
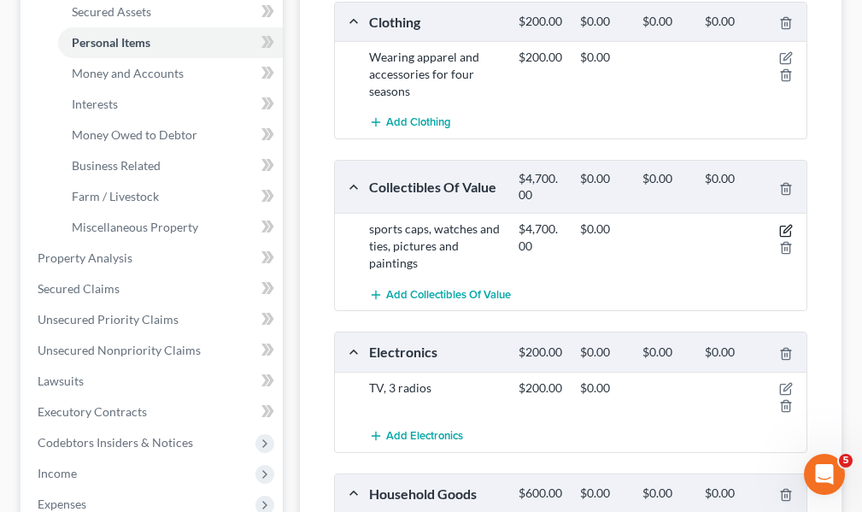
click at [785, 227] on icon "button" at bounding box center [787, 231] width 14 height 14
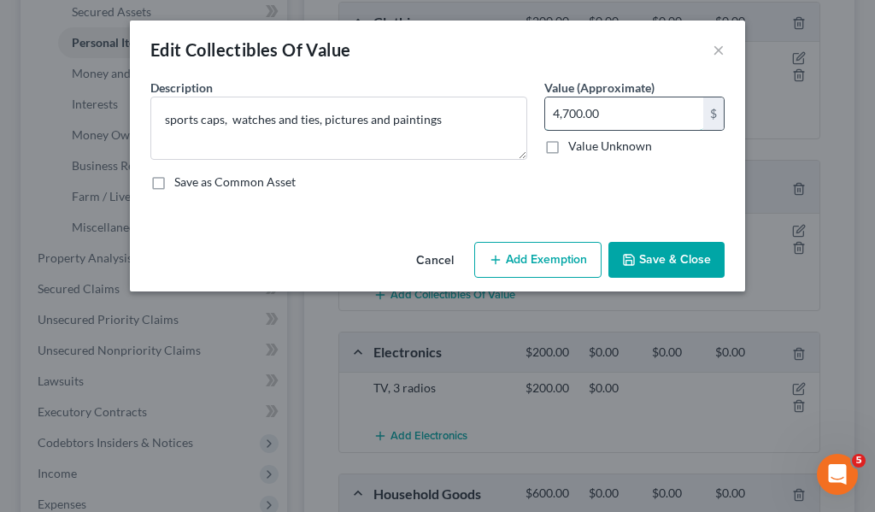
click at [550, 113] on input "4,700.00" at bounding box center [624, 113] width 158 height 32
type input "1,700."
click at [640, 256] on button "Save & Close" at bounding box center [667, 260] width 116 height 36
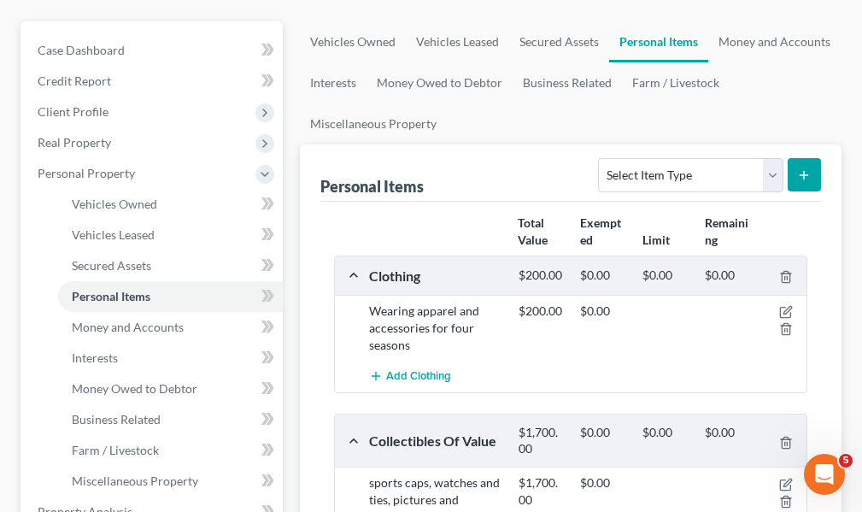
scroll to position [171, 0]
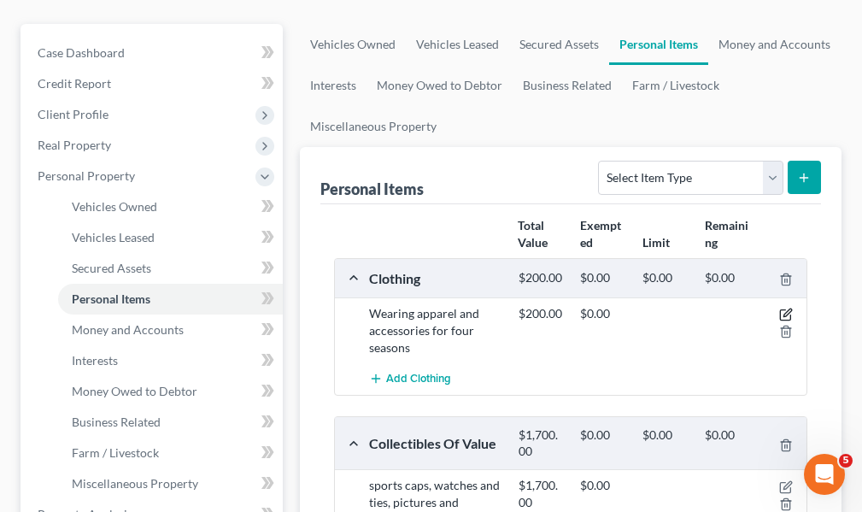
click at [788, 313] on icon "button" at bounding box center [787, 315] width 14 height 14
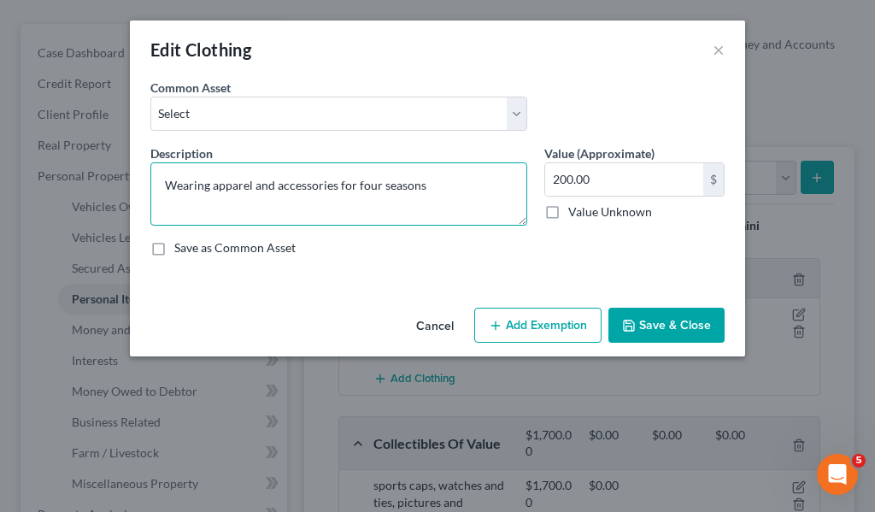
click at [429, 193] on textarea "Wearing apparel and accessories for four seasons" at bounding box center [338, 193] width 377 height 63
type textarea "Wearing apparel and accessories for four seasons, shoes. boots. coats and desig…"
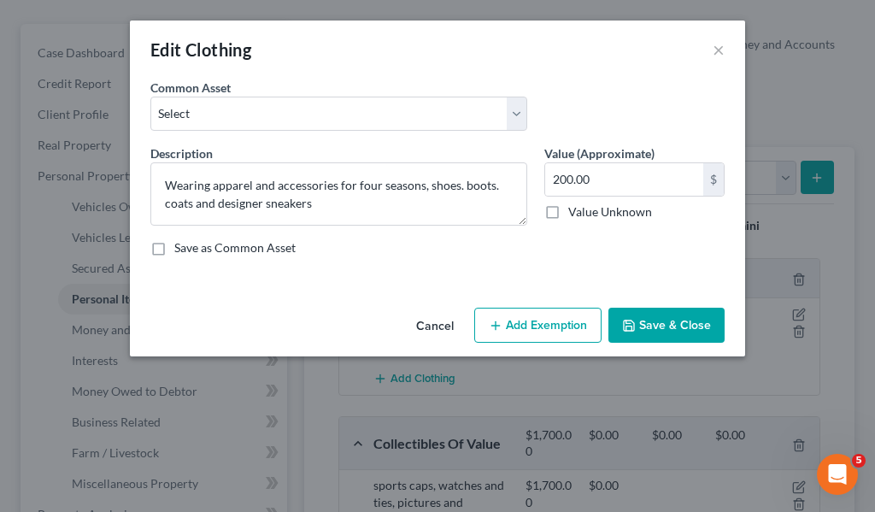
click at [671, 316] on button "Save & Close" at bounding box center [667, 326] width 116 height 36
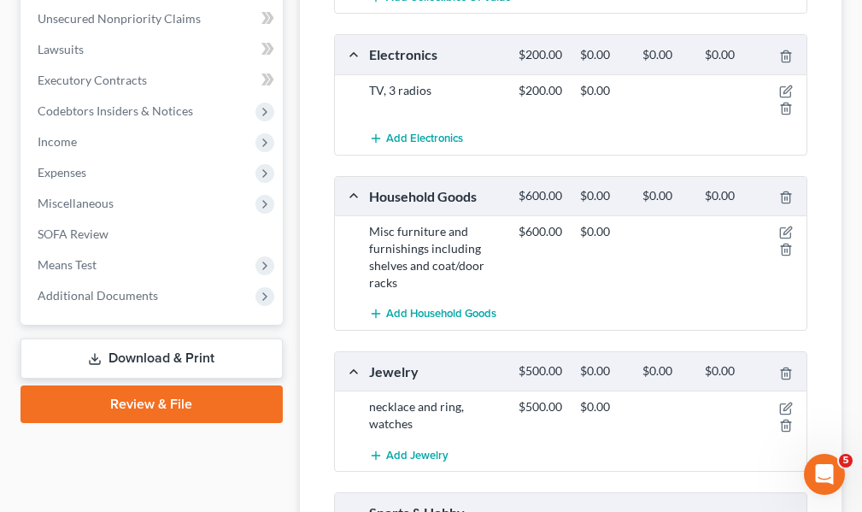
scroll to position [769, 0]
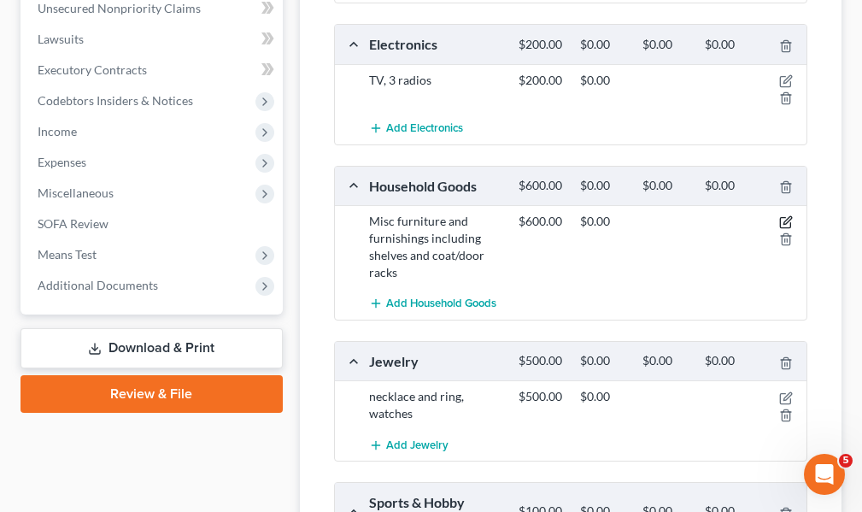
click at [786, 222] on icon "button" at bounding box center [787, 222] width 14 height 14
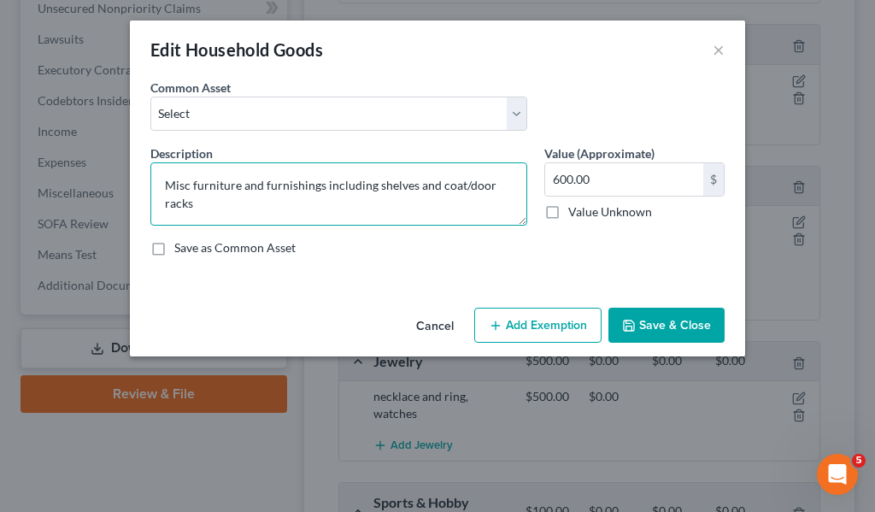
click at [198, 203] on textarea "Misc furniture and furnishings including shelves and coat/door racks" at bounding box center [338, 193] width 377 height 63
type textarea "Misc furniture and furnishings including shelves and coat/door racks, music rack"
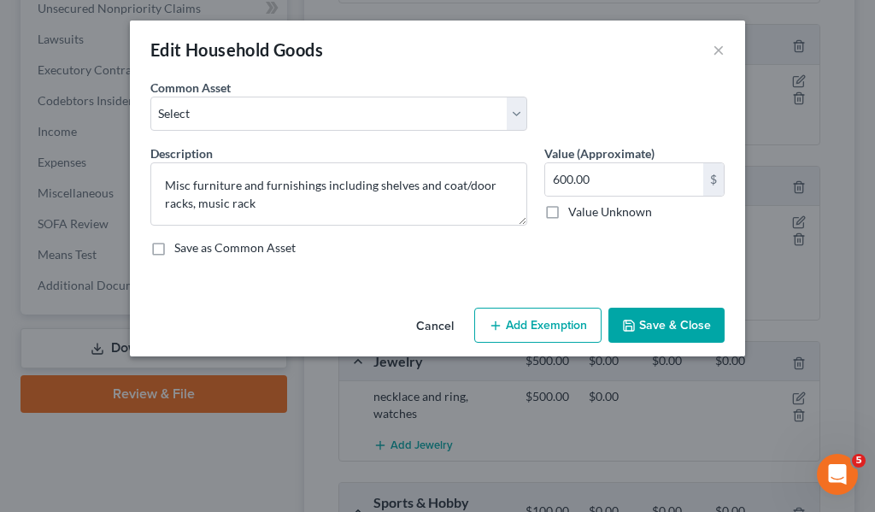
click at [654, 327] on button "Save & Close" at bounding box center [667, 326] width 116 height 36
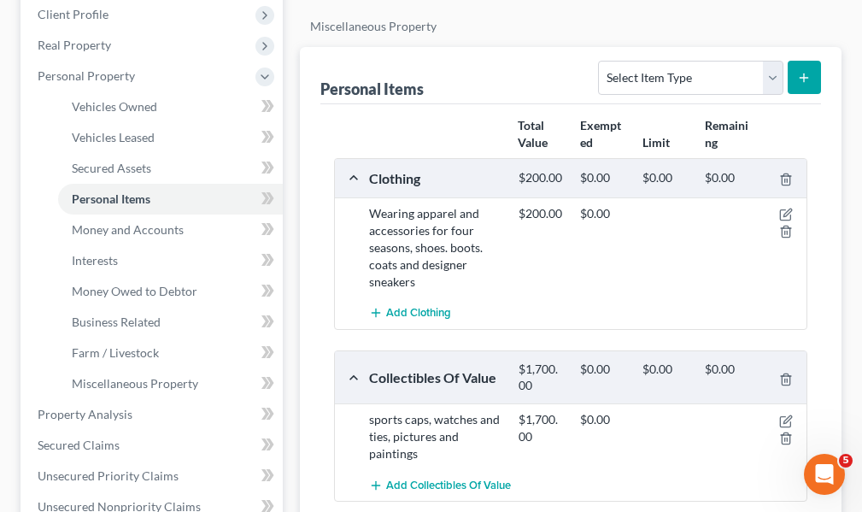
scroll to position [270, 0]
click at [787, 215] on icon "button" at bounding box center [787, 216] width 14 height 14
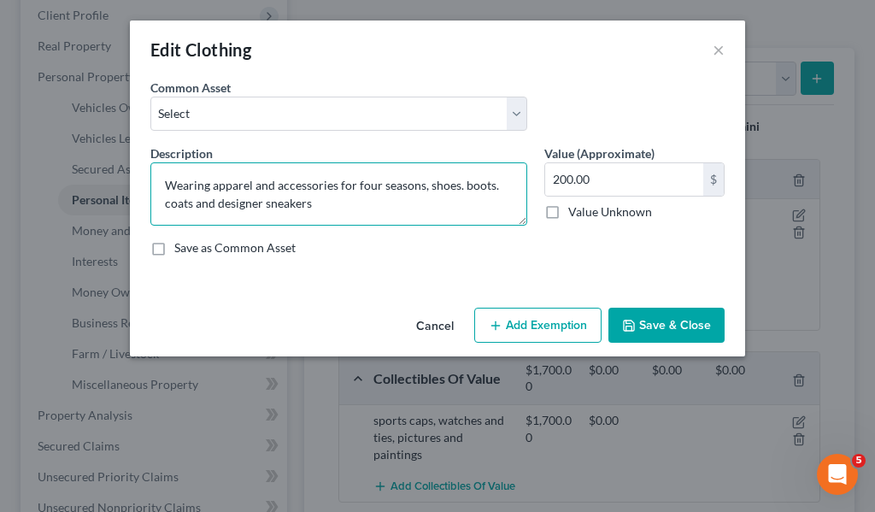
click at [458, 183] on textarea "Wearing apparel and accessories for four seasons, shoes. boots. coats and desig…" at bounding box center [338, 193] width 377 height 63
click at [163, 202] on textarea "Wearing apparel and accessories for four seasons, shoes, boots. coats and desig…" at bounding box center [338, 193] width 377 height 63
type textarea "Wearing apparel and accessories for four seasons, shoes, boots. 1 leather coat …"
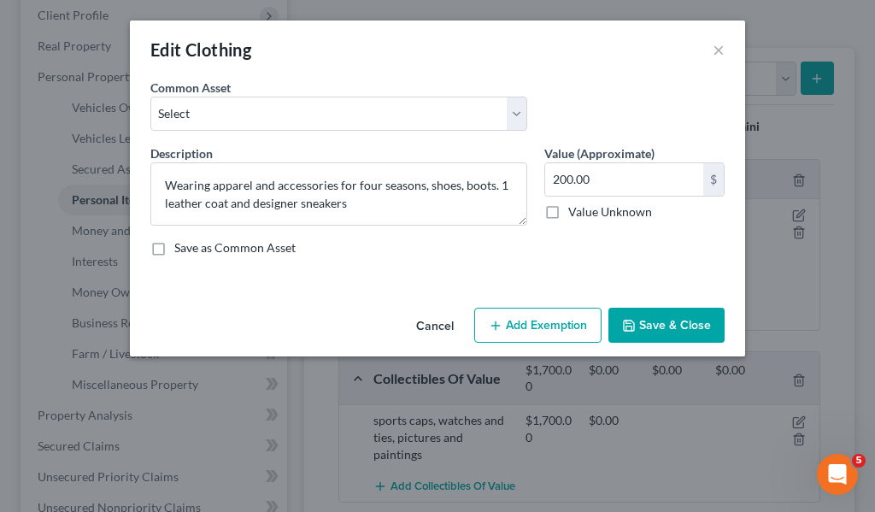
click at [671, 323] on button "Save & Close" at bounding box center [667, 326] width 116 height 36
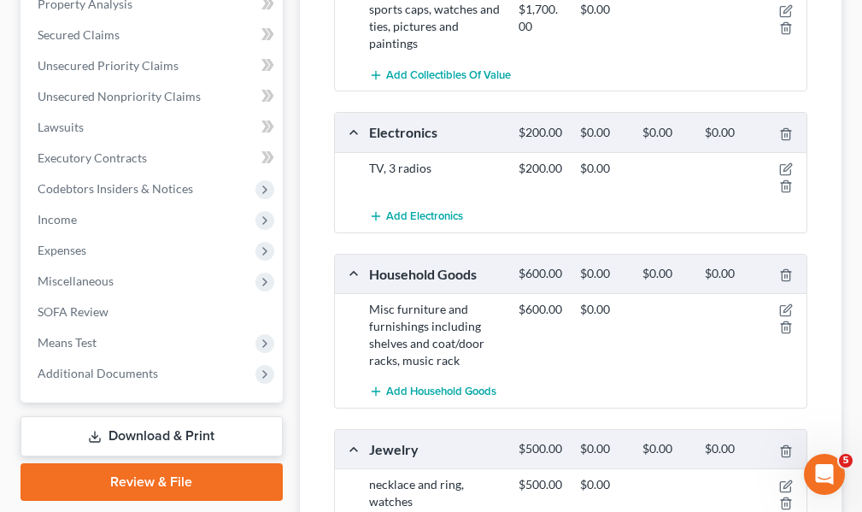
scroll to position [697, 0]
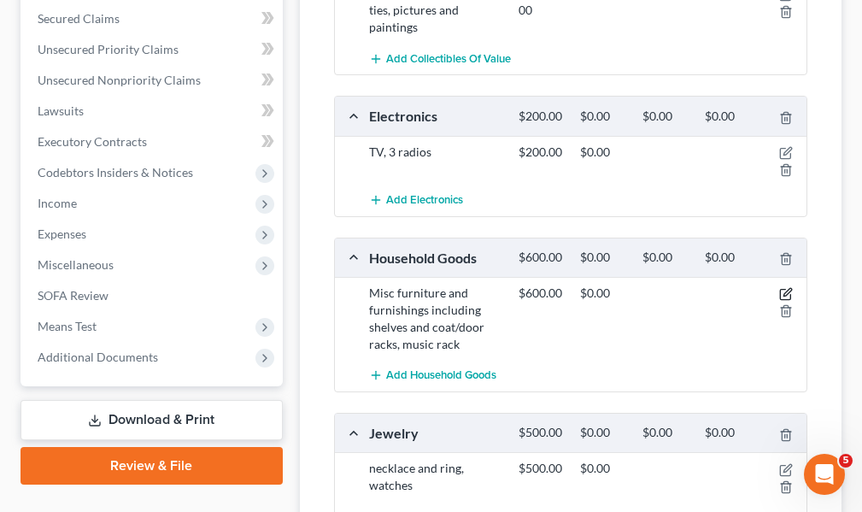
click at [786, 291] on icon "button" at bounding box center [787, 294] width 14 height 14
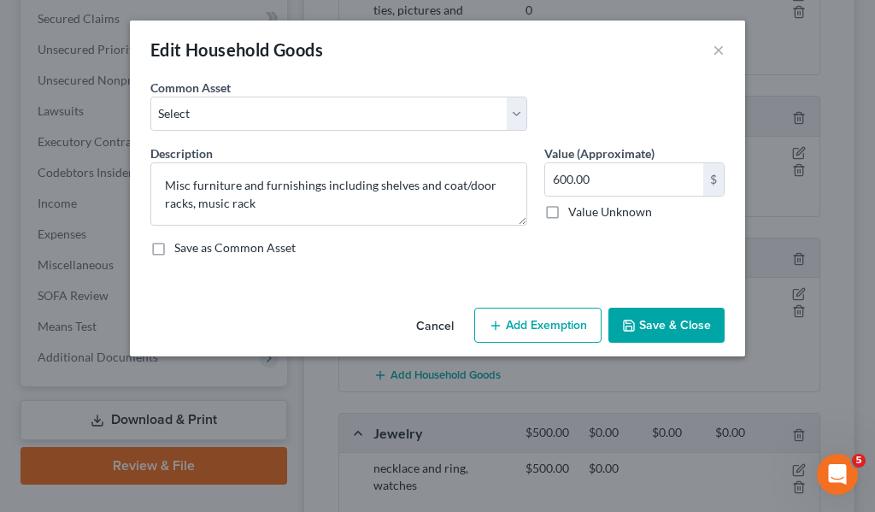
click at [646, 323] on button "Save & Close" at bounding box center [667, 326] width 116 height 36
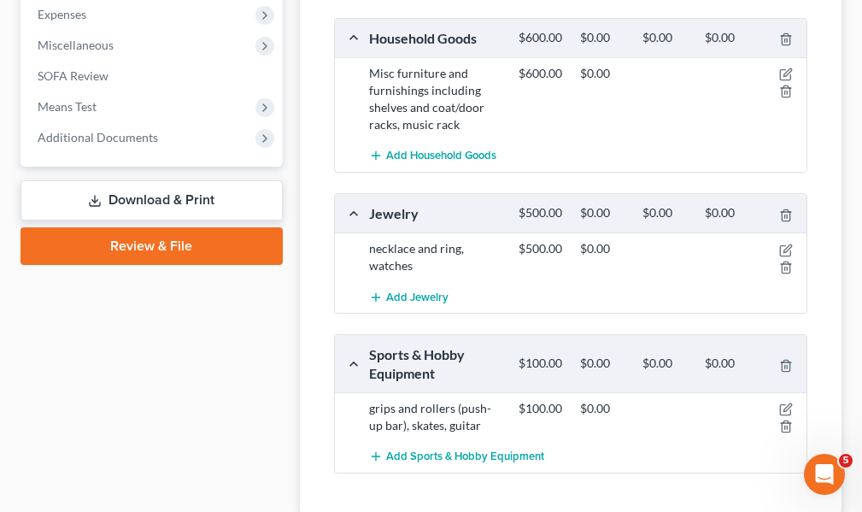
scroll to position [954, 0]
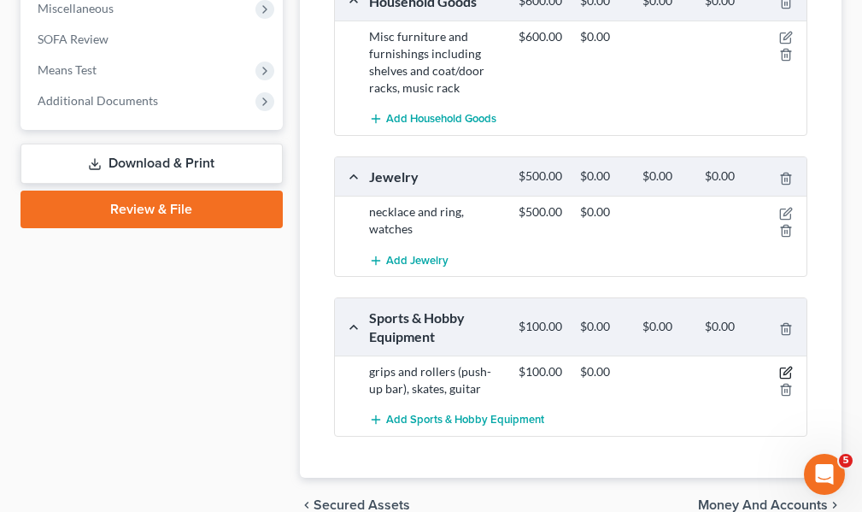
click at [786, 370] on icon "button" at bounding box center [787, 373] width 14 height 14
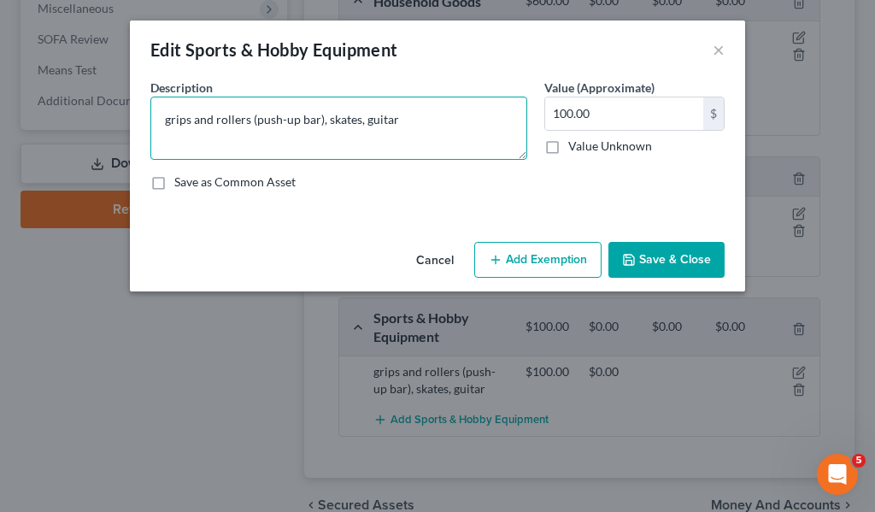
click at [399, 121] on textarea "grips and rollers (push-up bar), skates, guitar" at bounding box center [338, 128] width 377 height 63
type textarea "grips and rollers (push-up bar), skates, guitar, tools"
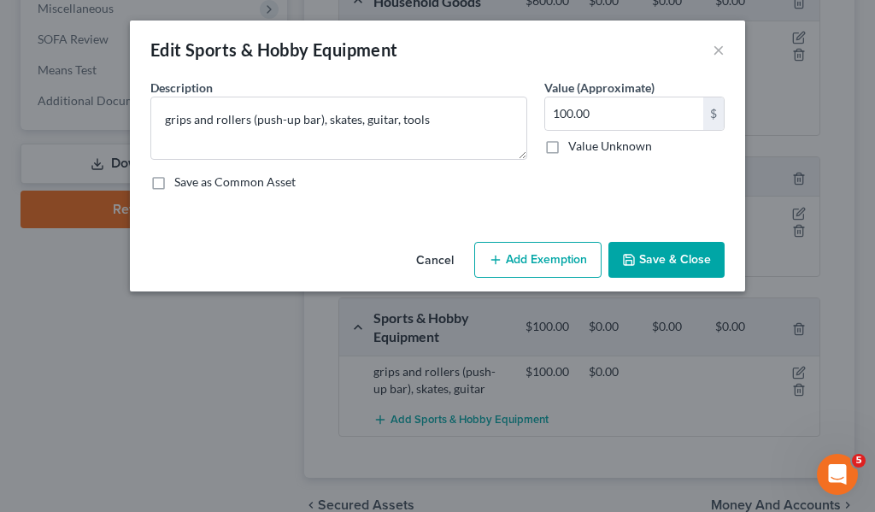
click at [663, 257] on button "Save & Close" at bounding box center [667, 260] width 116 height 36
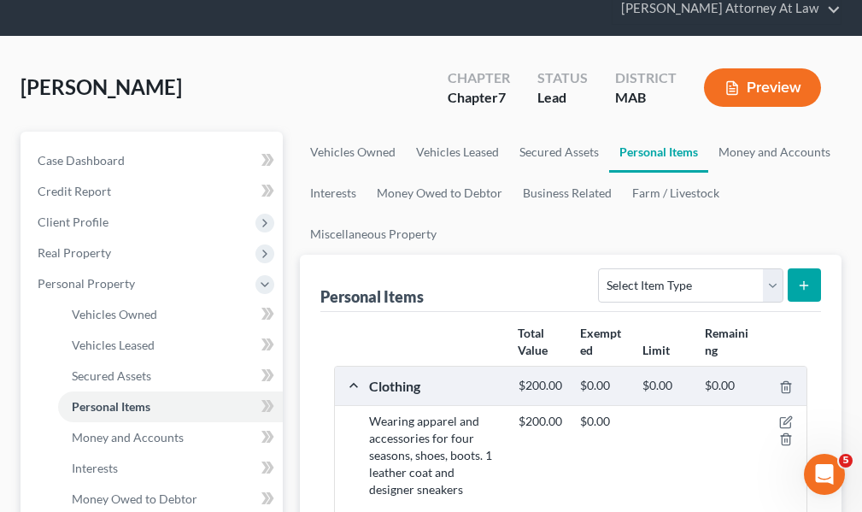
scroll to position [0, 0]
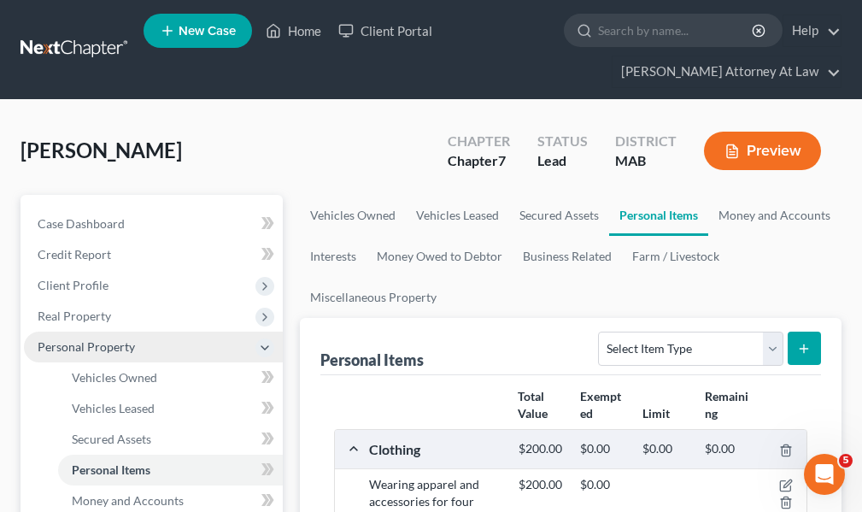
click at [264, 344] on icon at bounding box center [265, 348] width 14 height 14
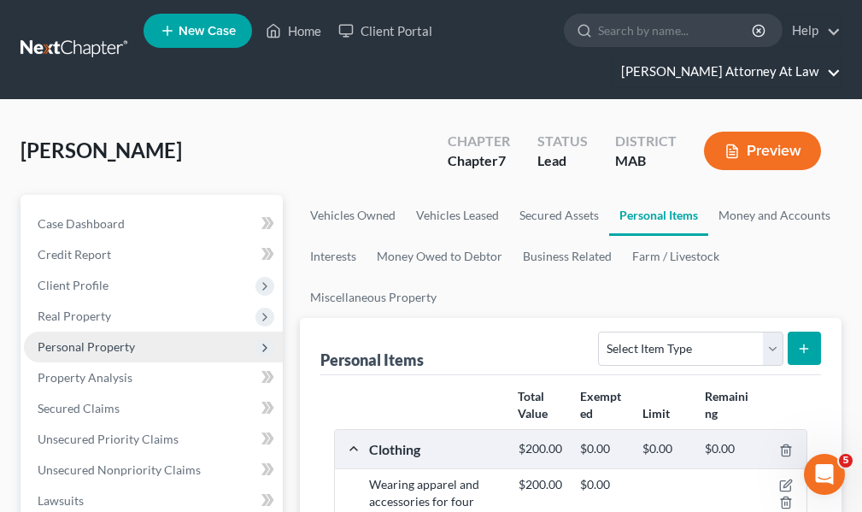
click at [835, 73] on link "Elaine M. Benkoski Attorney At Law" at bounding box center [727, 71] width 228 height 31
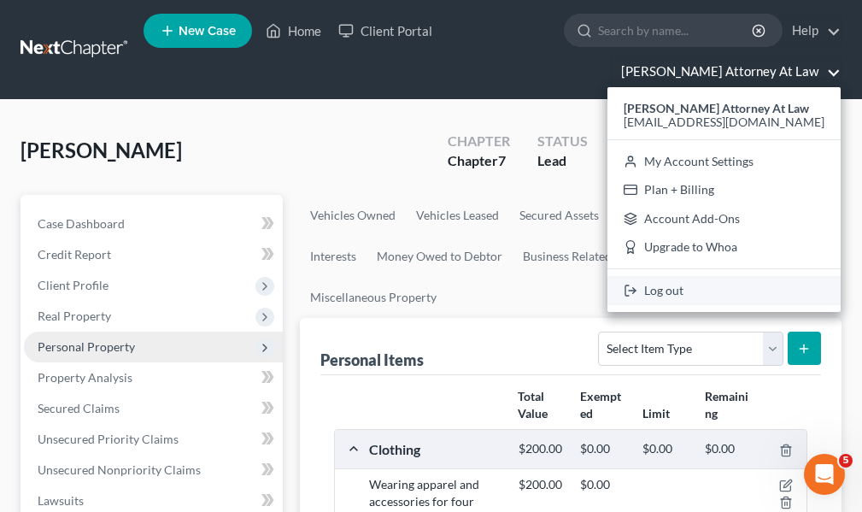
click at [662, 291] on link "Log out" at bounding box center [724, 290] width 233 height 29
